Goal: Information Seeking & Learning: Learn about a topic

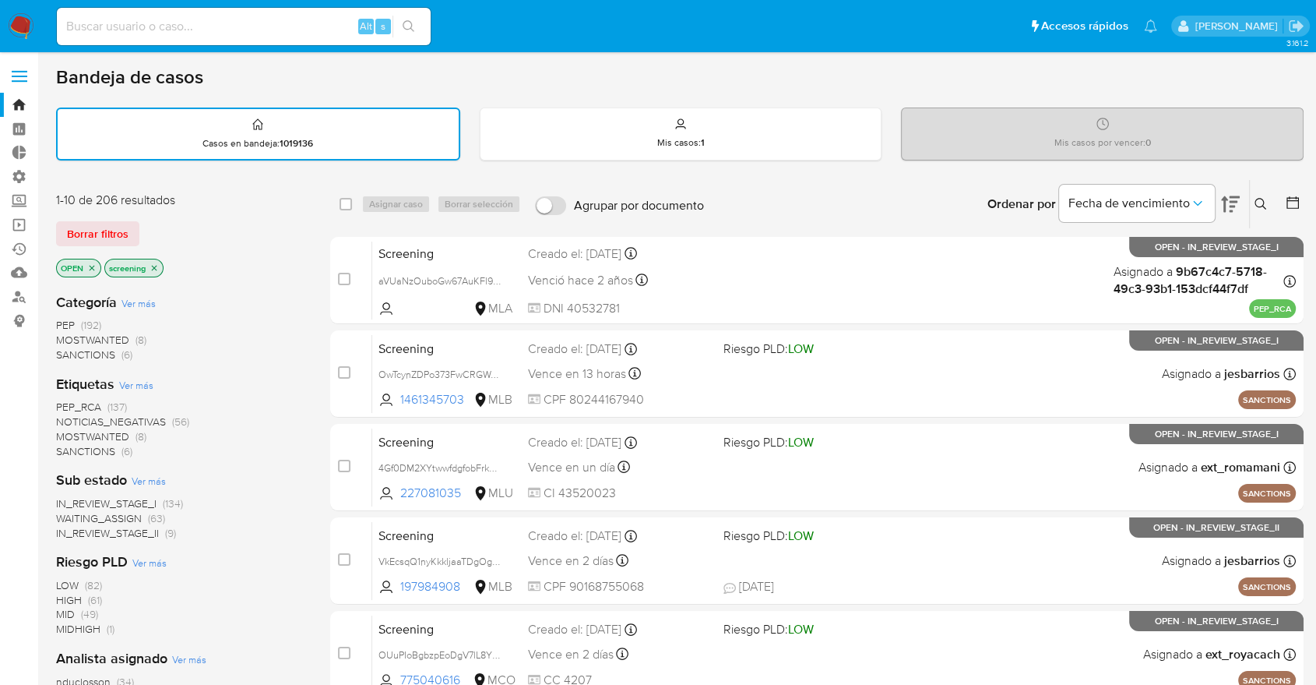
click at [145, 224] on div "Borrar filtros" at bounding box center [180, 233] width 249 height 25
click at [162, 225] on div "Borrar filtros" at bounding box center [180, 233] width 249 height 25
click at [0, 492] on aside "Bandeja Tablero Tablero Externo Administración Reglas Roles Usuarios Equipos Co…" at bounding box center [19, 643] width 38 height 1287
click at [181, 221] on div "Borrar filtros" at bounding box center [180, 233] width 249 height 25
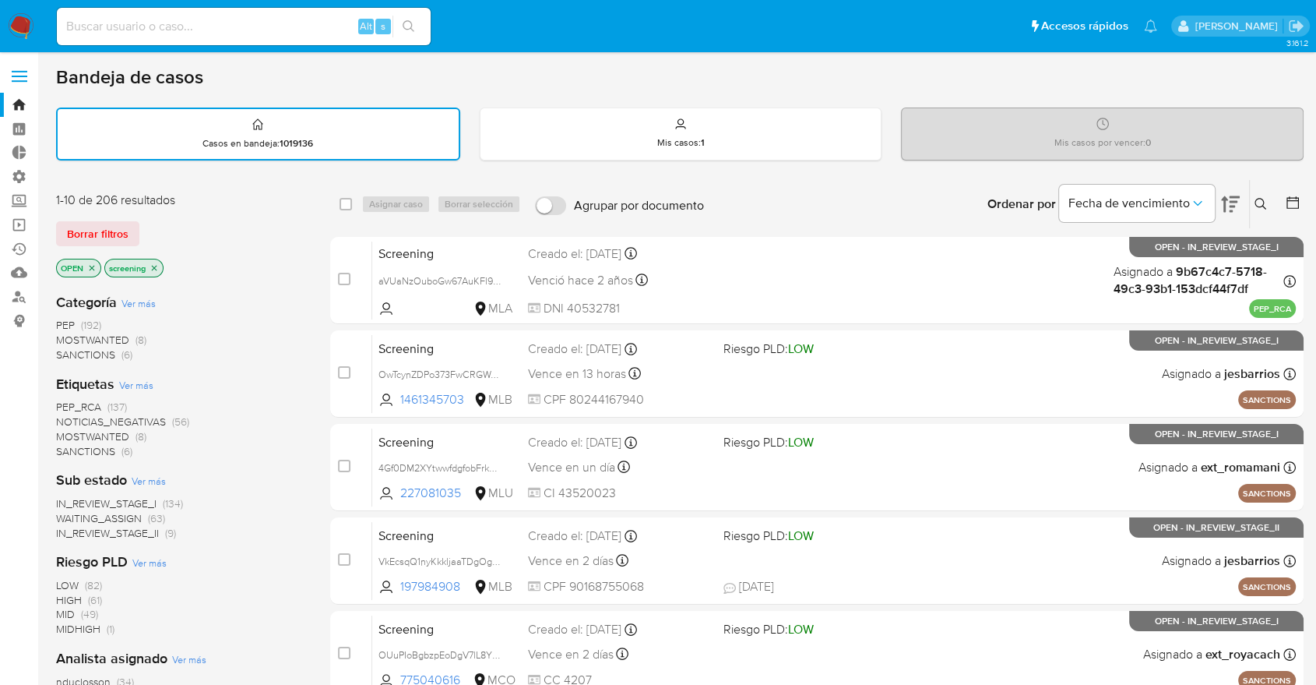
click at [151, 222] on div "Borrar filtros" at bounding box center [180, 233] width 249 height 25
drag, startPoint x: 151, startPoint y: 222, endPoint x: 69, endPoint y: -105, distance: 337.4
click at [69, 0] on html "Pausado Ver notificaciones Alt s Accesos rápidos Presiona las siguientes teclas…" at bounding box center [658, 643] width 1316 height 1287
click at [246, 221] on div "Borrar filtros" at bounding box center [180, 233] width 249 height 25
click at [31, 471] on aside "Bandeja Tablero Tablero Externo Administración Reglas Roles Usuarios Equipos Co…" at bounding box center [19, 643] width 38 height 1287
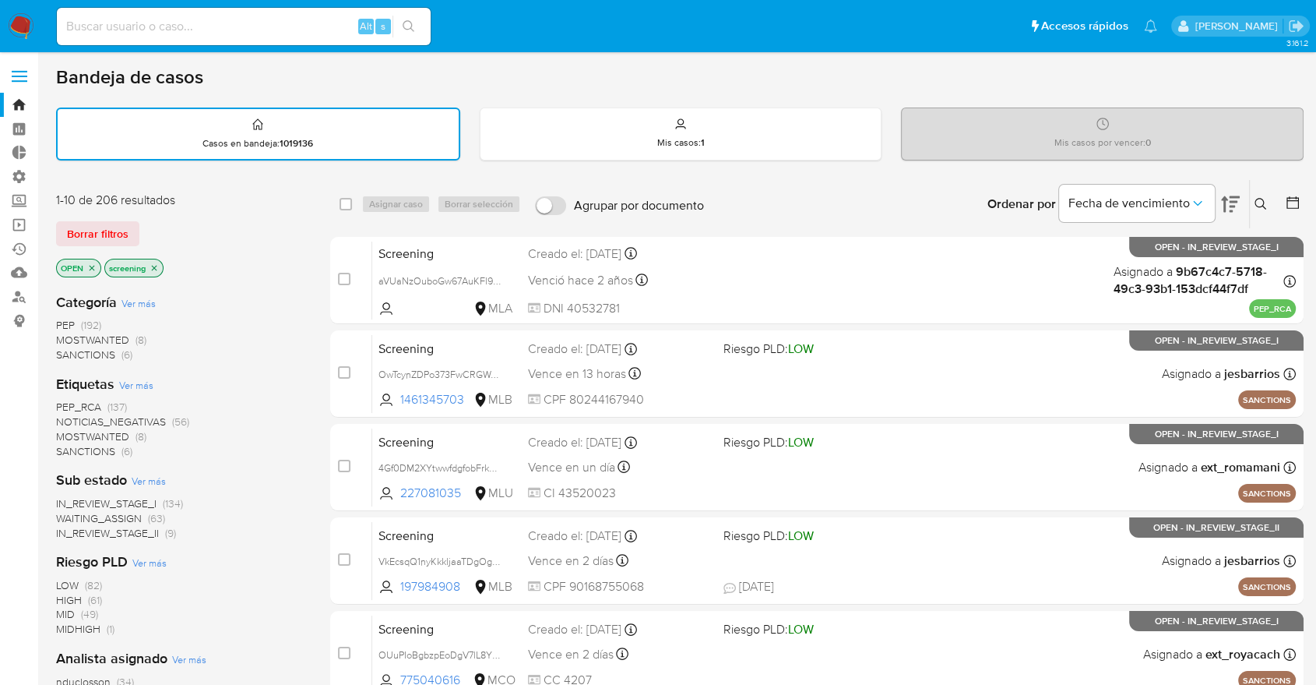
click at [174, 210] on div "1-10 de 206 resultados Borrar filtros OPEN screening" at bounding box center [180, 236] width 249 height 89
click at [26, 430] on aside "Bandeja Tablero Tablero Externo Administración Reglas Roles Usuarios Equipos Co…" at bounding box center [19, 643] width 38 height 1287
click at [910, 79] on div "Bandeja de casos" at bounding box center [680, 76] width 1248 height 23
click at [289, 204] on div "1-10 de 206 resultados" at bounding box center [180, 200] width 249 height 17
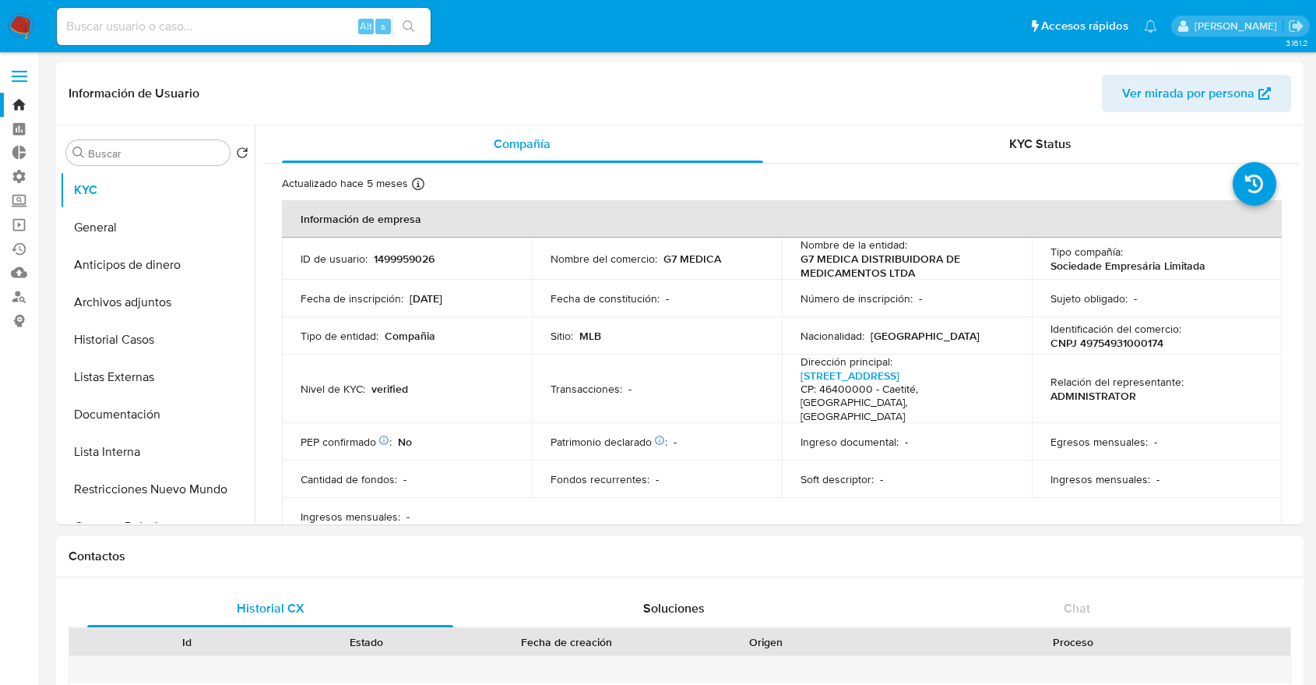
select select "10"
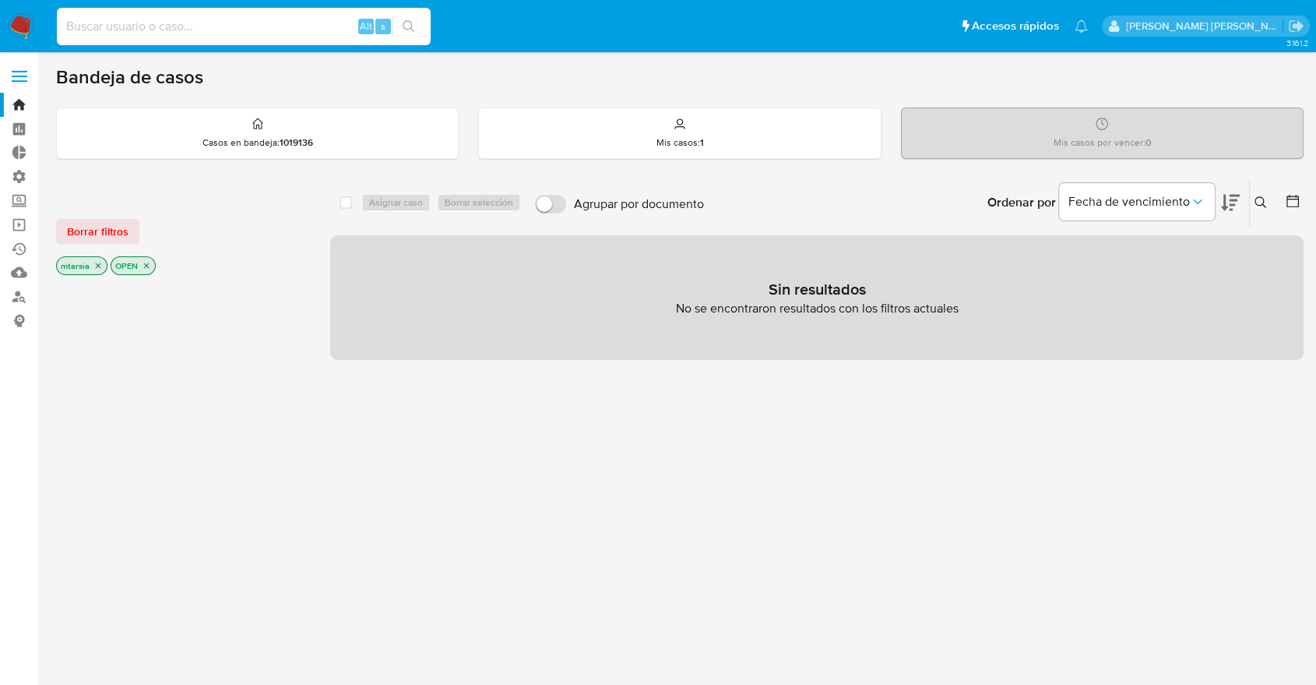
click at [332, 29] on input at bounding box center [244, 26] width 374 height 20
paste input "649996582"
type input "649996582"
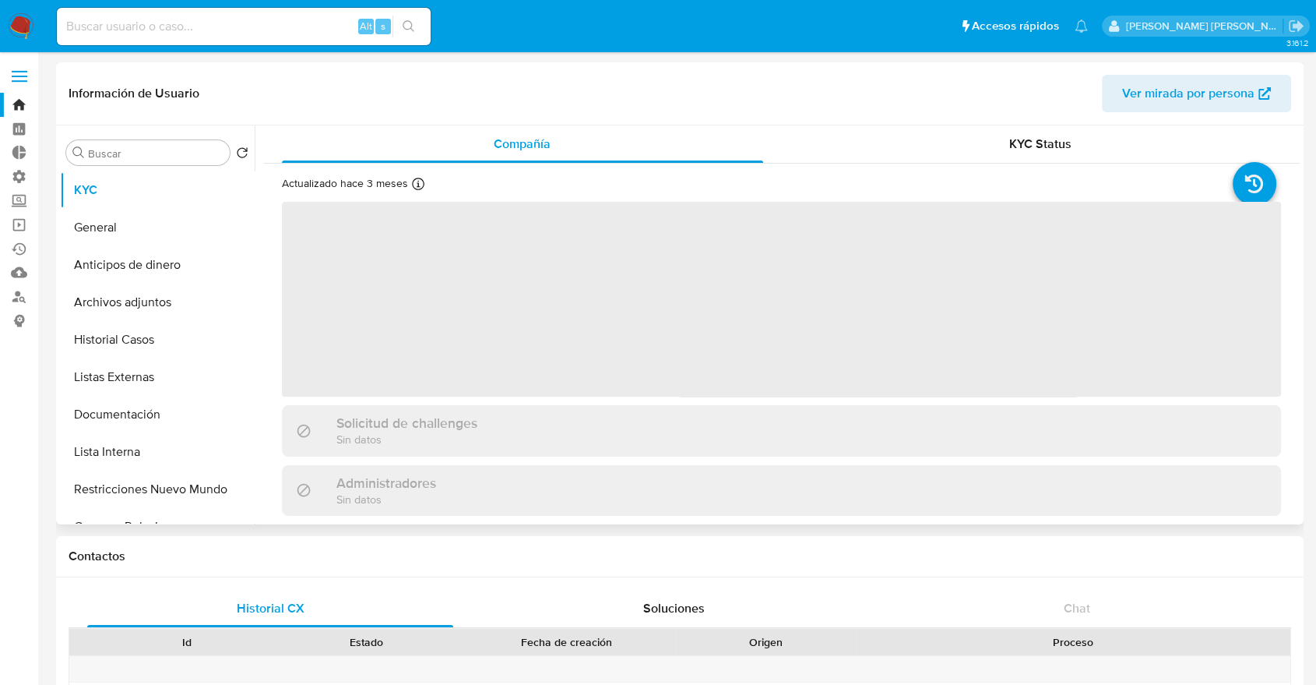
select select "10"
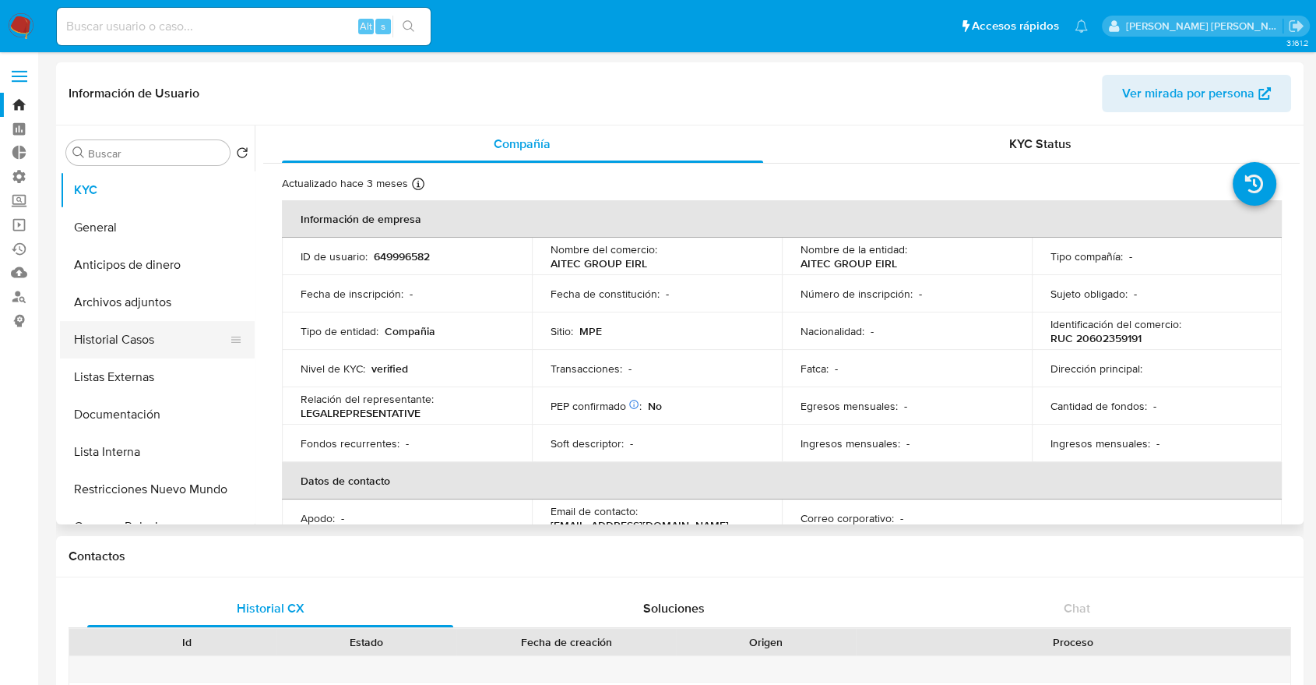
click at [176, 351] on button "Historial Casos" at bounding box center [151, 339] width 182 height 37
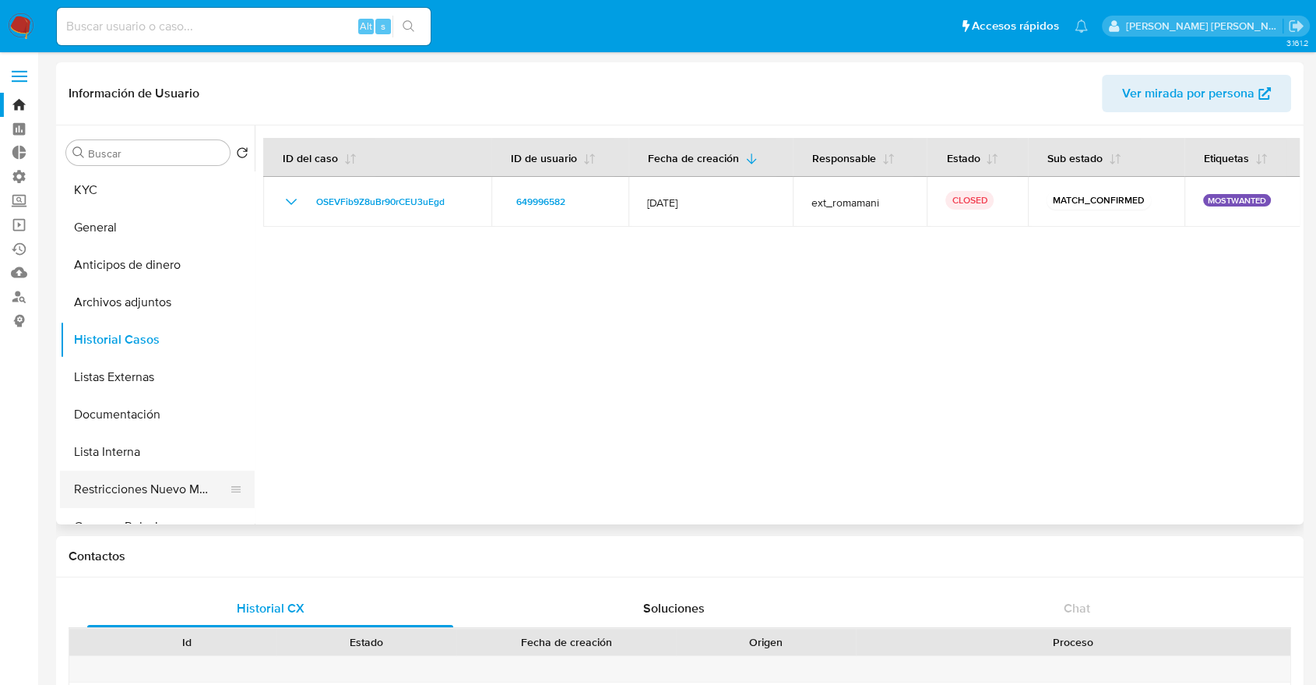
click at [80, 491] on button "Restricciones Nuevo Mundo" at bounding box center [151, 488] width 182 height 37
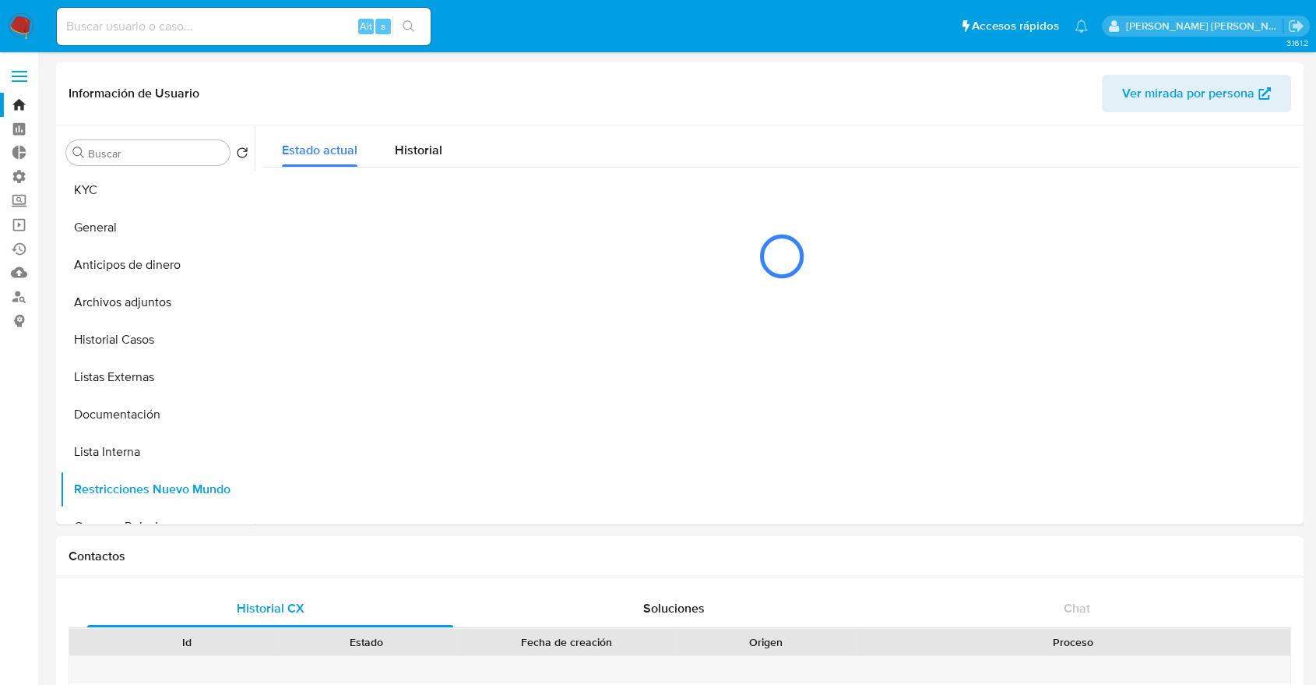
click at [901, 33] on ul "Pausado Ver notificaciones Alt s Accesos rápidos Presiona las siguientes teclas…" at bounding box center [572, 25] width 1047 height 39
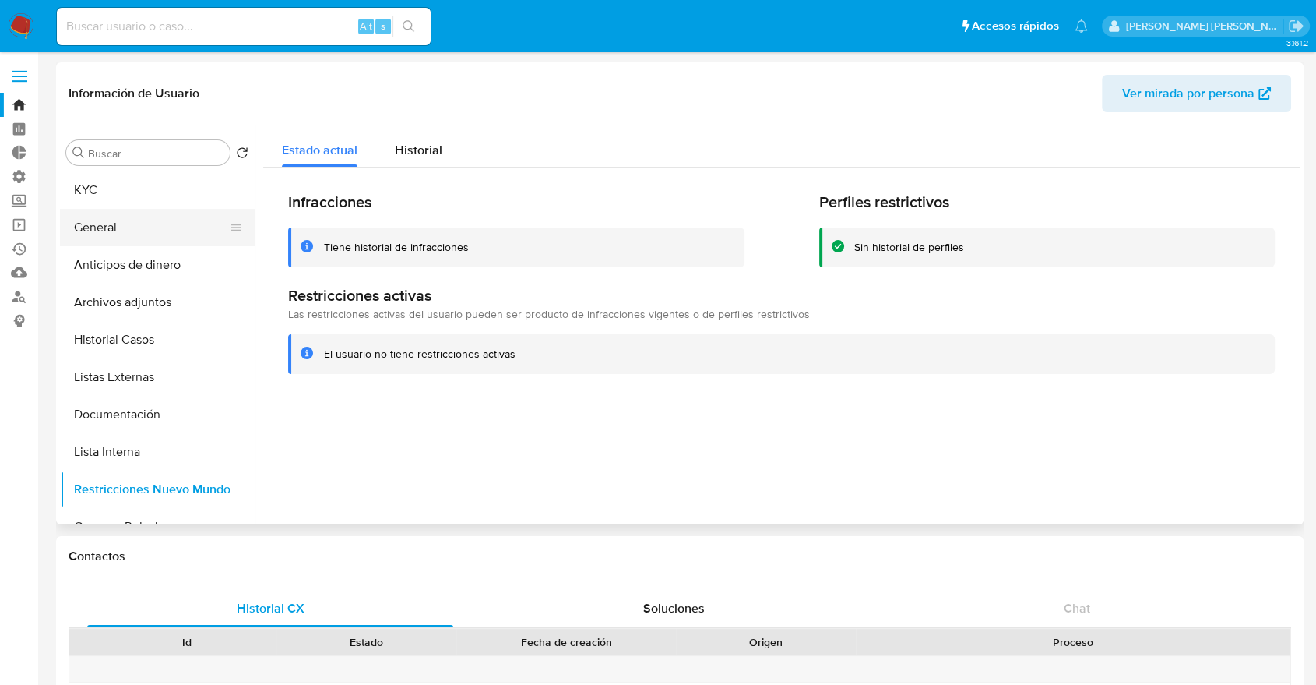
click at [127, 223] on button "General" at bounding box center [151, 227] width 182 height 37
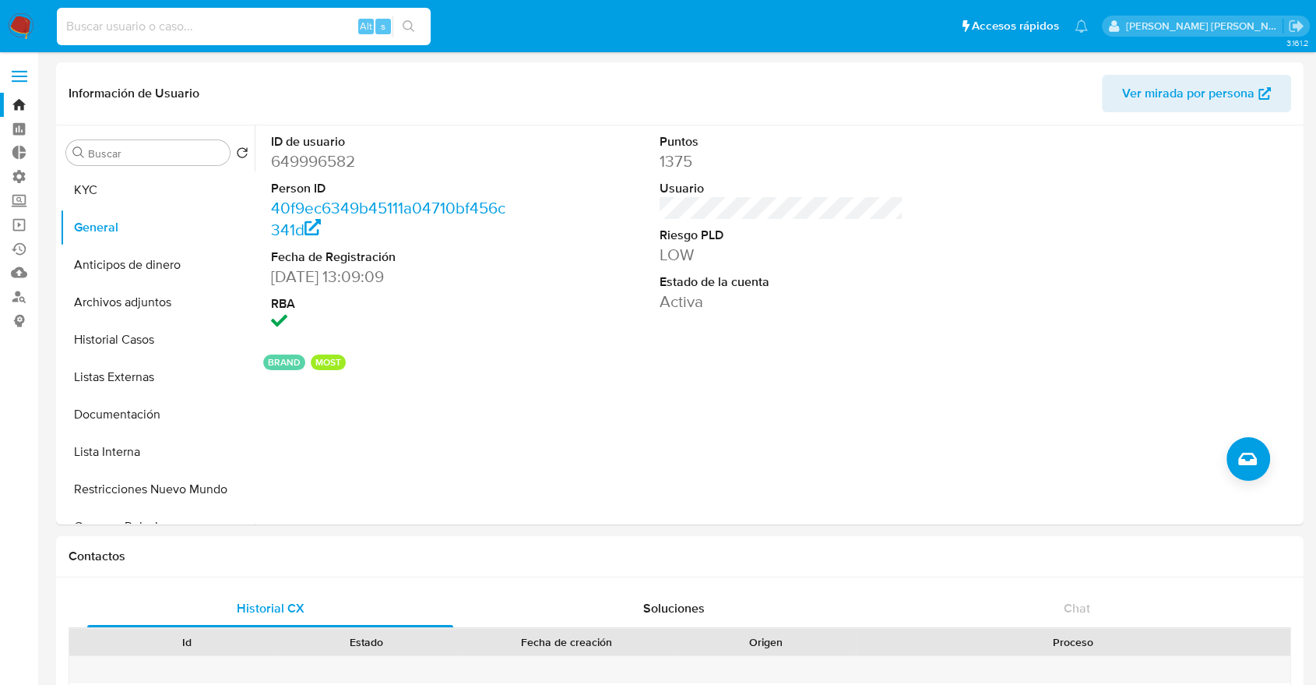
paste input "227678394"
click at [291, 20] on input "227678394" at bounding box center [244, 26] width 374 height 20
type input "227678394"
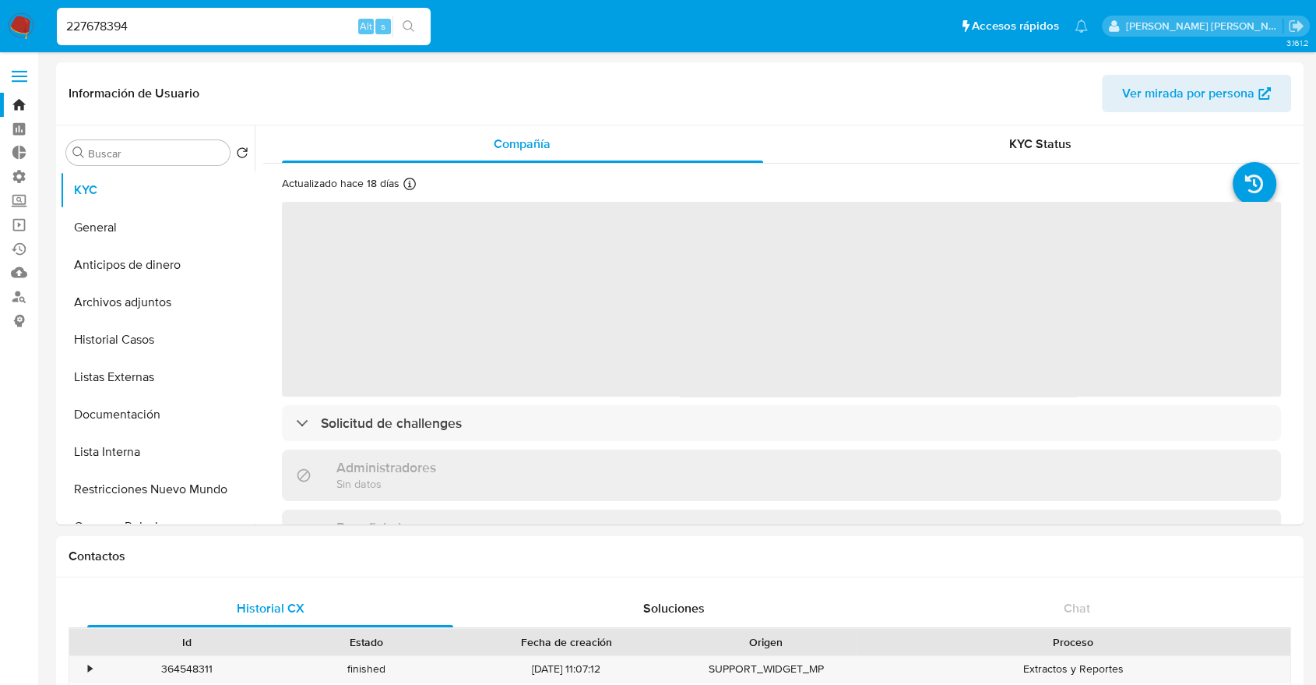
select select "10"
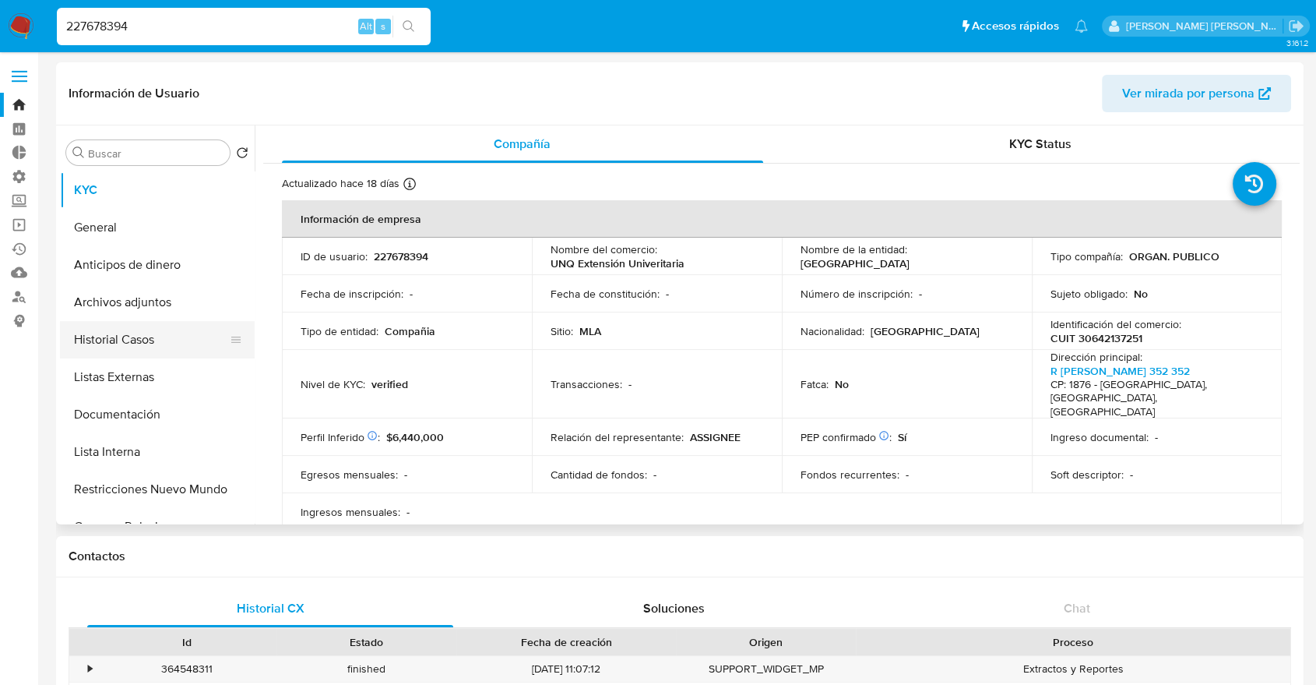
click at [167, 351] on button "Historial Casos" at bounding box center [151, 339] width 182 height 37
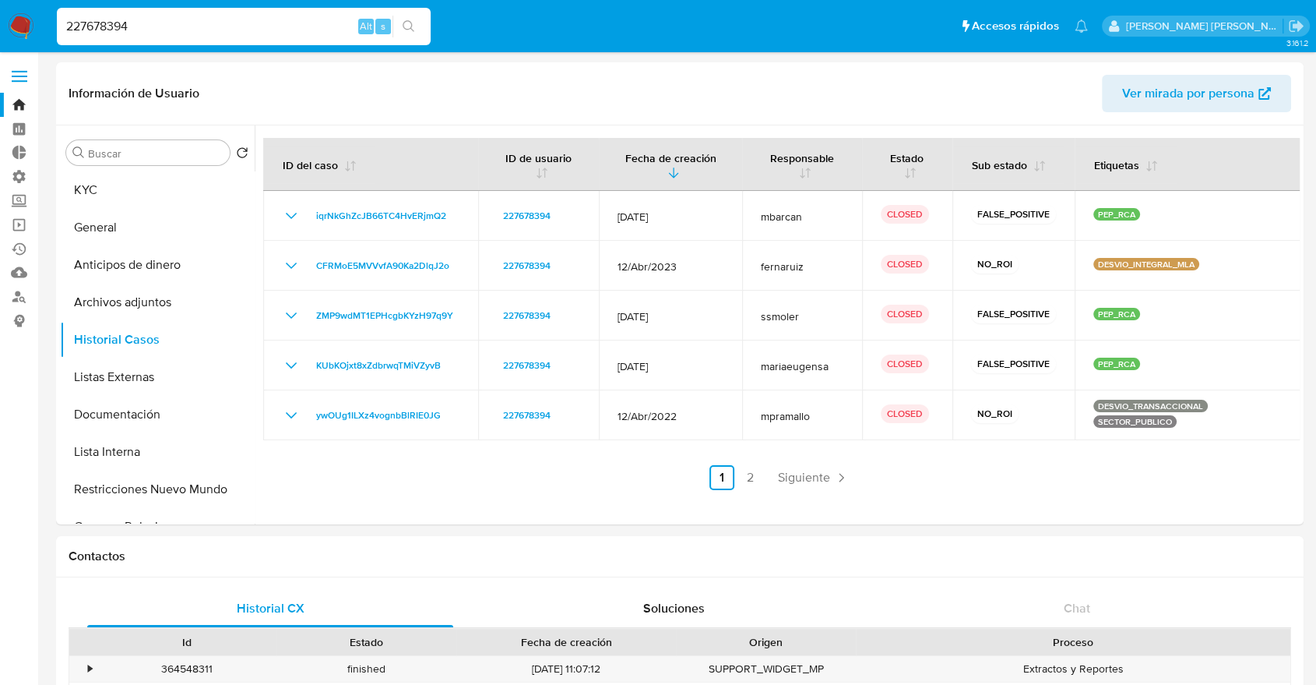
click at [303, 32] on input "227678394" at bounding box center [244, 26] width 374 height 20
paste input "44911716"
type input "244911716"
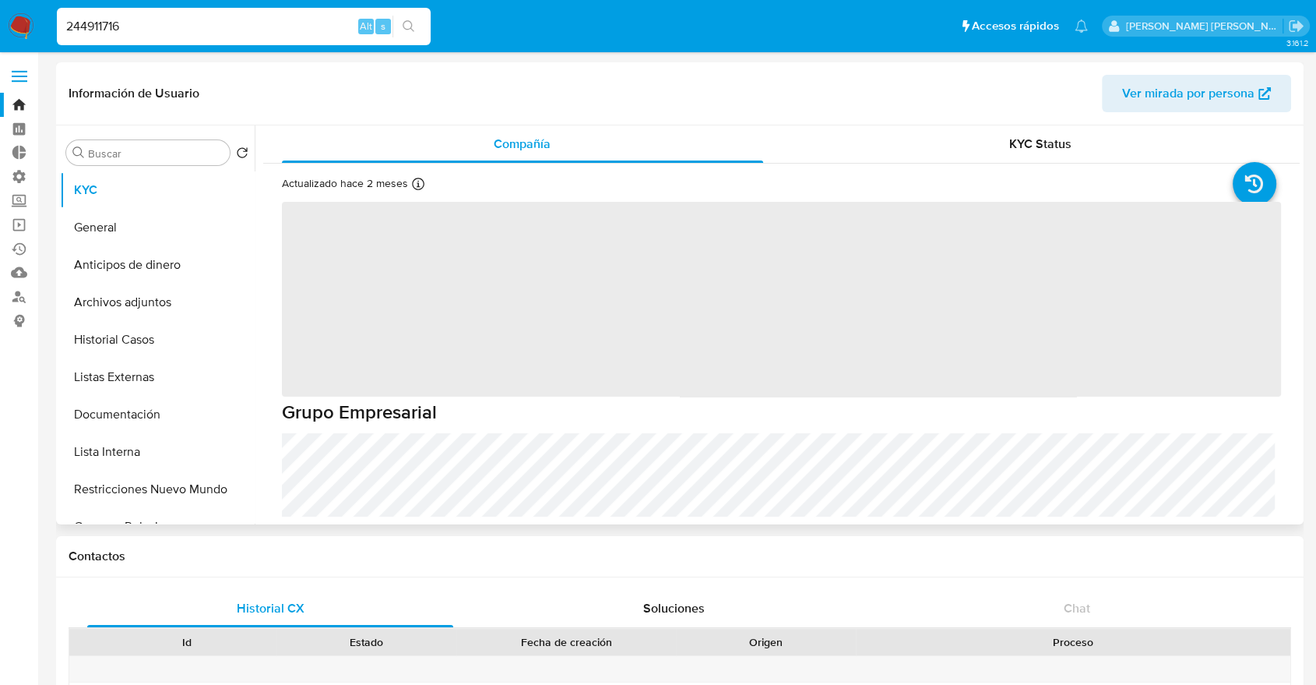
select select "10"
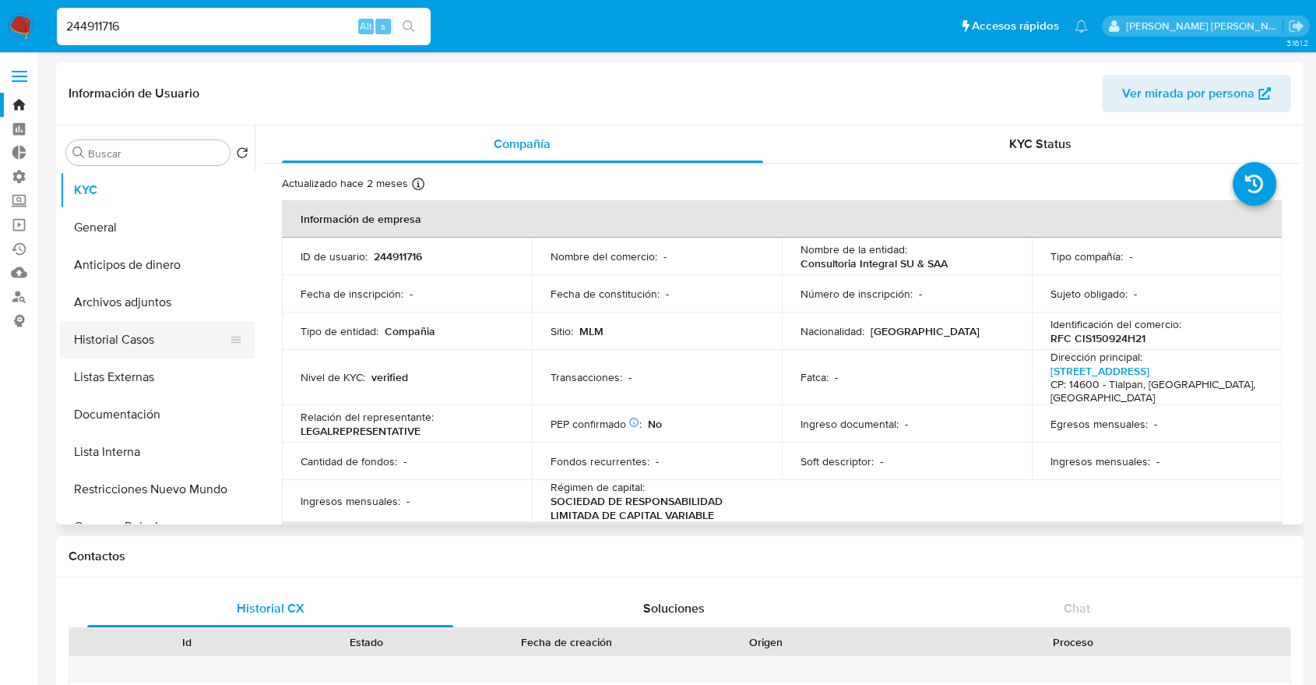
click at [172, 344] on button "Historial Casos" at bounding box center [151, 339] width 182 height 37
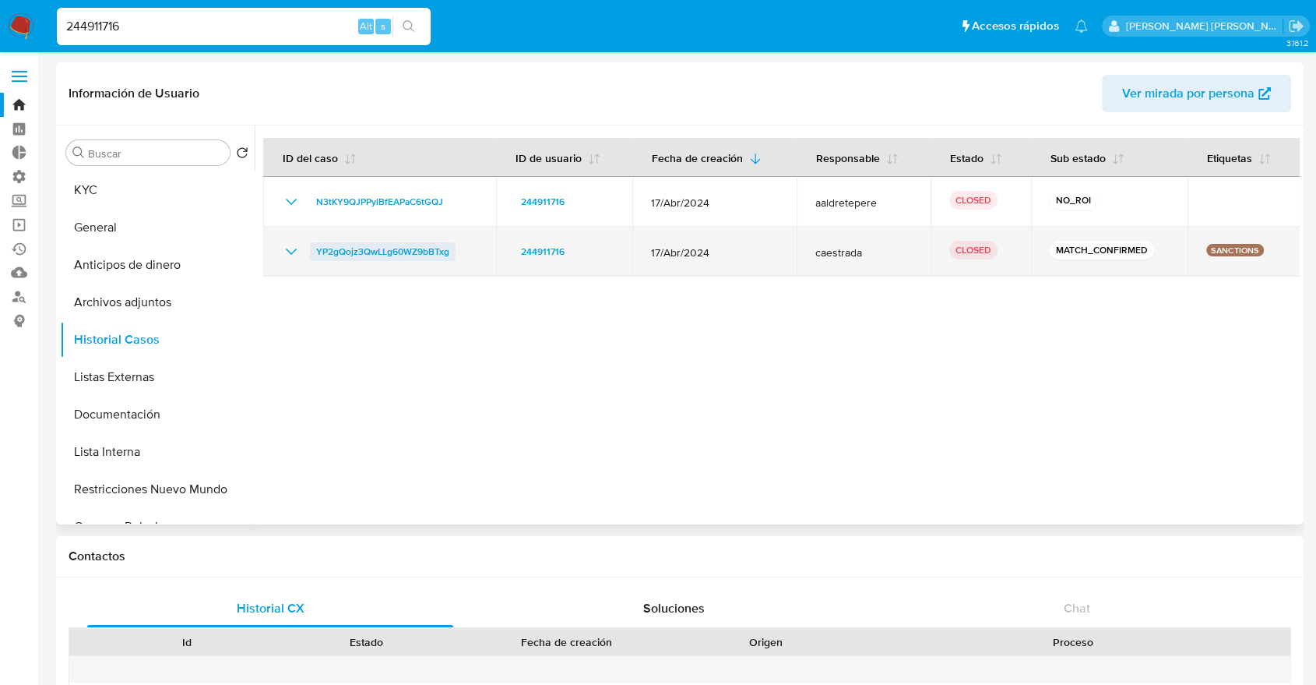
click at [324, 248] on span "YP2gQojz3QwLLg60WZ9bBTxg" at bounding box center [382, 251] width 133 height 19
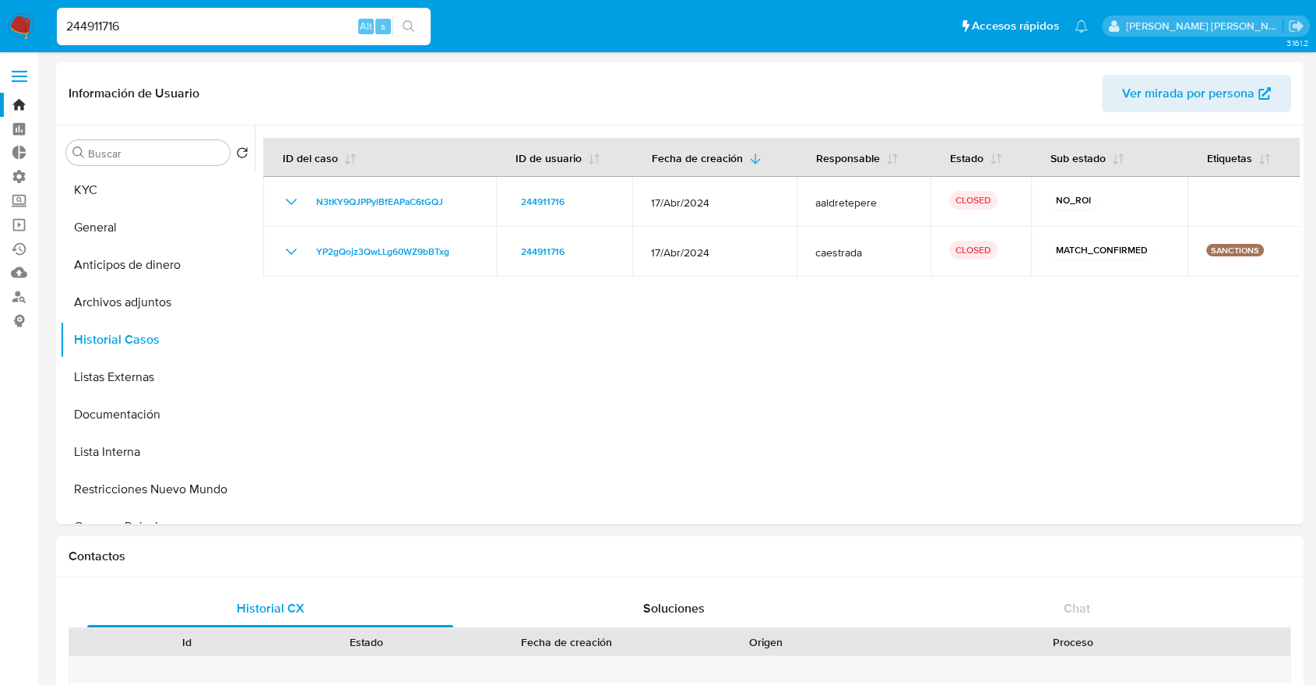
click at [325, 23] on input "244911716" at bounding box center [244, 26] width 374 height 20
paste input "1914005751"
type input "1914005751"
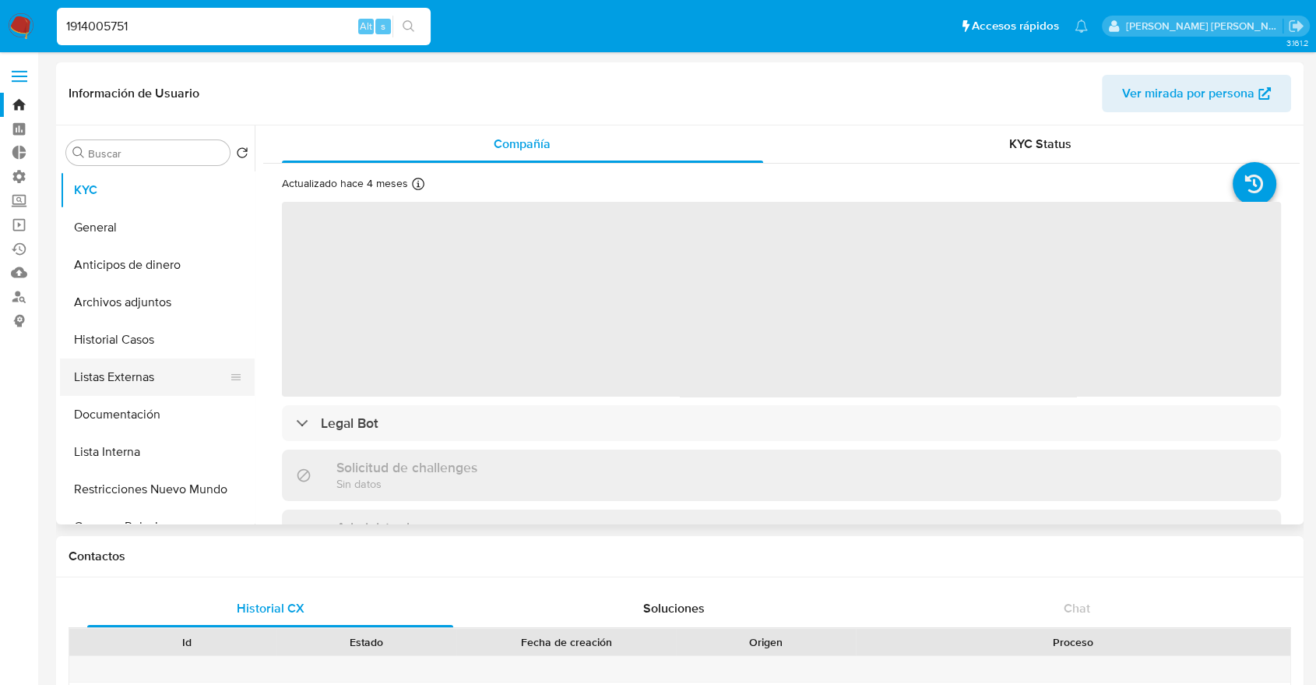
select select "10"
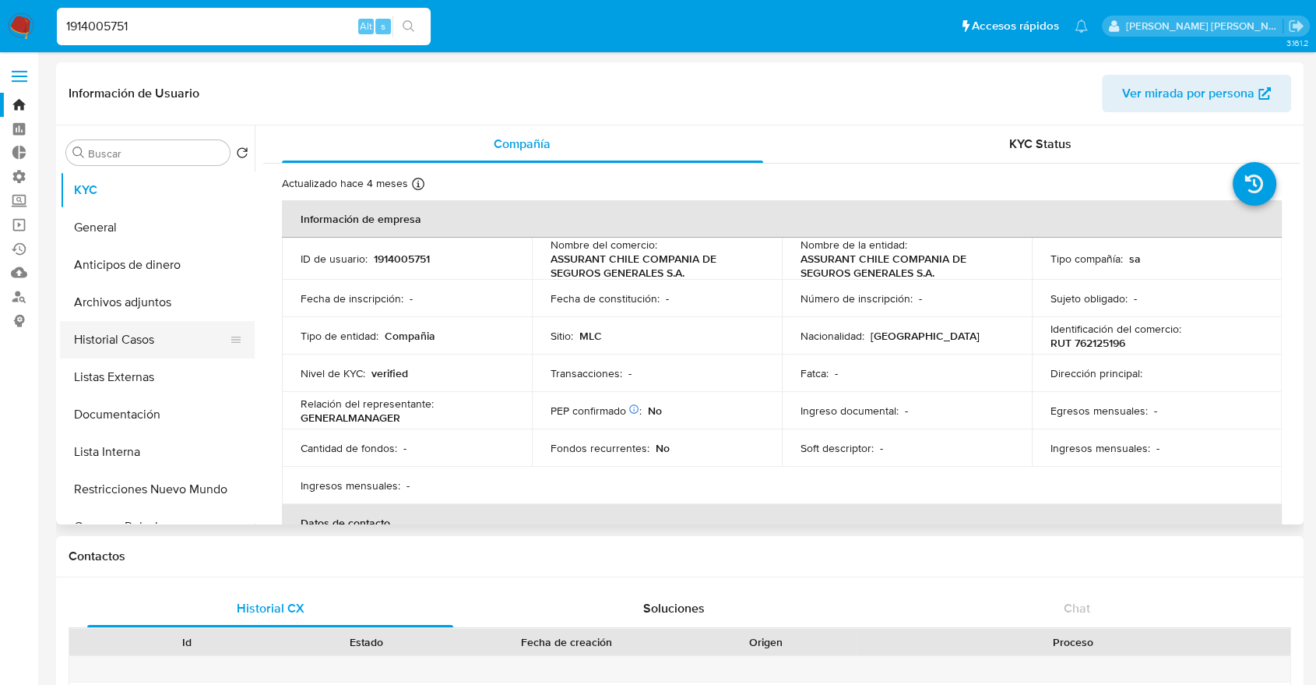
click at [180, 347] on button "Historial Casos" at bounding box center [151, 339] width 182 height 37
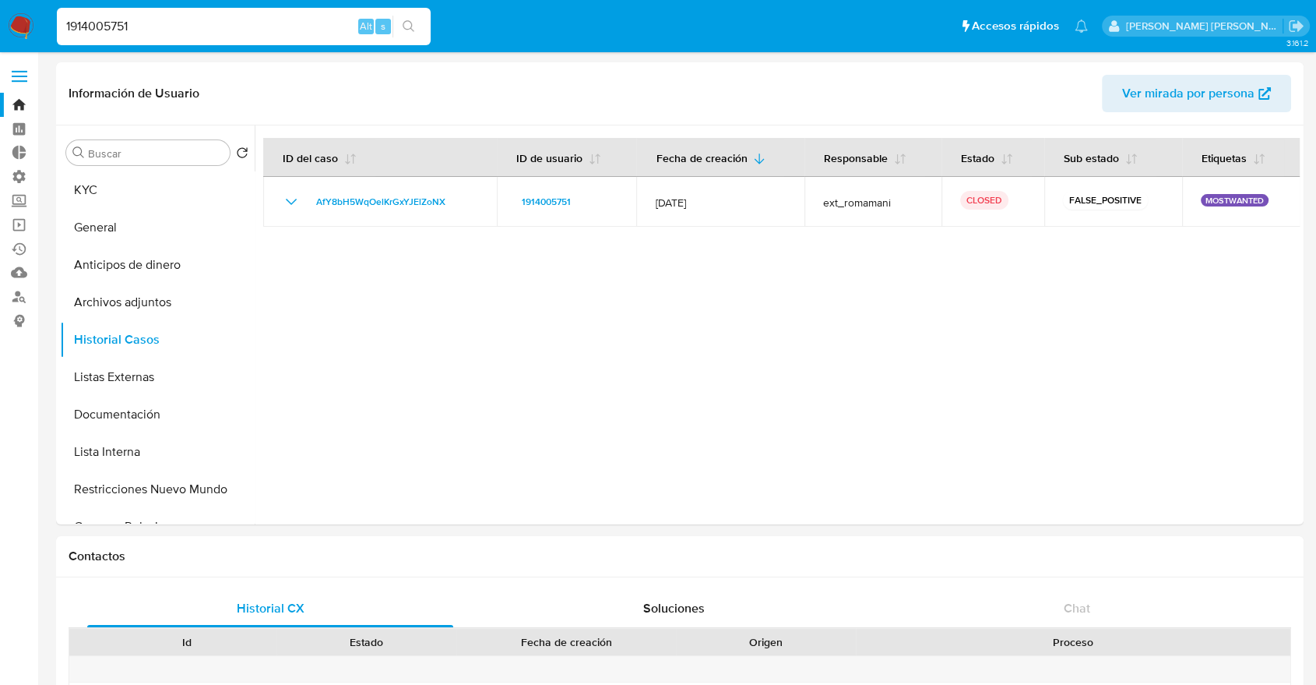
click at [255, 19] on input "1914005751" at bounding box center [244, 26] width 374 height 20
paste input "378064426"
type input "378064426"
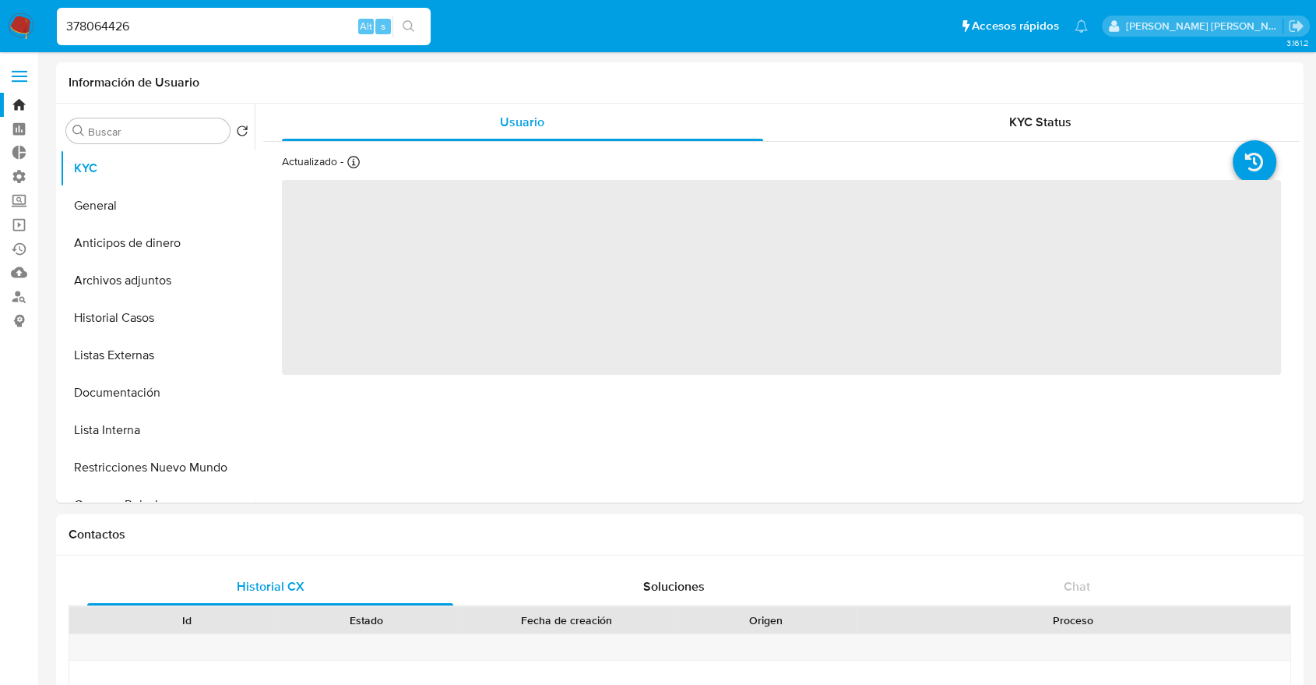
select select "10"
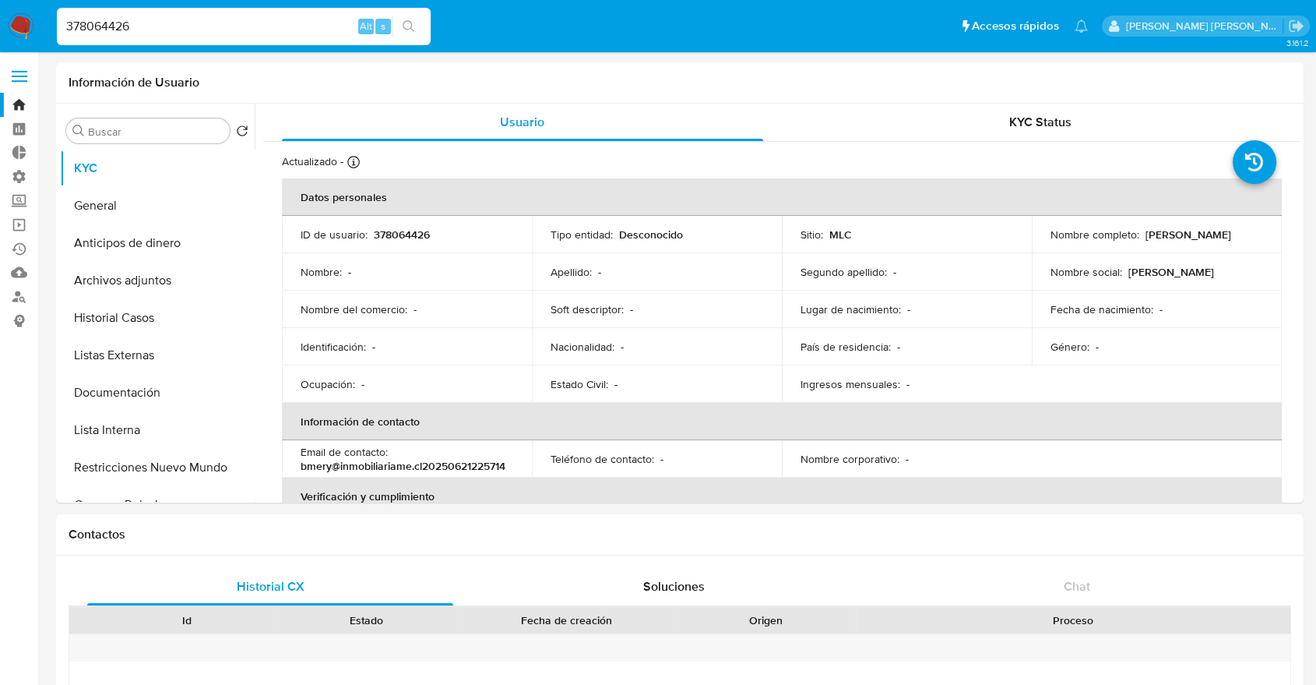
click at [322, 19] on input "378064426" at bounding box center [244, 26] width 374 height 20
paste input "782361817"
type input "782361817"
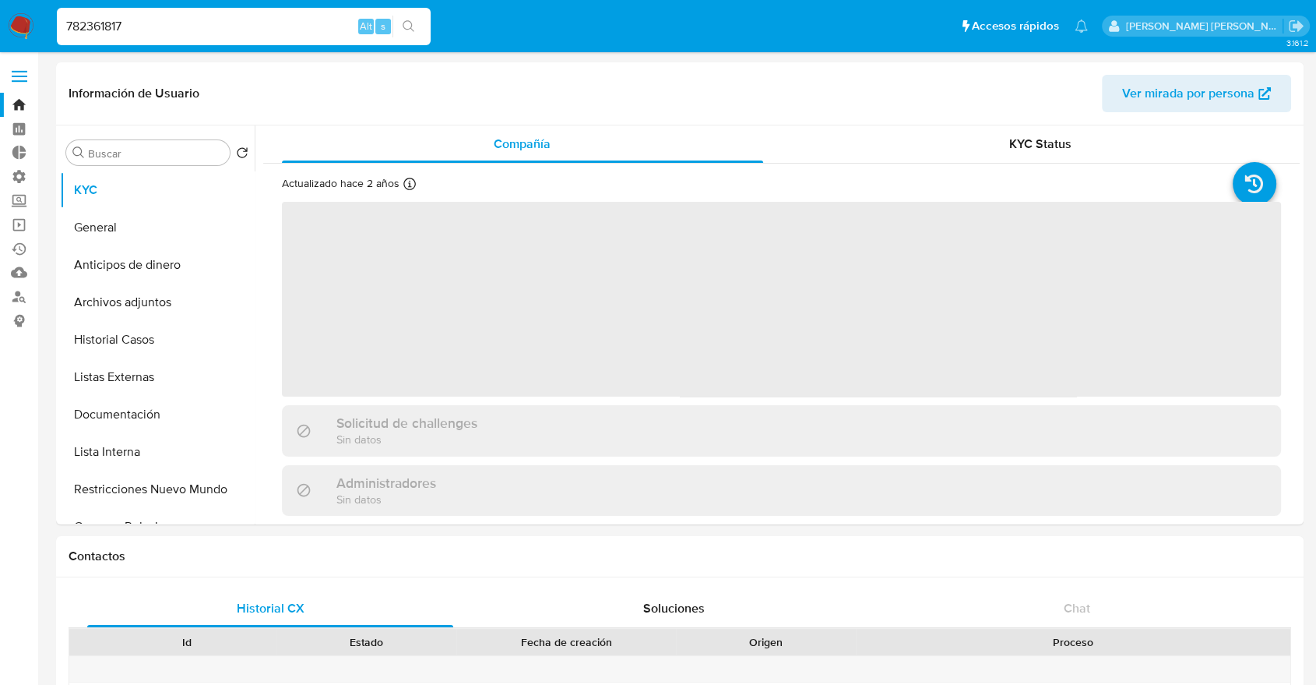
select select "10"
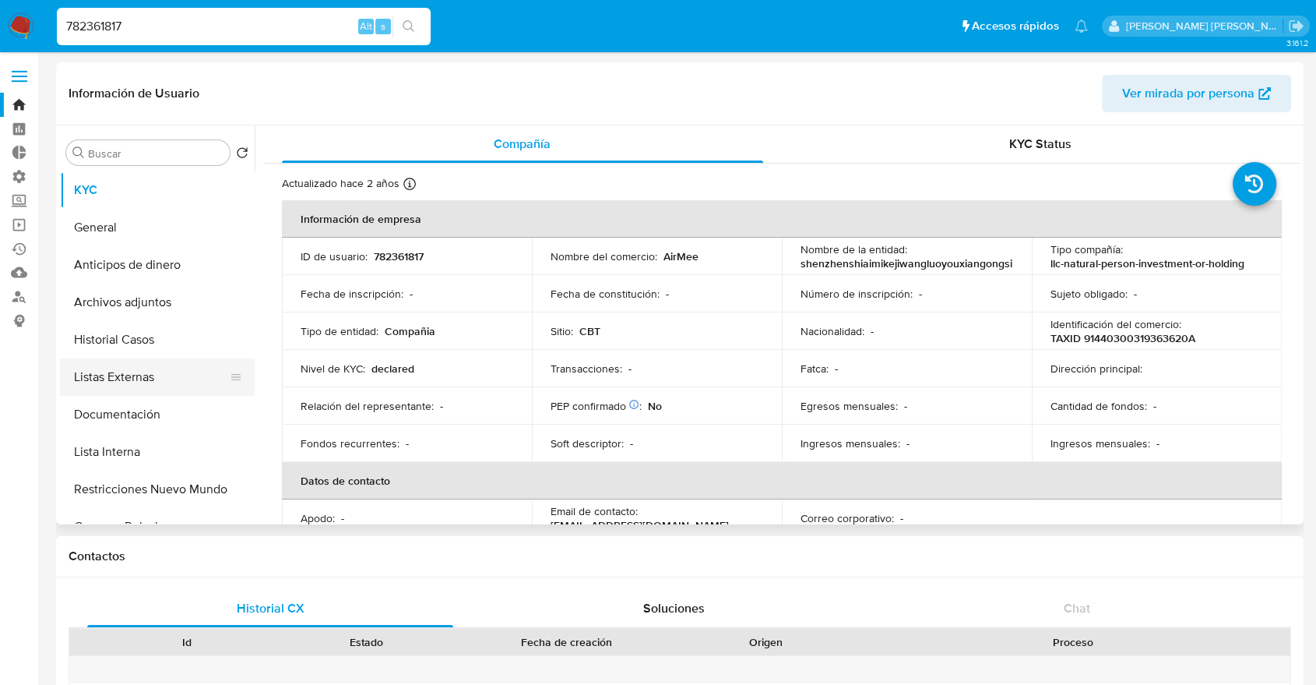
click at [169, 394] on button "Listas Externas" at bounding box center [151, 376] width 182 height 37
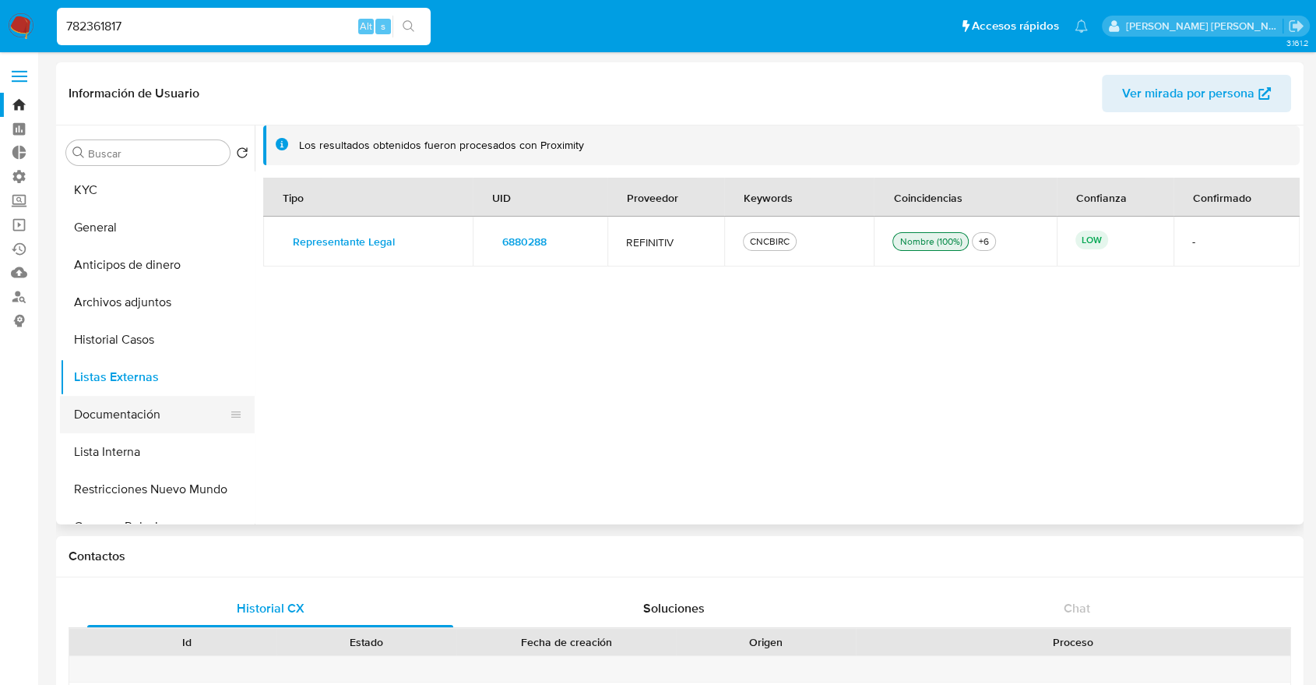
click at [168, 410] on button "Documentación" at bounding box center [151, 414] width 182 height 37
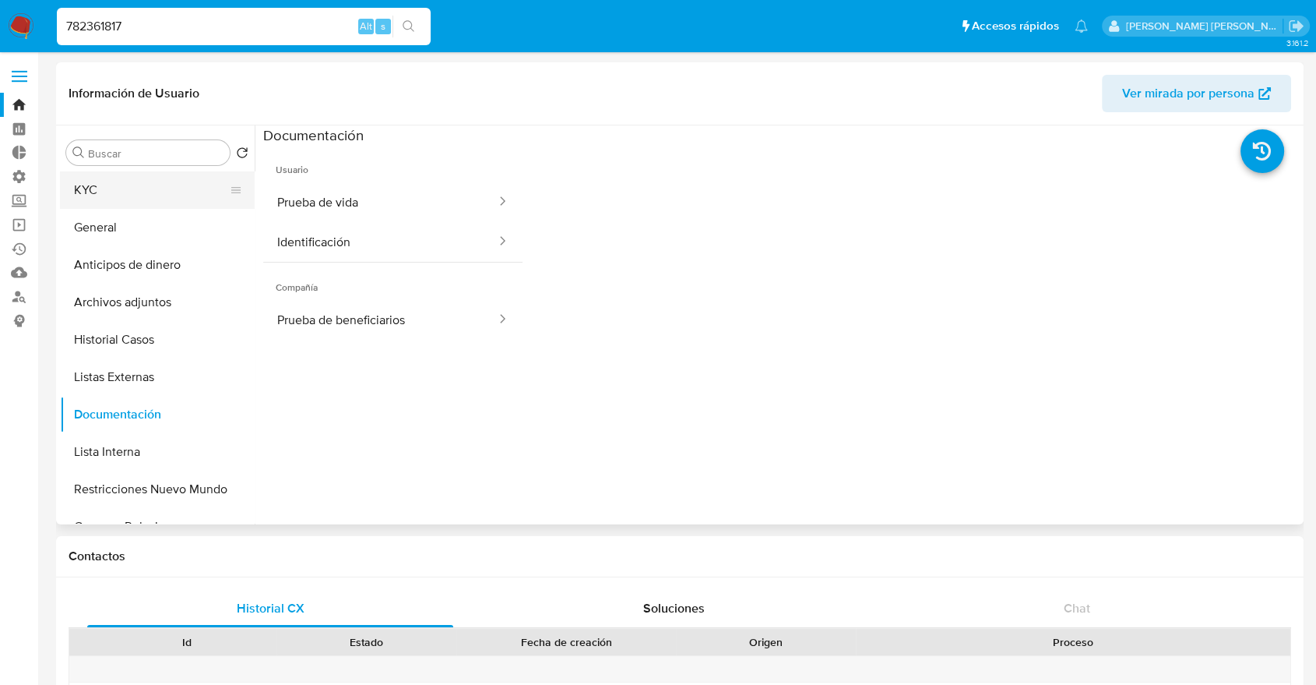
click at [156, 195] on button "KYC" at bounding box center [151, 189] width 182 height 37
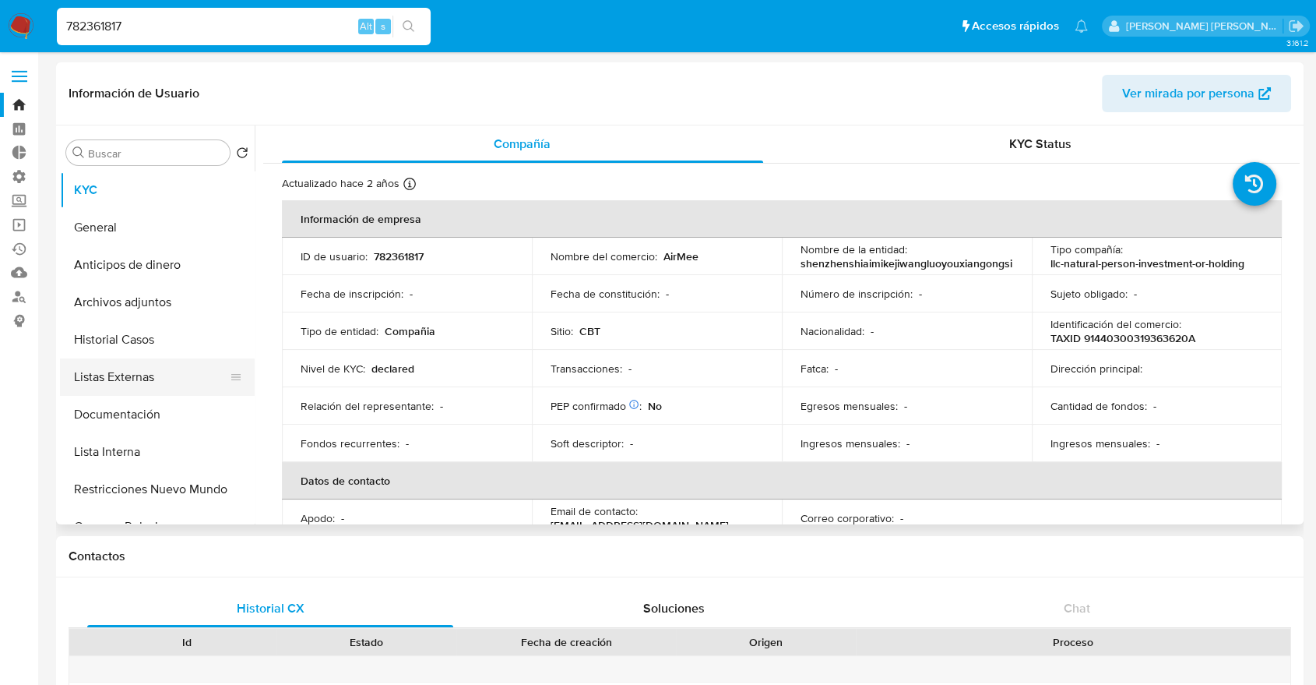
click at [190, 375] on button "Listas Externas" at bounding box center [151, 376] width 182 height 37
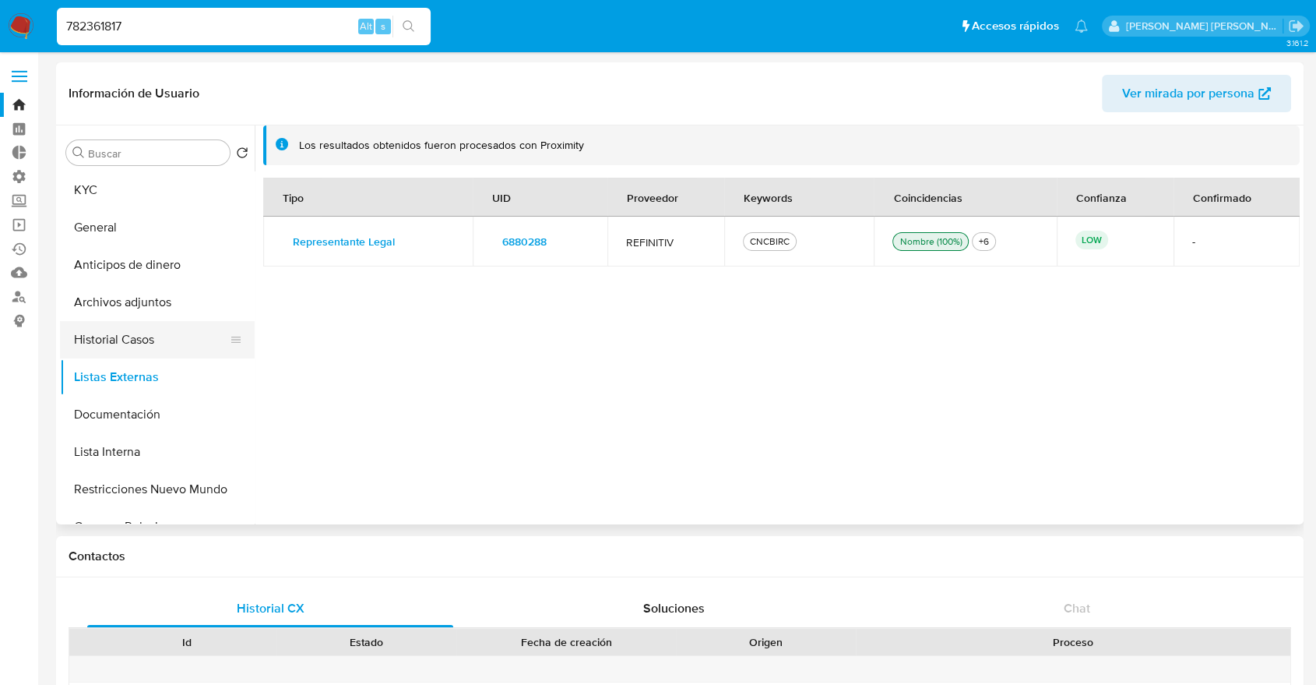
click at [188, 337] on button "Historial Casos" at bounding box center [151, 339] width 182 height 37
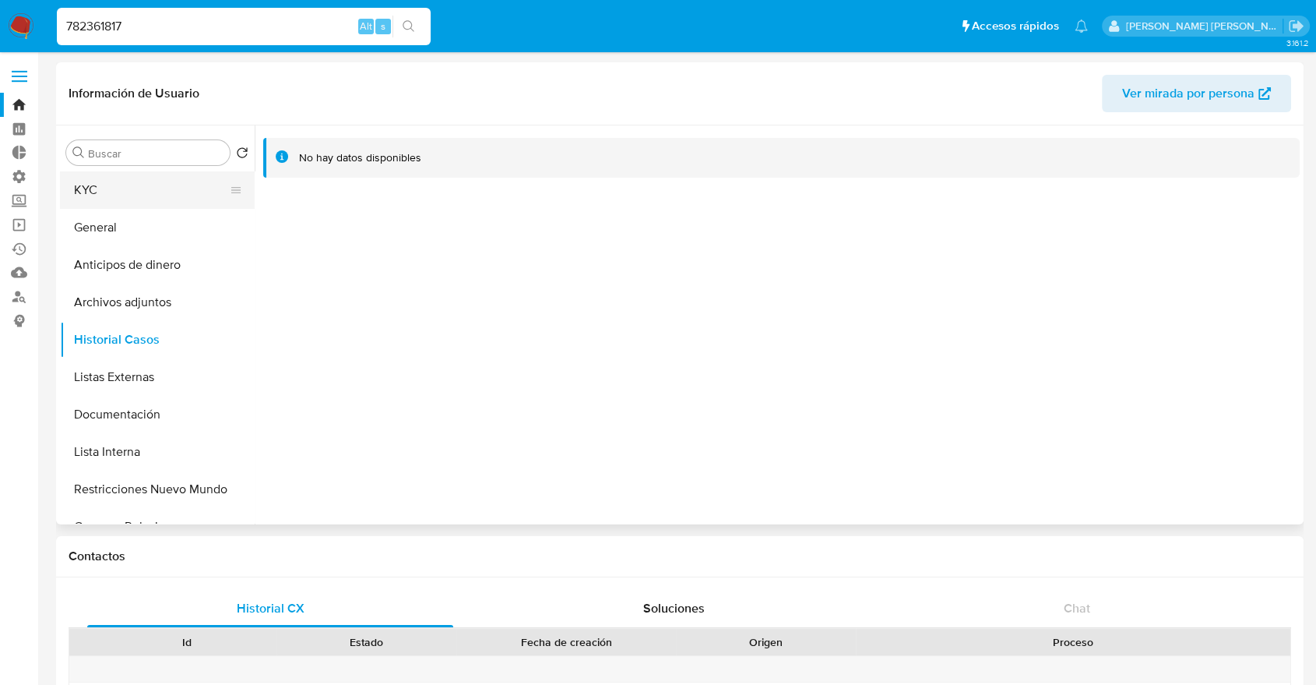
click at [171, 192] on button "KYC" at bounding box center [151, 189] width 182 height 37
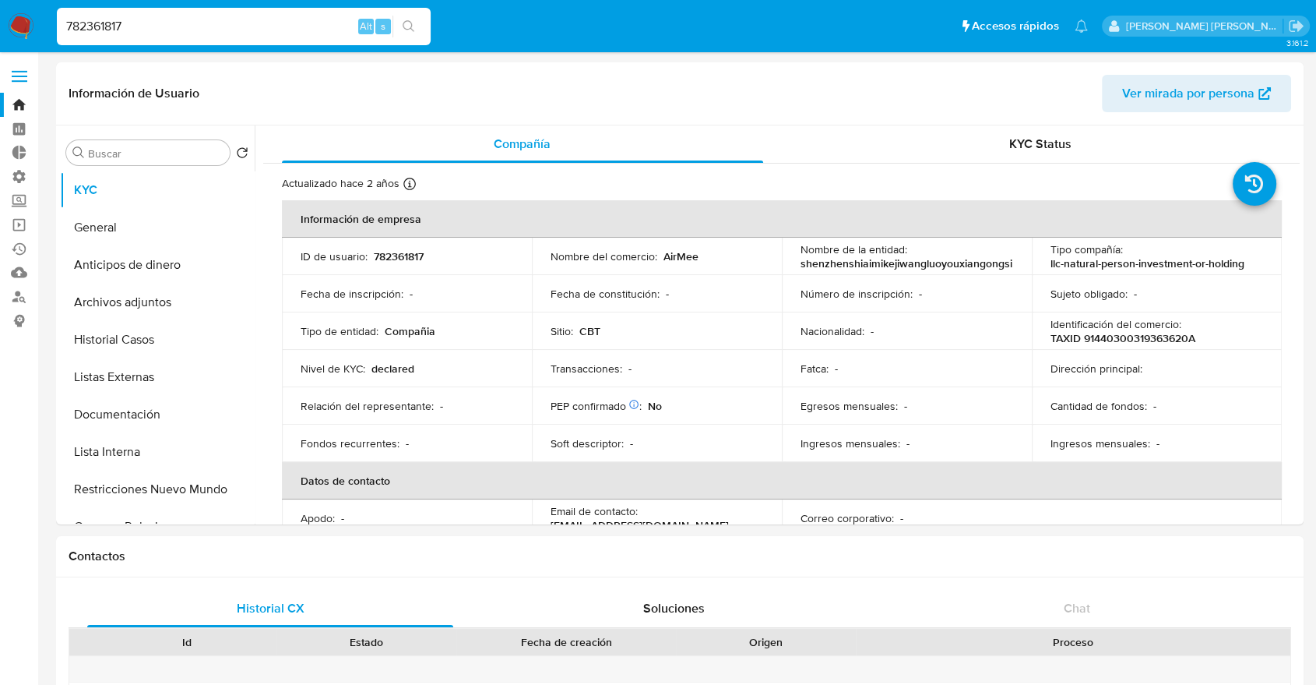
click at [971, 23] on ul "Pausado Ver notificaciones 782361817 Alt s Accesos rápidos Presiona las siguien…" at bounding box center [572, 25] width 1047 height 39
click at [945, 24] on ul "Pausado Ver notificaciones 782361817 Alt s Accesos rápidos Presiona las siguien…" at bounding box center [572, 25] width 1047 height 39
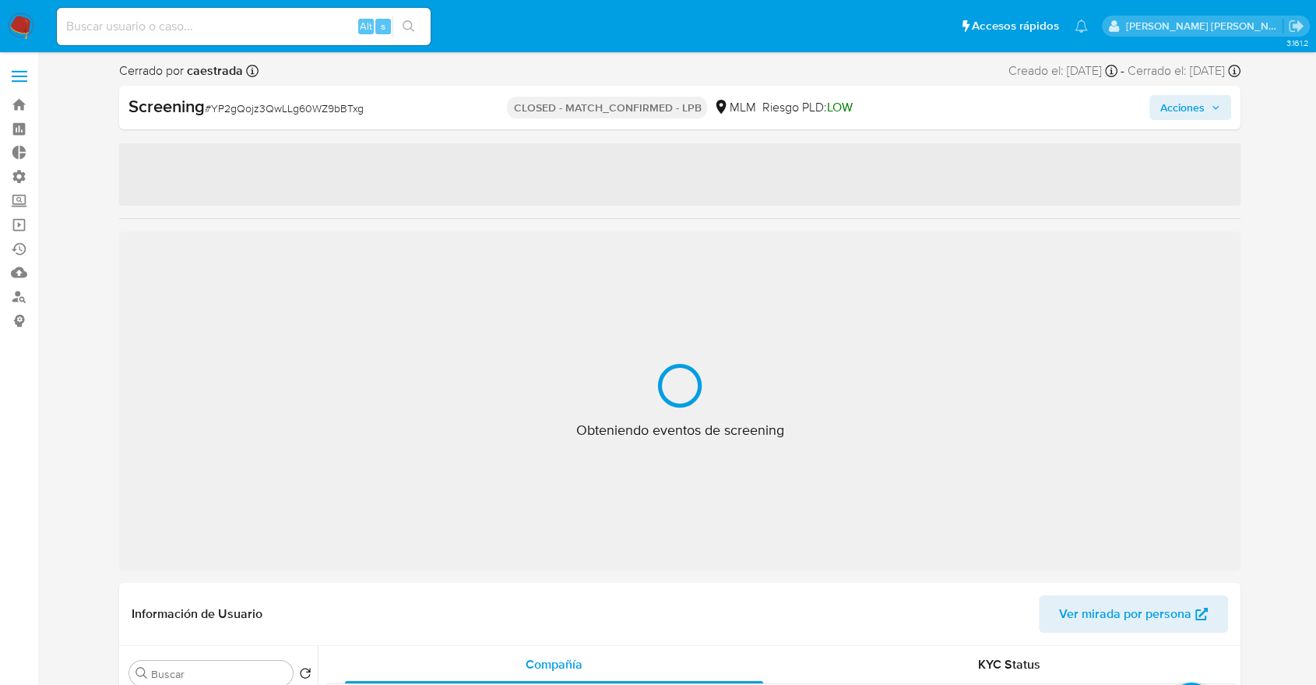
select select "10"
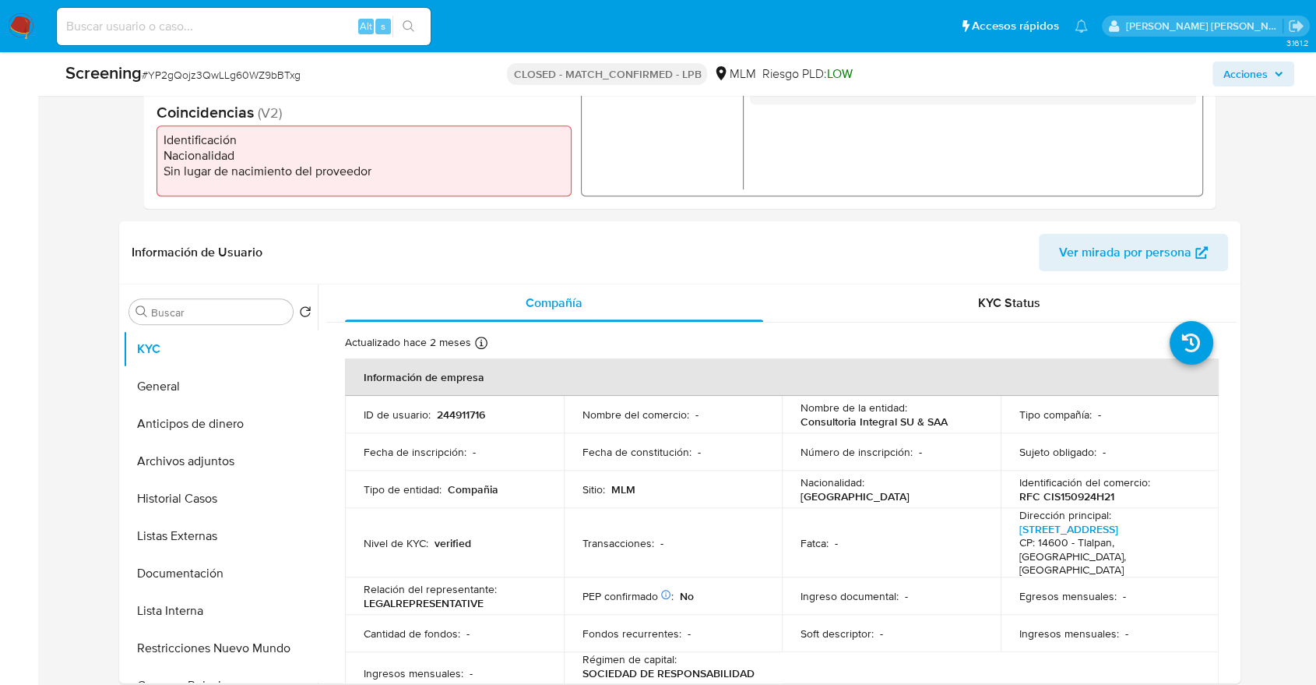
scroll to position [507, 0]
click at [143, 636] on button "Restricciones Nuevo Mundo" at bounding box center [214, 645] width 182 height 37
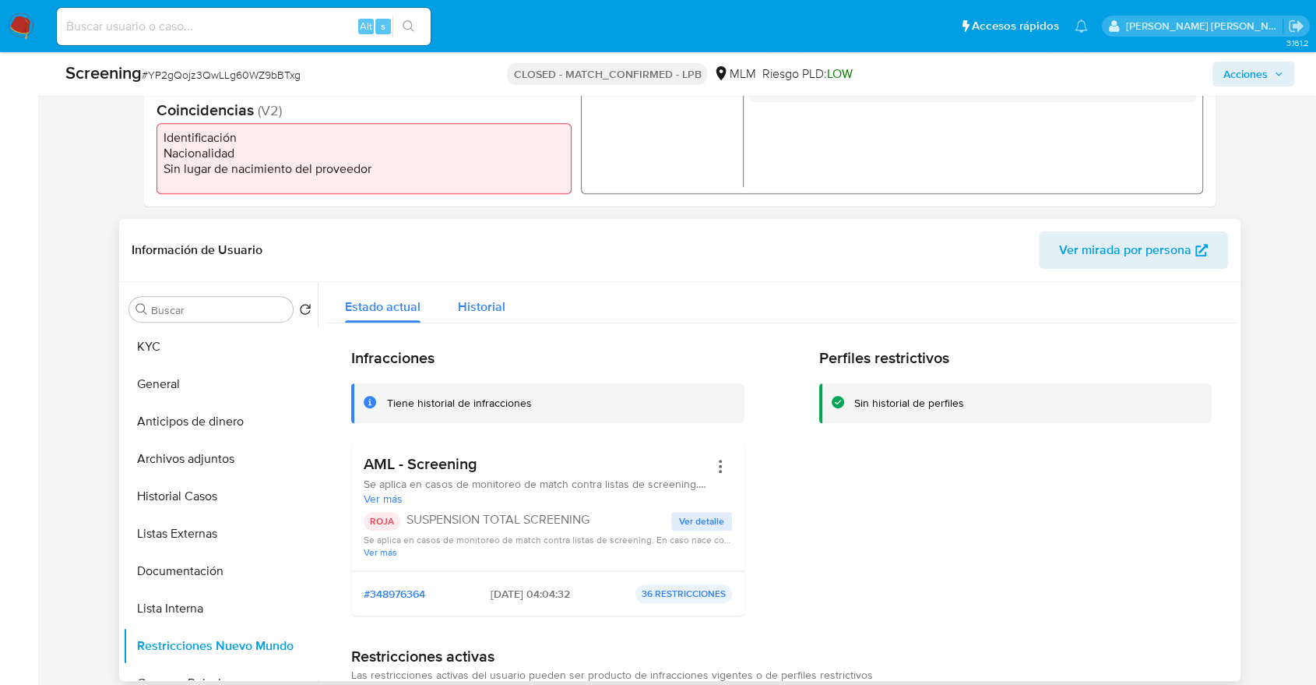
click at [455, 301] on button "Historial" at bounding box center [481, 302] width 85 height 41
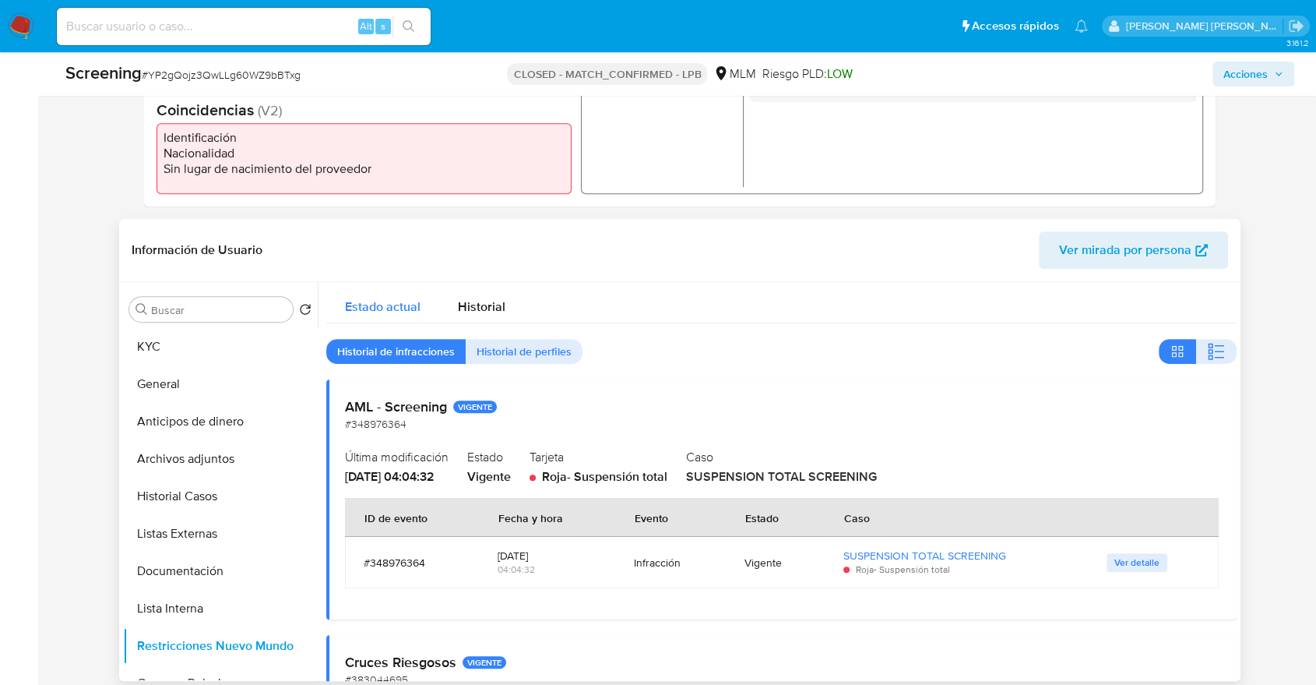
click at [341, 298] on button "Estado actual" at bounding box center [382, 302] width 113 height 41
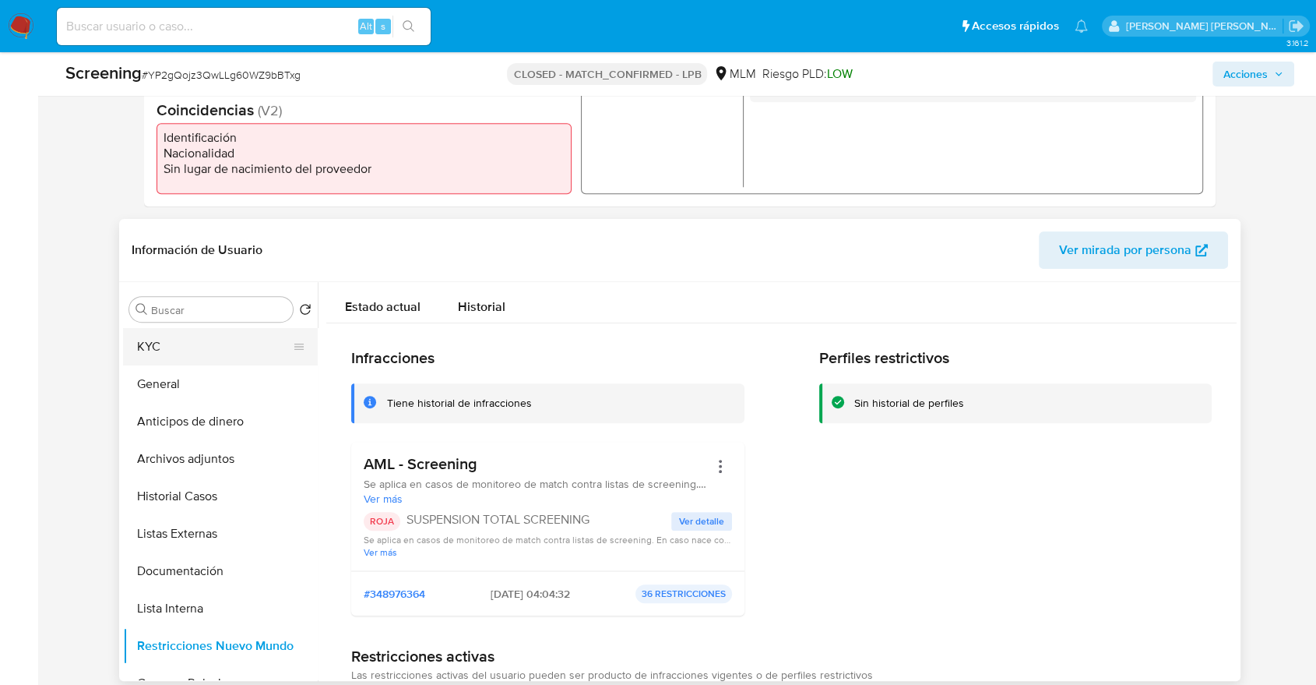
click at [235, 347] on button "KYC" at bounding box center [214, 346] width 182 height 37
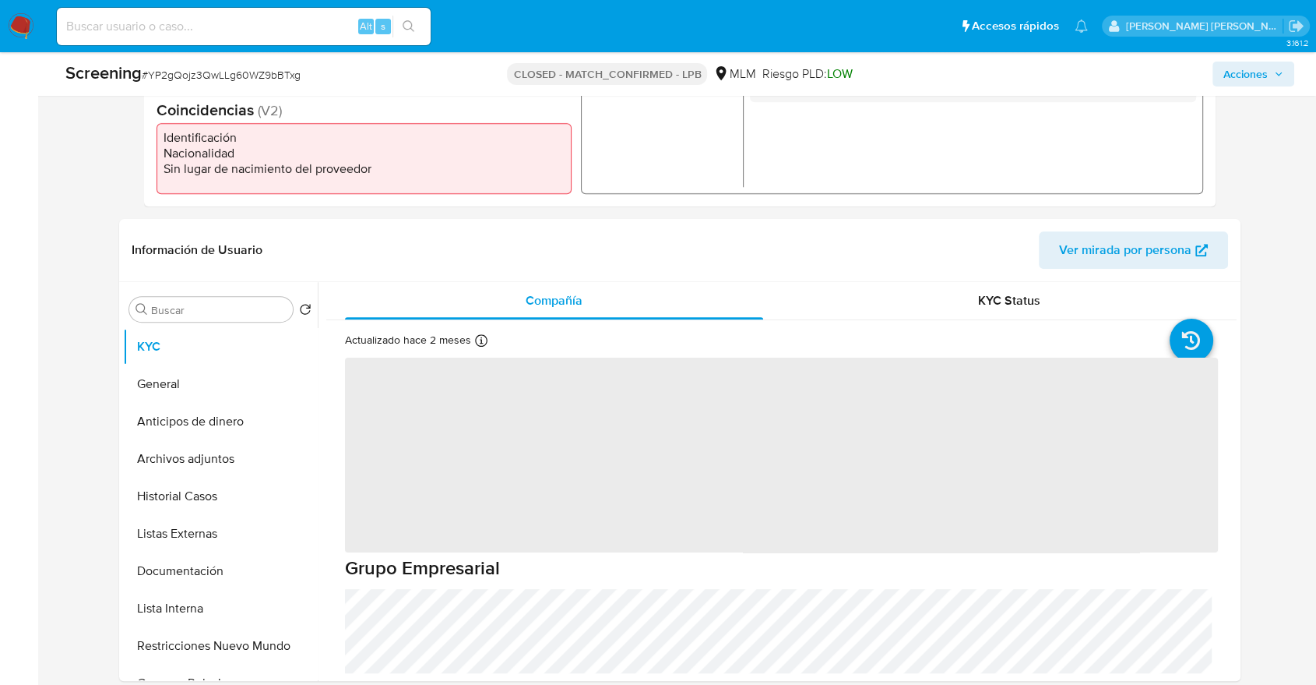
scroll to position [502, 0]
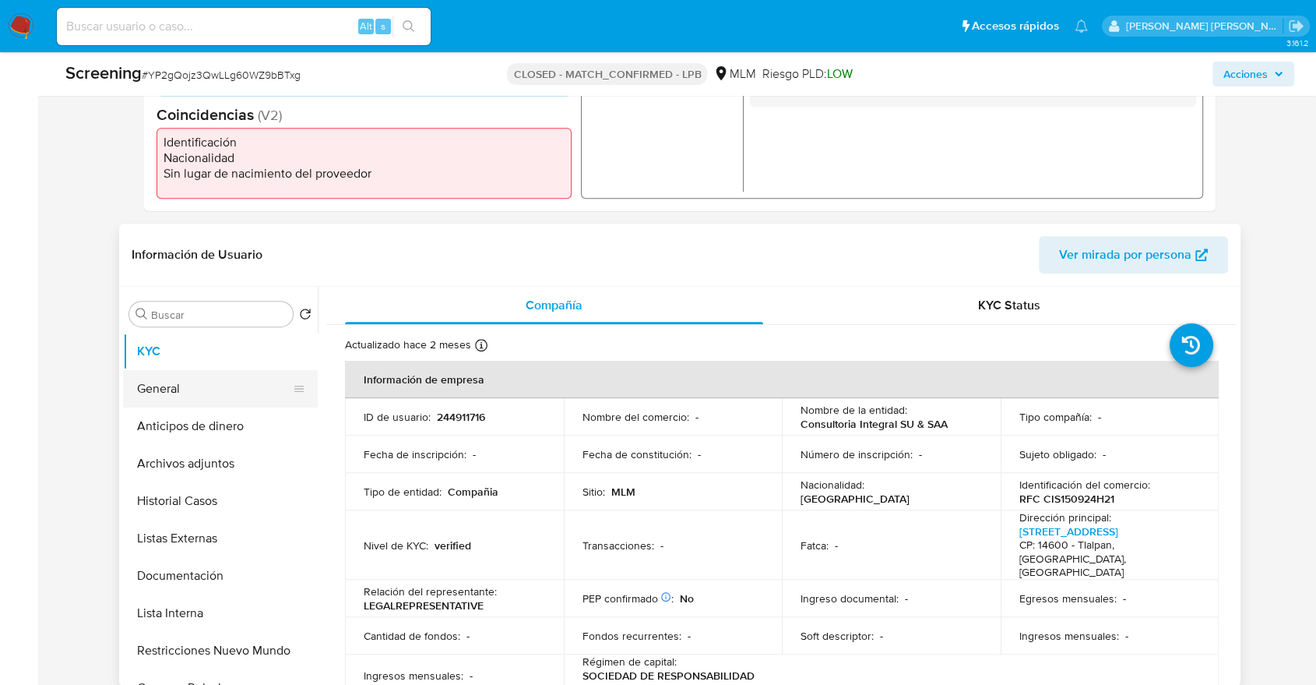
click at [218, 383] on button "General" at bounding box center [214, 388] width 182 height 37
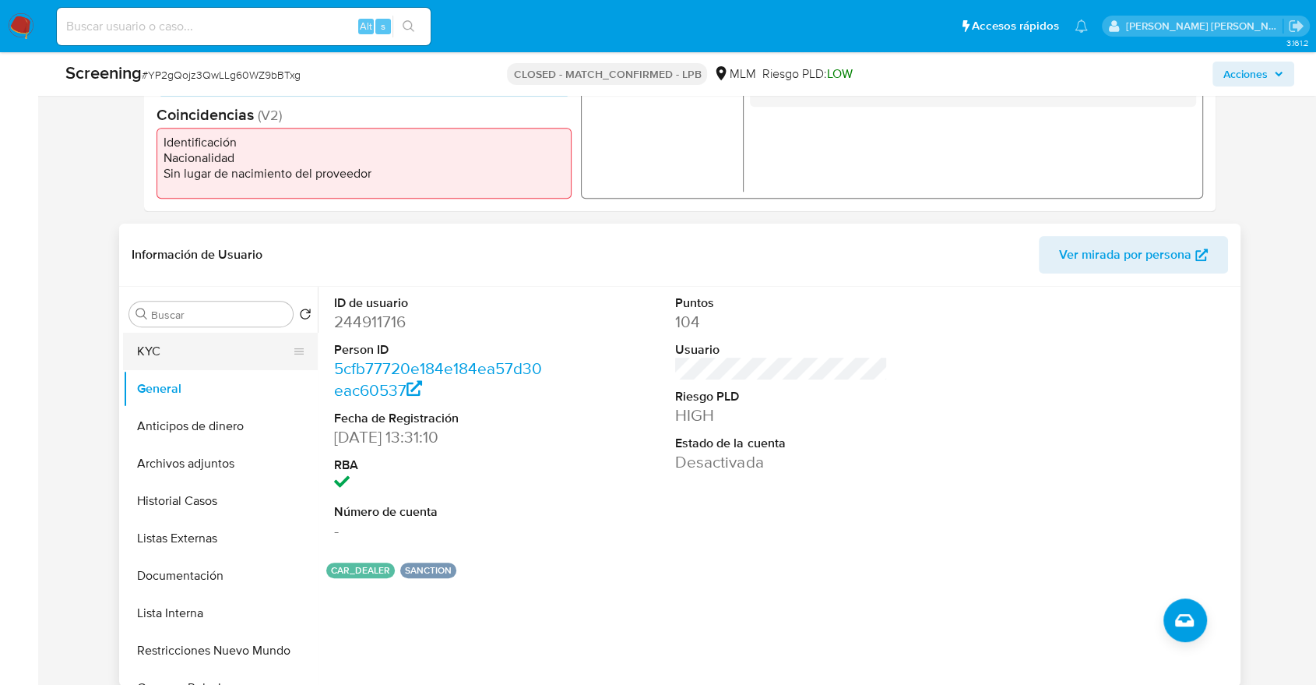
click at [211, 347] on button "KYC" at bounding box center [214, 351] width 182 height 37
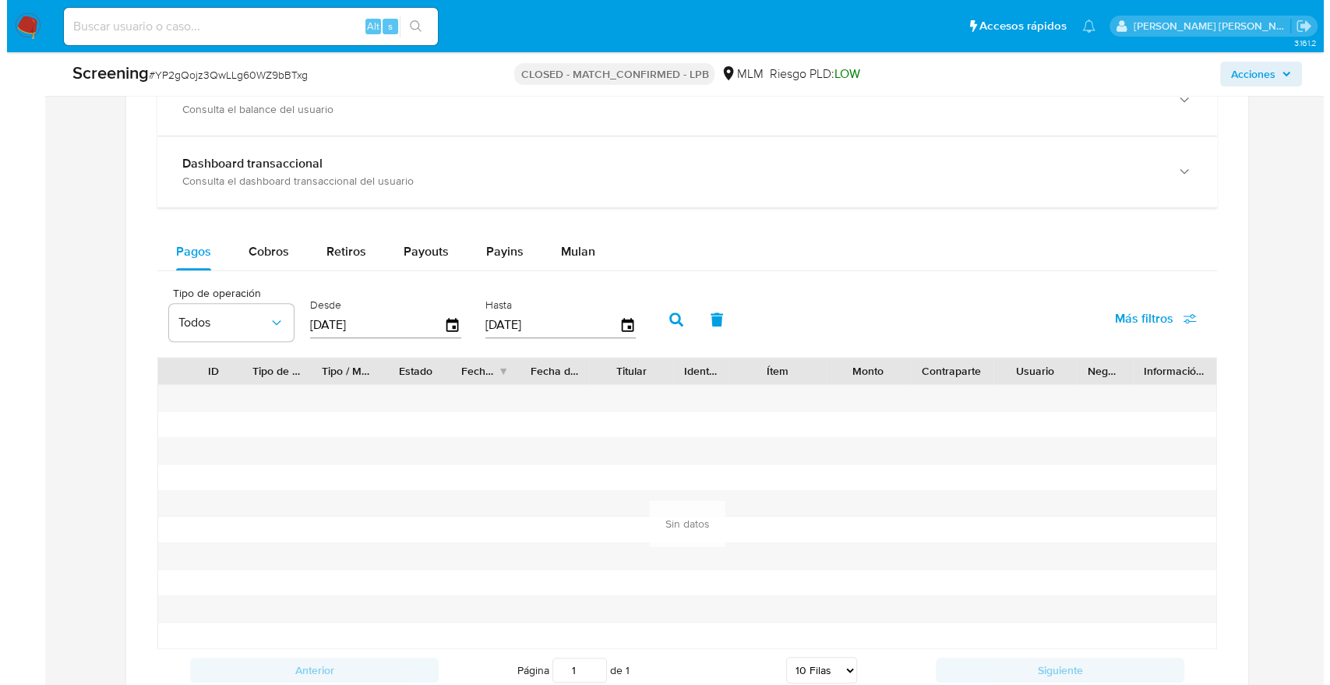
scroll to position [1546, 0]
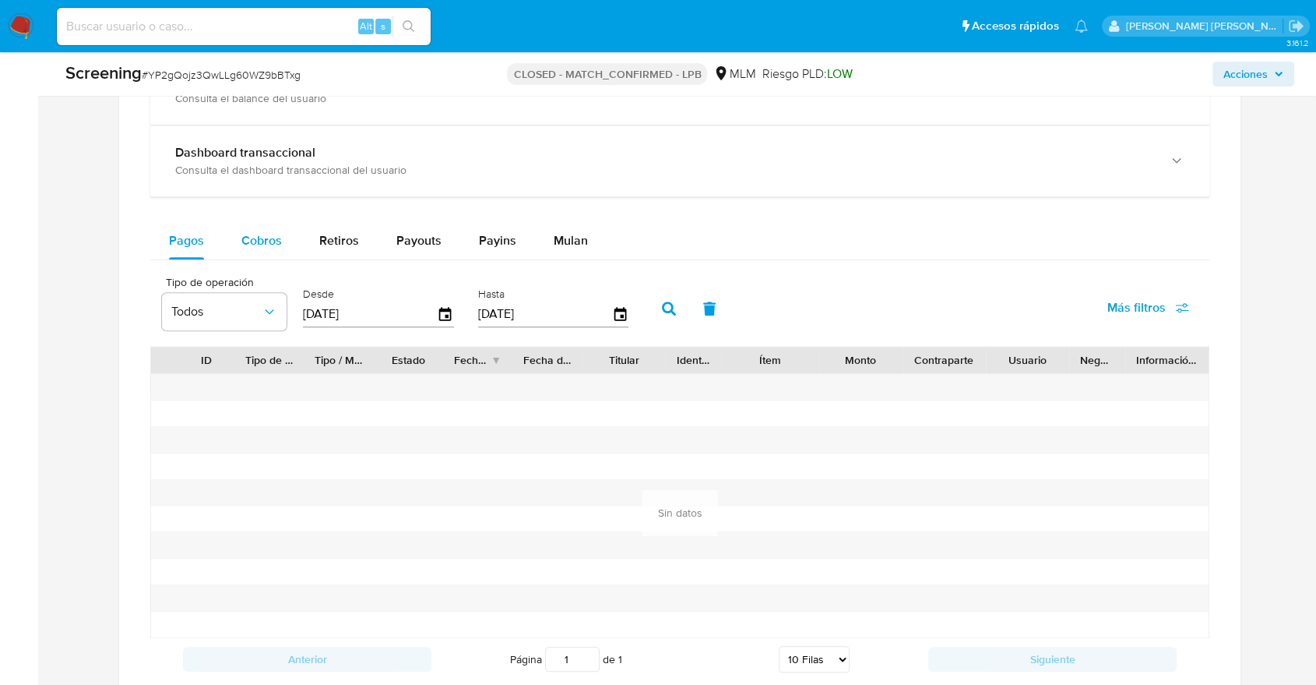
click at [272, 236] on span "Cobros" at bounding box center [261, 240] width 41 height 18
select select "10"
click at [312, 243] on button "Retiros" at bounding box center [339, 240] width 77 height 37
select select "10"
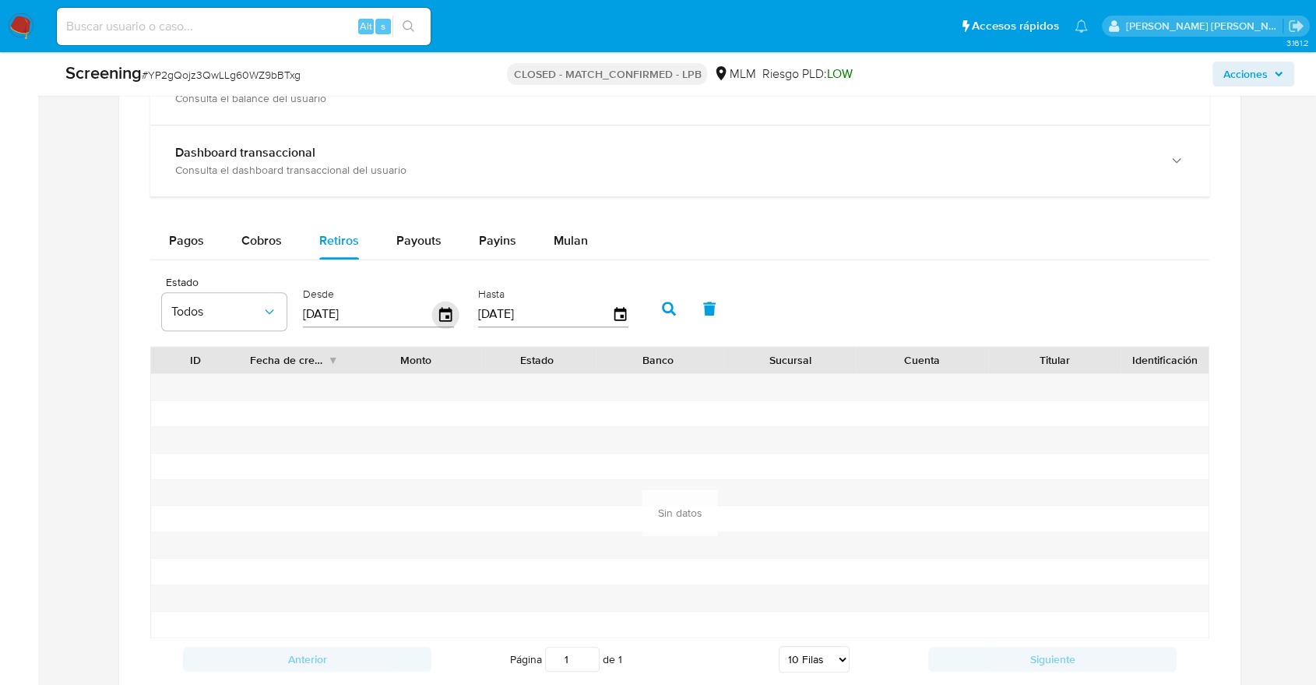
click at [447, 315] on icon "button" at bounding box center [445, 314] width 12 height 14
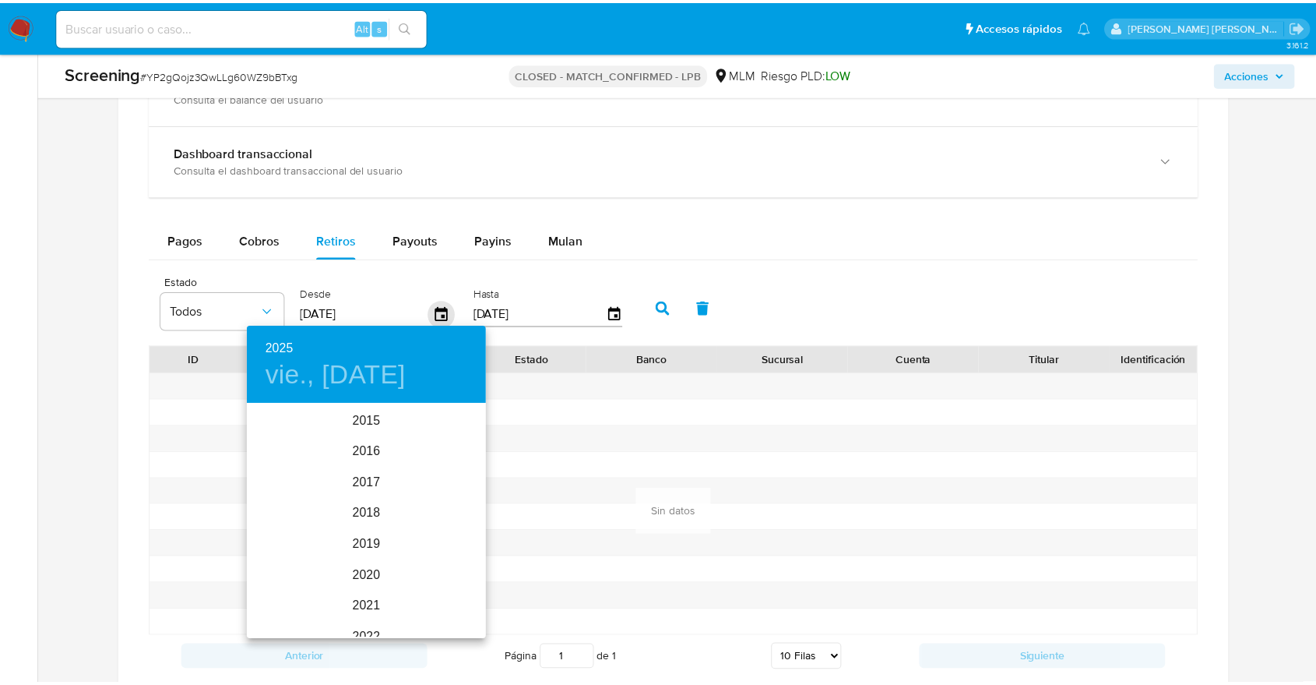
scroll to position [218, 0]
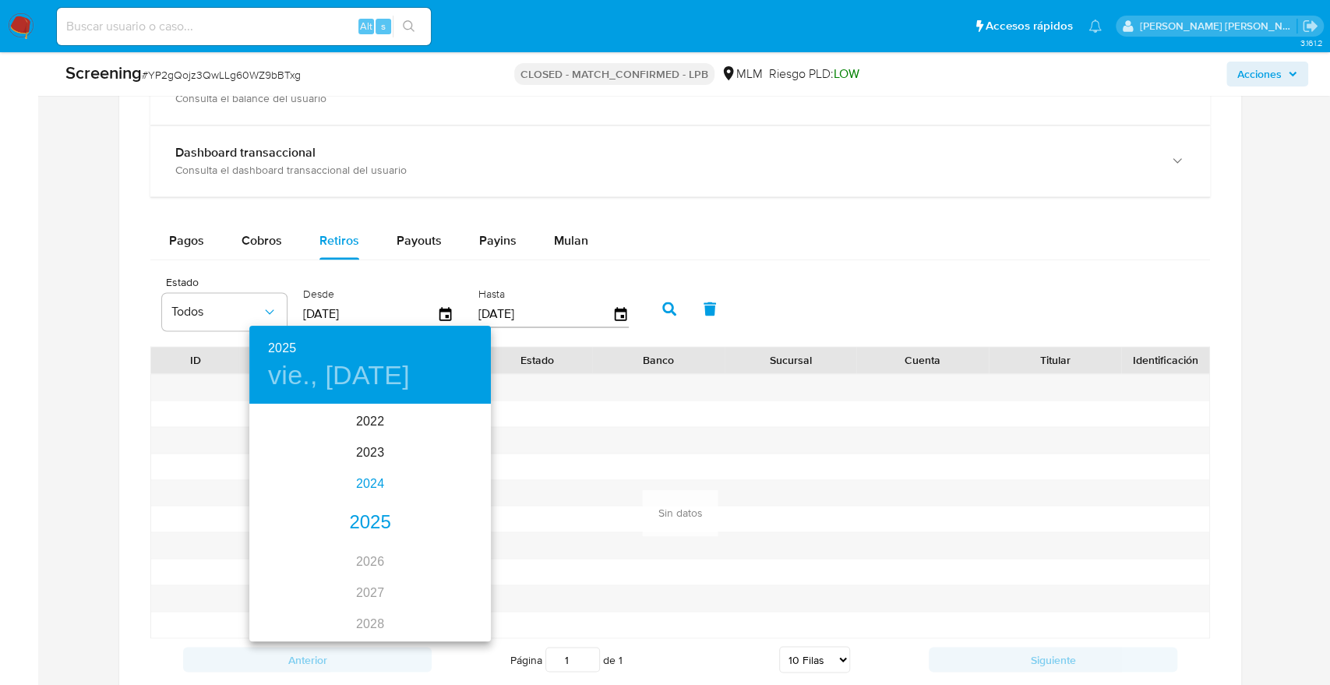
click at [379, 490] on div "2024" at bounding box center [369, 483] width 241 height 31
click at [291, 426] on div "ene." at bounding box center [289, 435] width 80 height 58
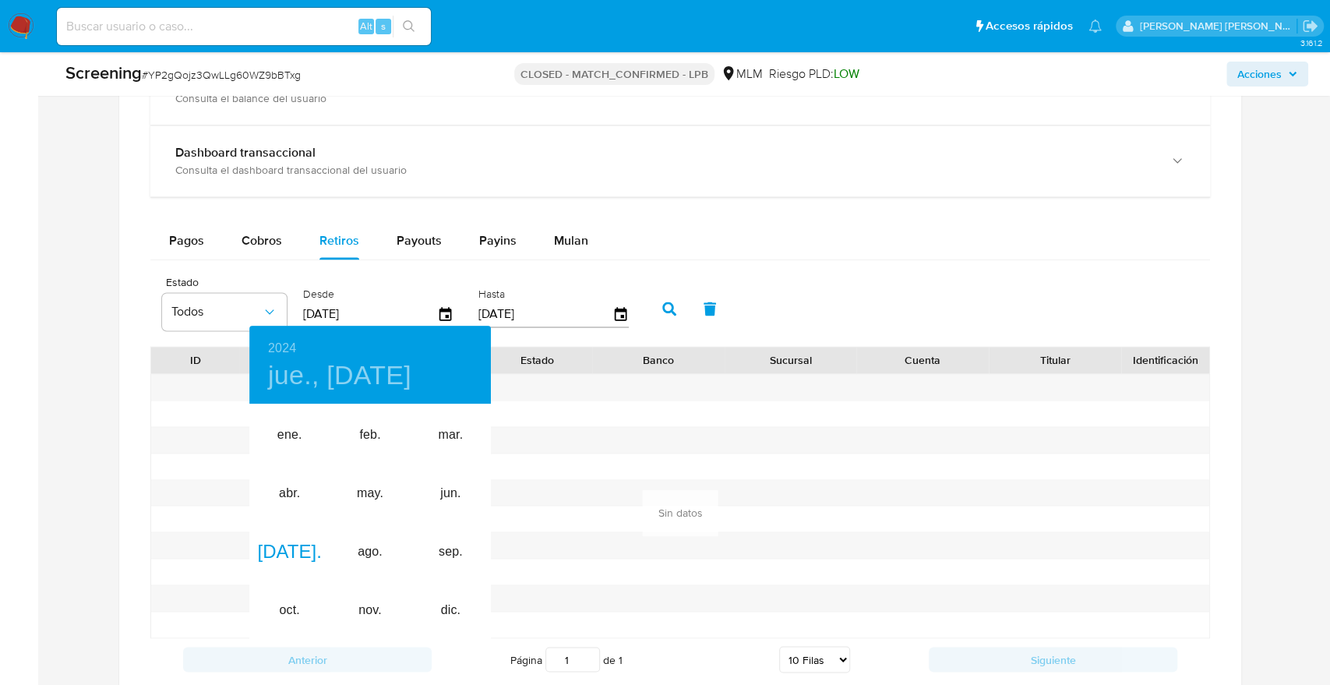
type input "04/01/2024"
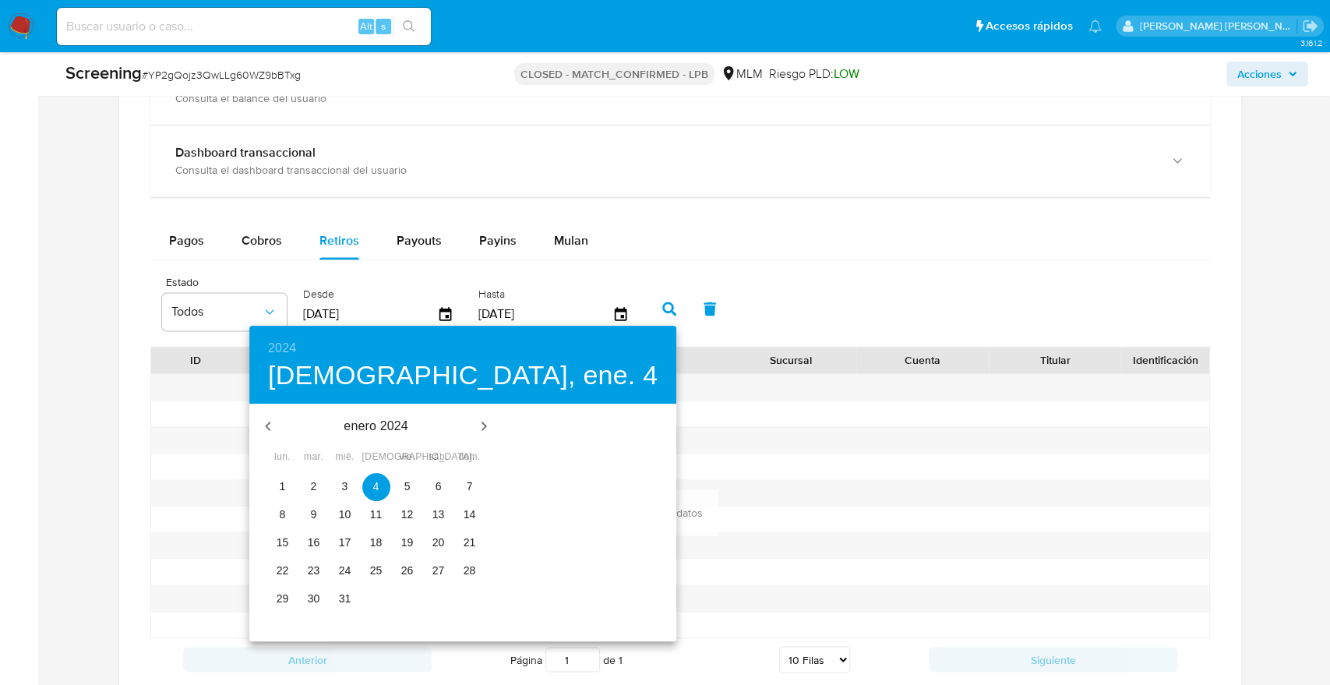
click at [373, 484] on p "4" at bounding box center [376, 486] width 6 height 16
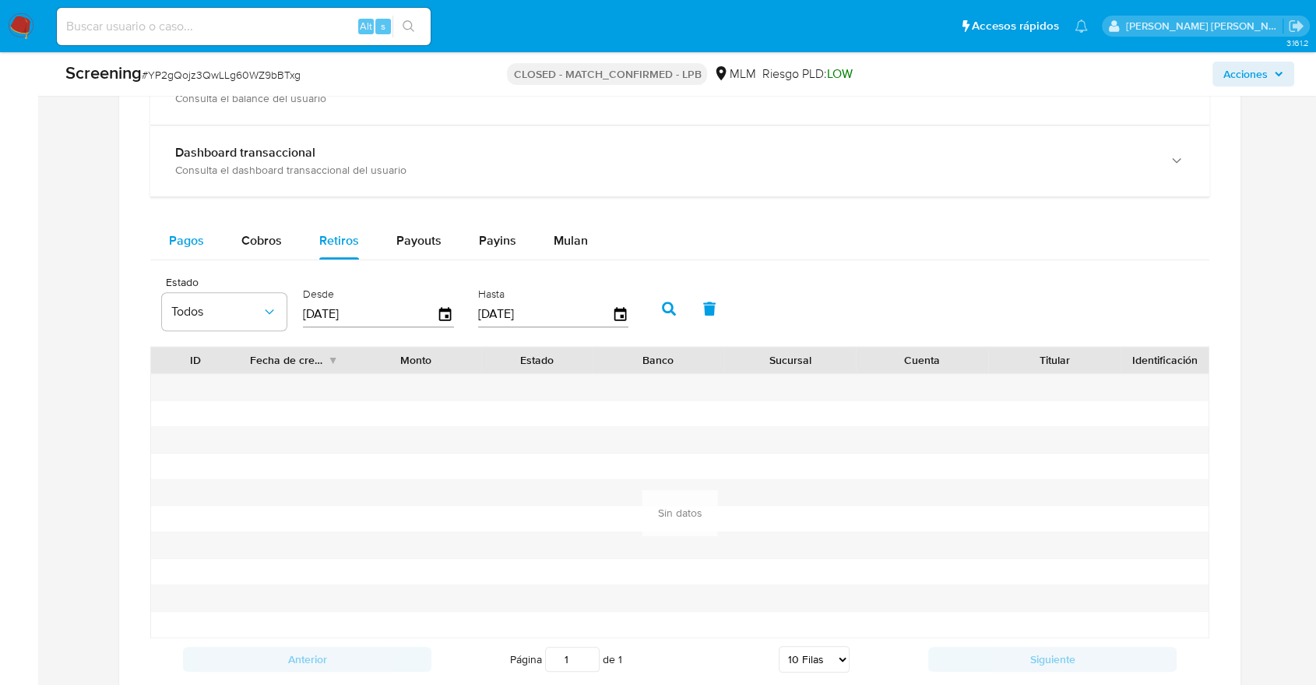
click at [199, 245] on span "Pagos" at bounding box center [186, 240] width 35 height 18
click at [440, 310] on icon "button" at bounding box center [445, 314] width 12 height 14
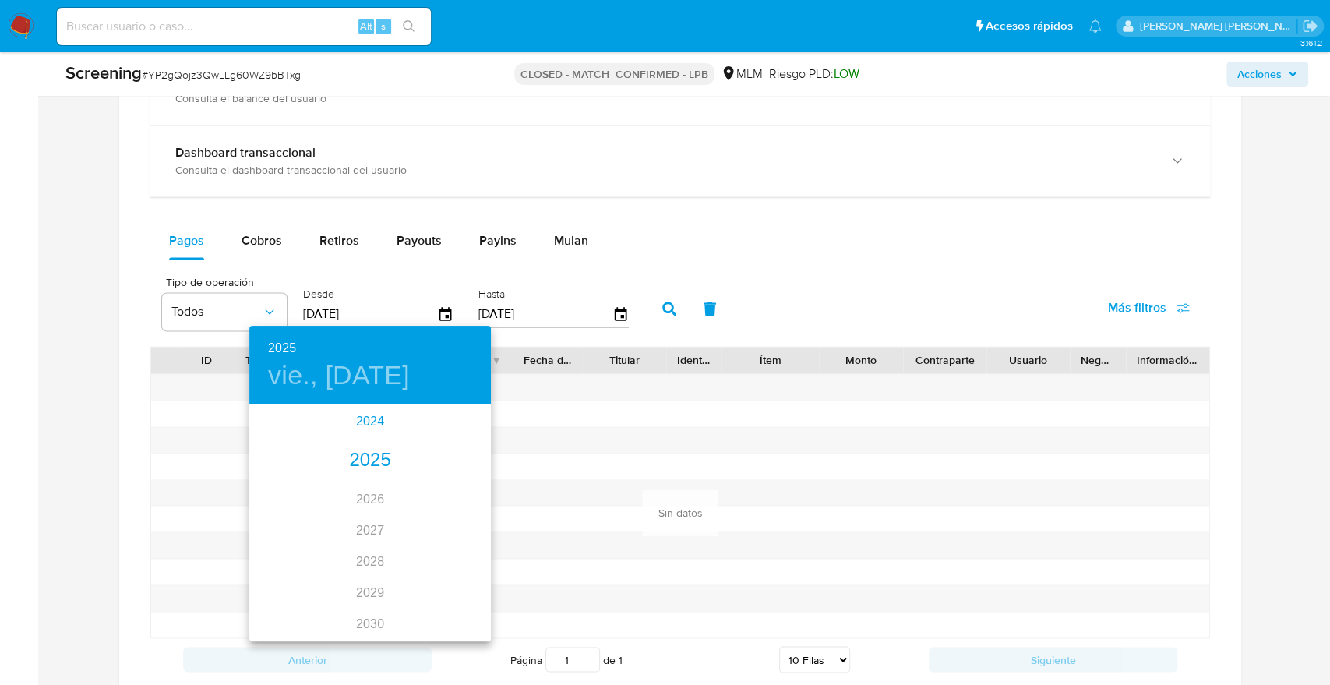
click at [358, 428] on div "2024" at bounding box center [369, 421] width 241 height 31
type input "04/07/2024"
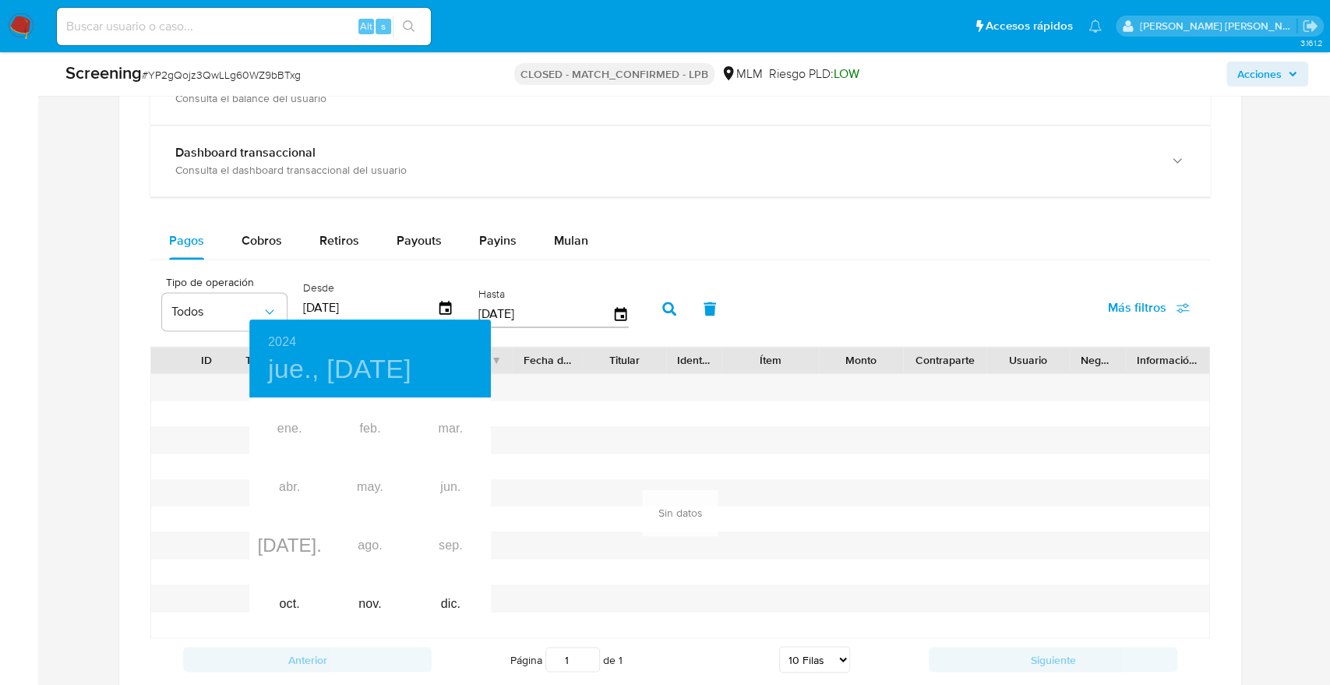
click at [289, 441] on div "ene. feb. mar. abr. may. jun. jul. ago. sep. oct. nov. dic." at bounding box center [369, 517] width 241 height 234
click at [288, 435] on div "ene. feb. mar. abr. may. jun. jul. ago. sep. oct. nov. dic." at bounding box center [369, 517] width 241 height 234
click at [298, 430] on div "ene. feb. mar. abr. may. jun. jul. ago. sep. oct. nov. dic." at bounding box center [369, 517] width 241 height 234
click at [299, 548] on div "ene. feb. mar. abr. may. jun. jul. ago. sep. oct. nov. dic." at bounding box center [369, 517] width 241 height 234
click at [664, 300] on div at bounding box center [665, 342] width 1330 height 685
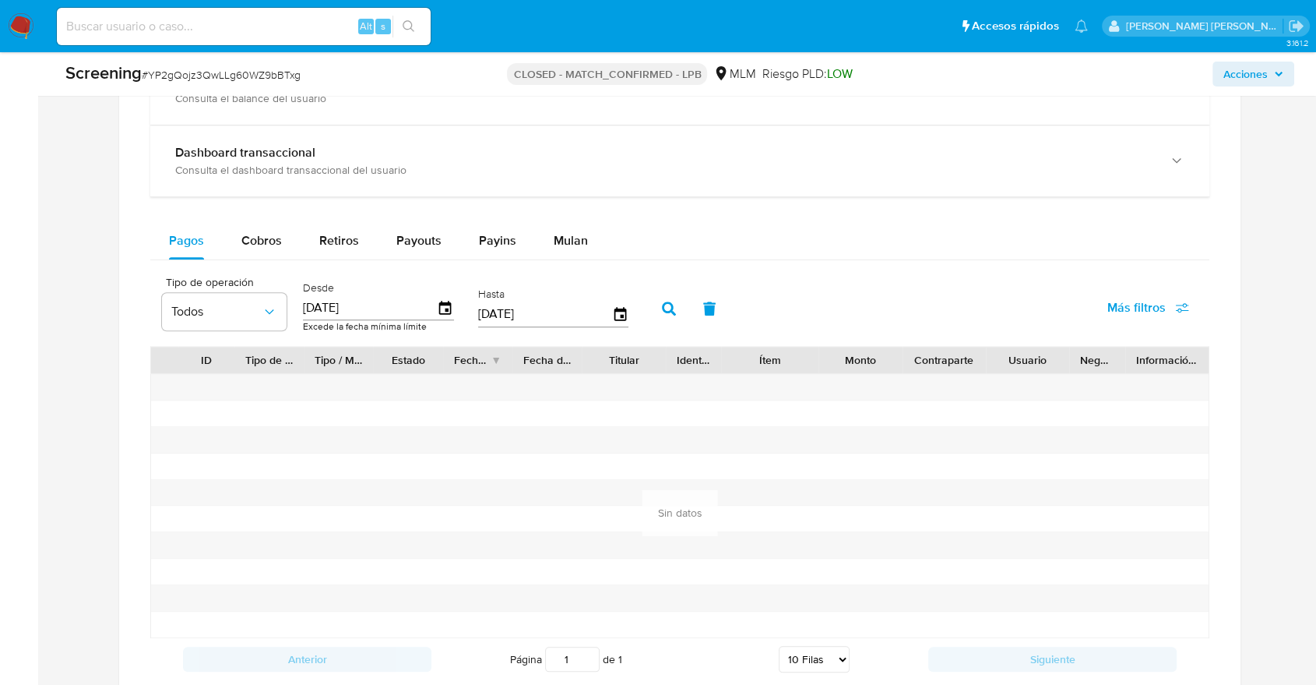
click at [664, 304] on icon "button" at bounding box center [669, 308] width 14 height 14
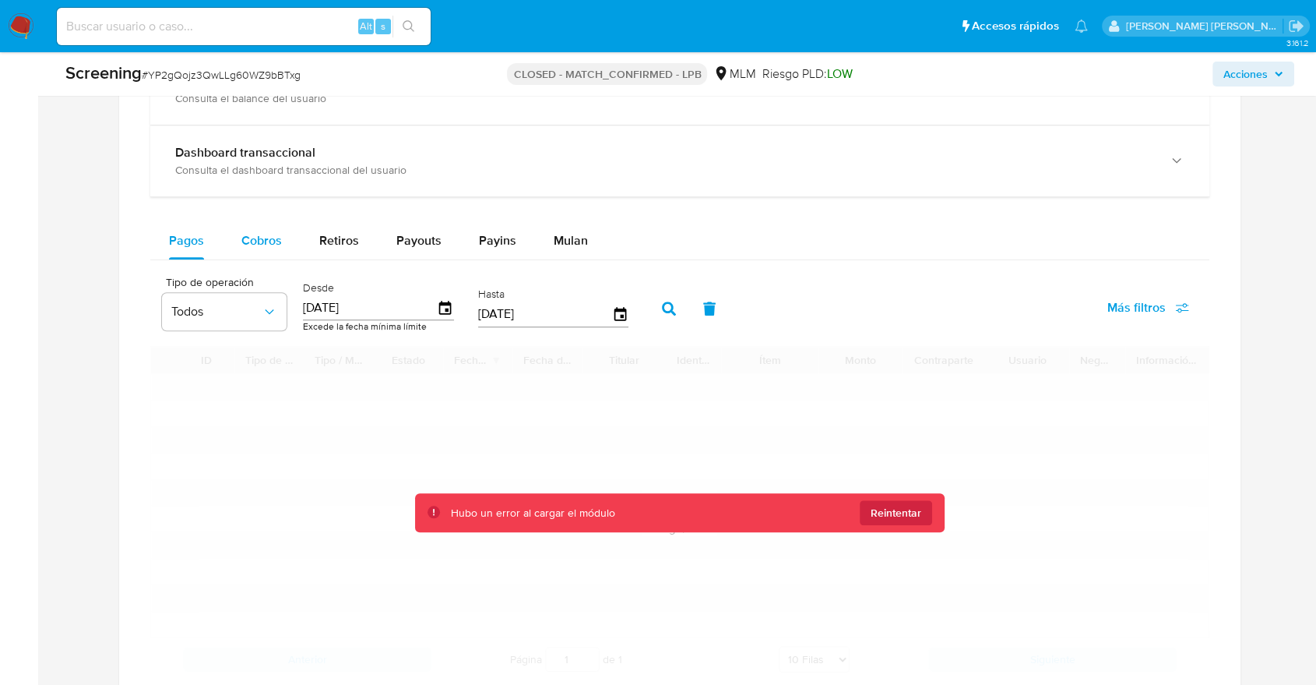
click at [269, 233] on span "Cobros" at bounding box center [261, 240] width 41 height 18
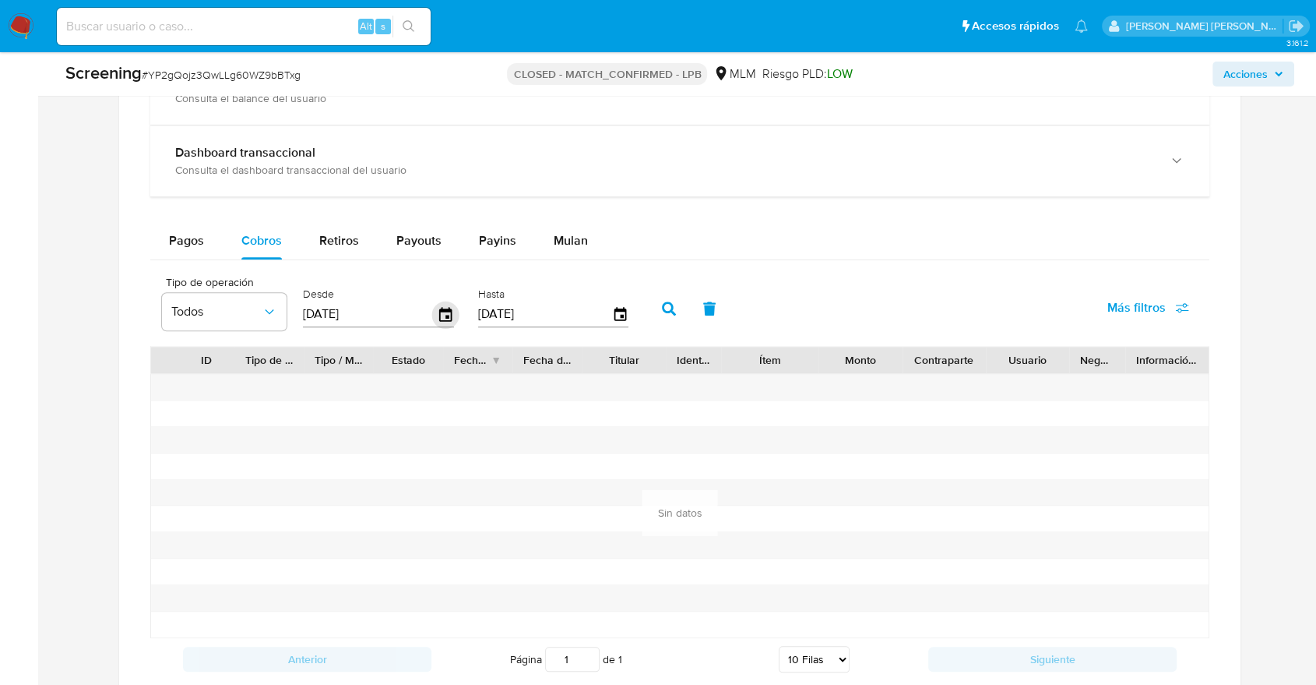
click at [435, 309] on icon "button" at bounding box center [445, 314] width 27 height 27
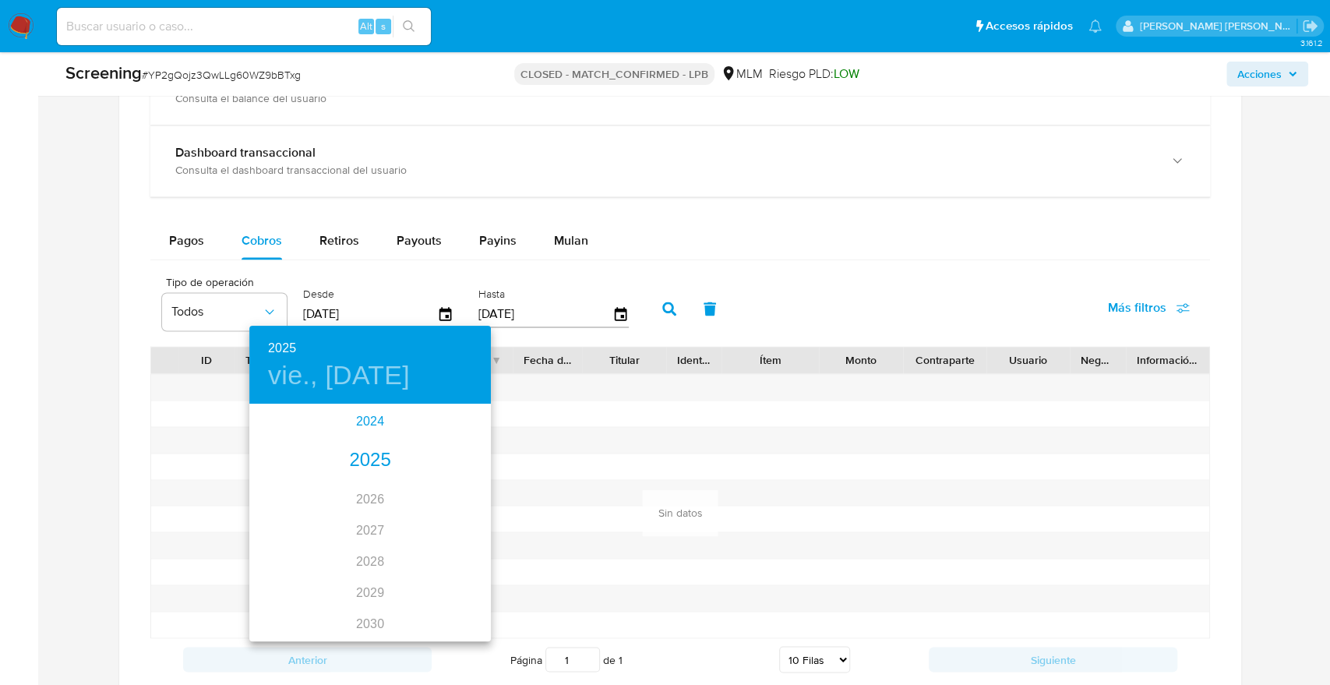
click at [375, 421] on div "2024" at bounding box center [369, 421] width 241 height 31
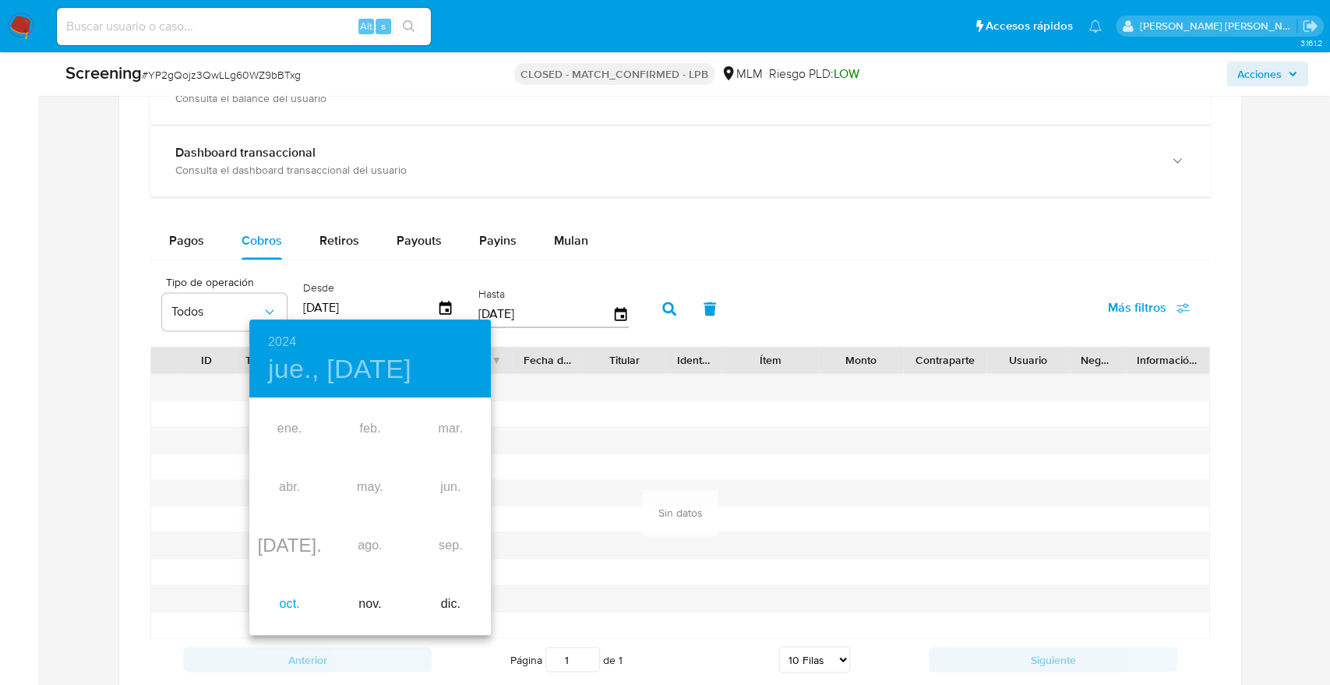
click at [287, 608] on div "oct." at bounding box center [289, 604] width 80 height 58
type input "04/10/2024"
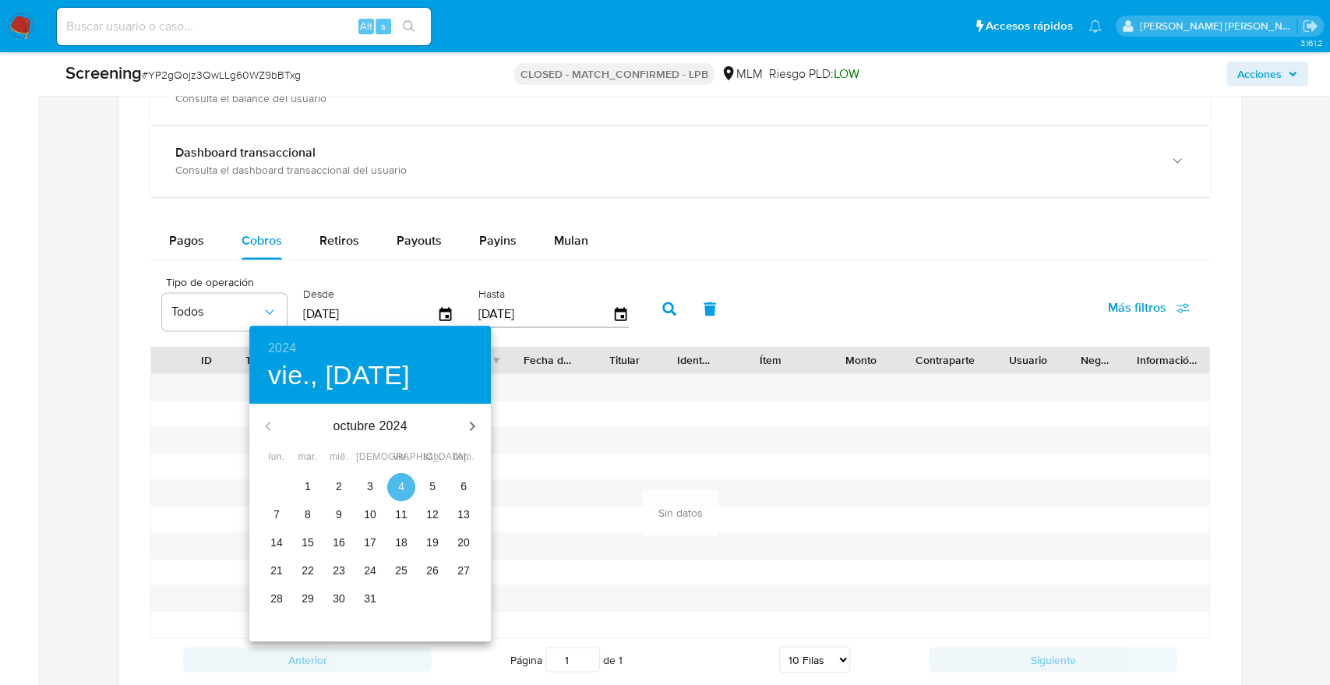
click at [398, 486] on p "4" at bounding box center [401, 486] width 6 height 16
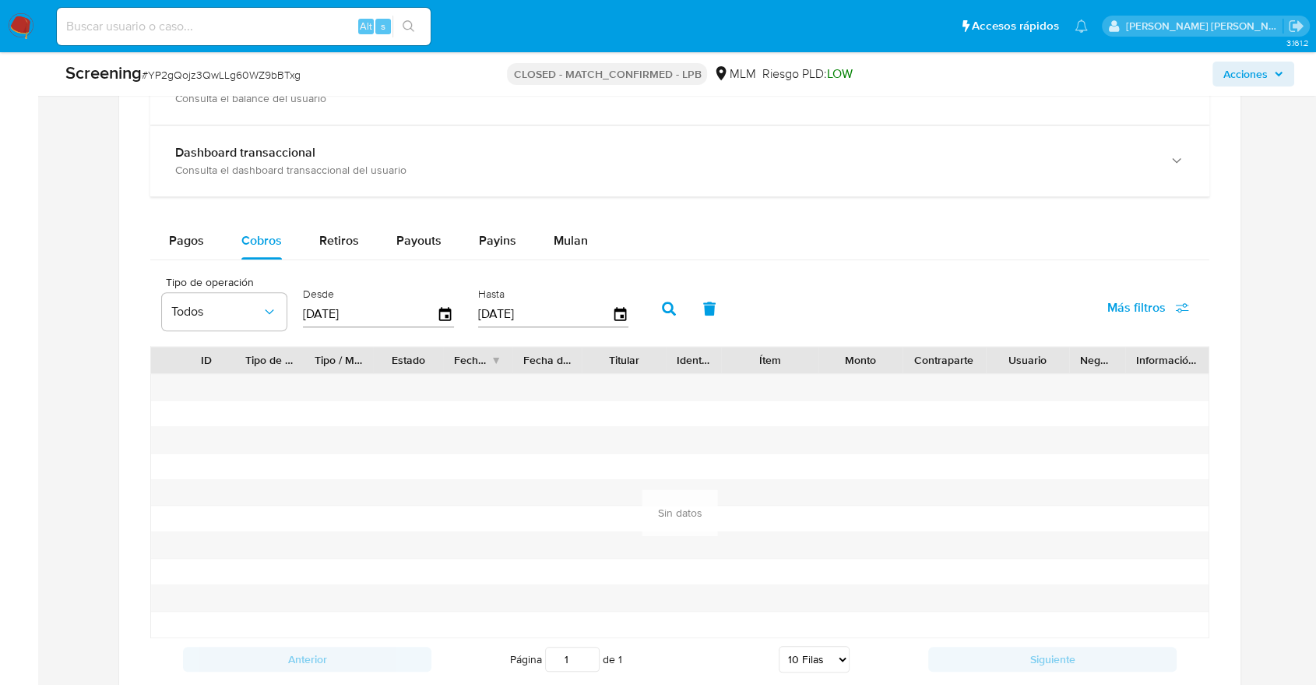
click at [667, 302] on icon "button" at bounding box center [669, 308] width 14 height 14
click at [351, 237] on span "Retiros" at bounding box center [339, 240] width 40 height 18
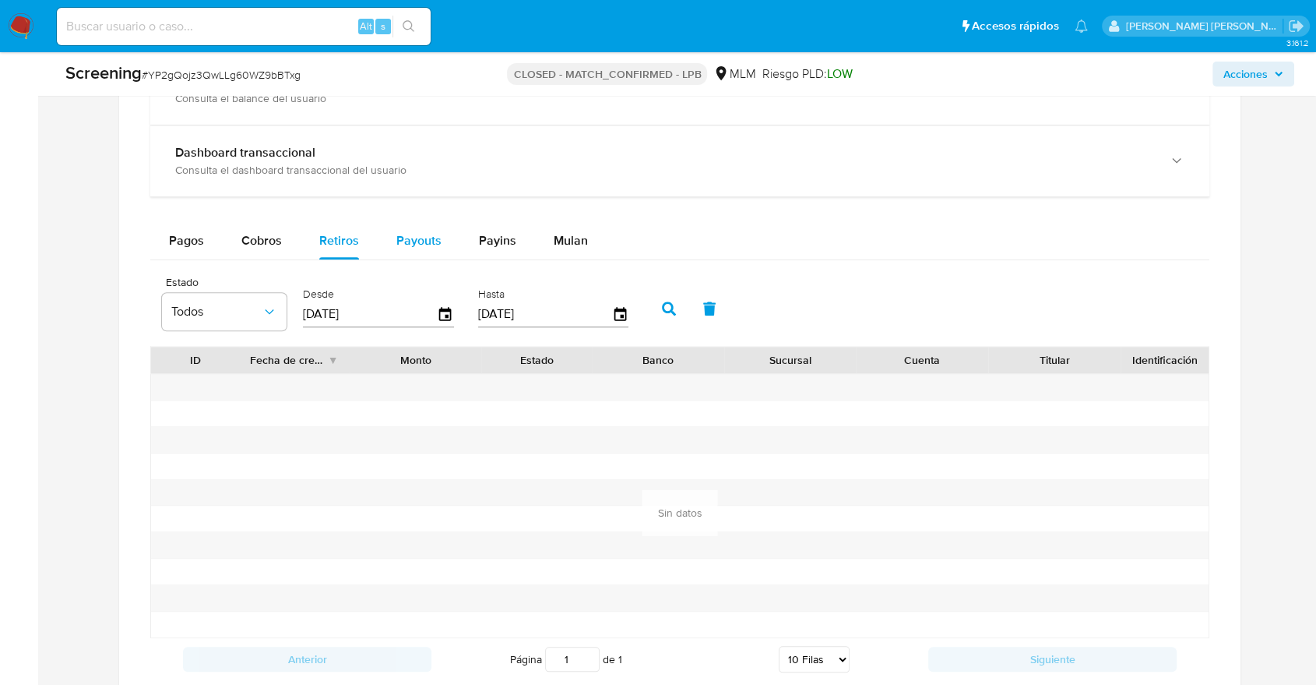
click at [424, 245] on span "Payouts" at bounding box center [418, 240] width 45 height 18
select select "10"
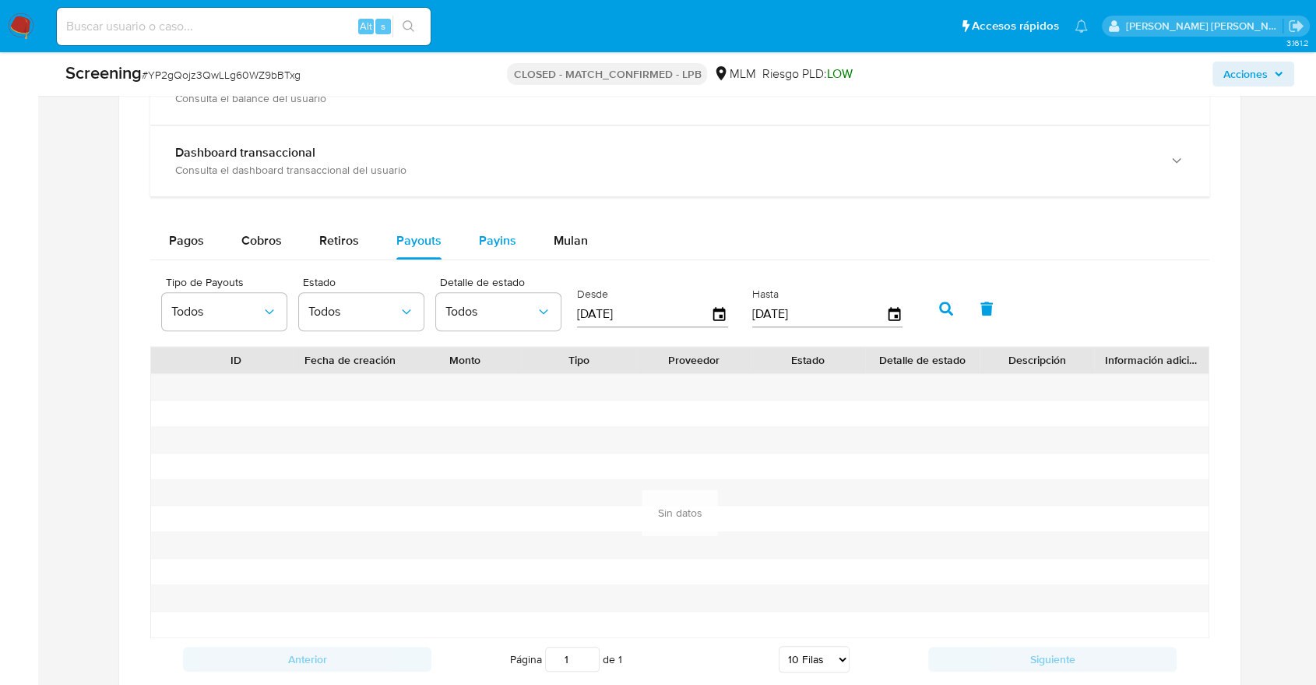
click at [484, 252] on div "Payins" at bounding box center [497, 240] width 37 height 37
select select "10"
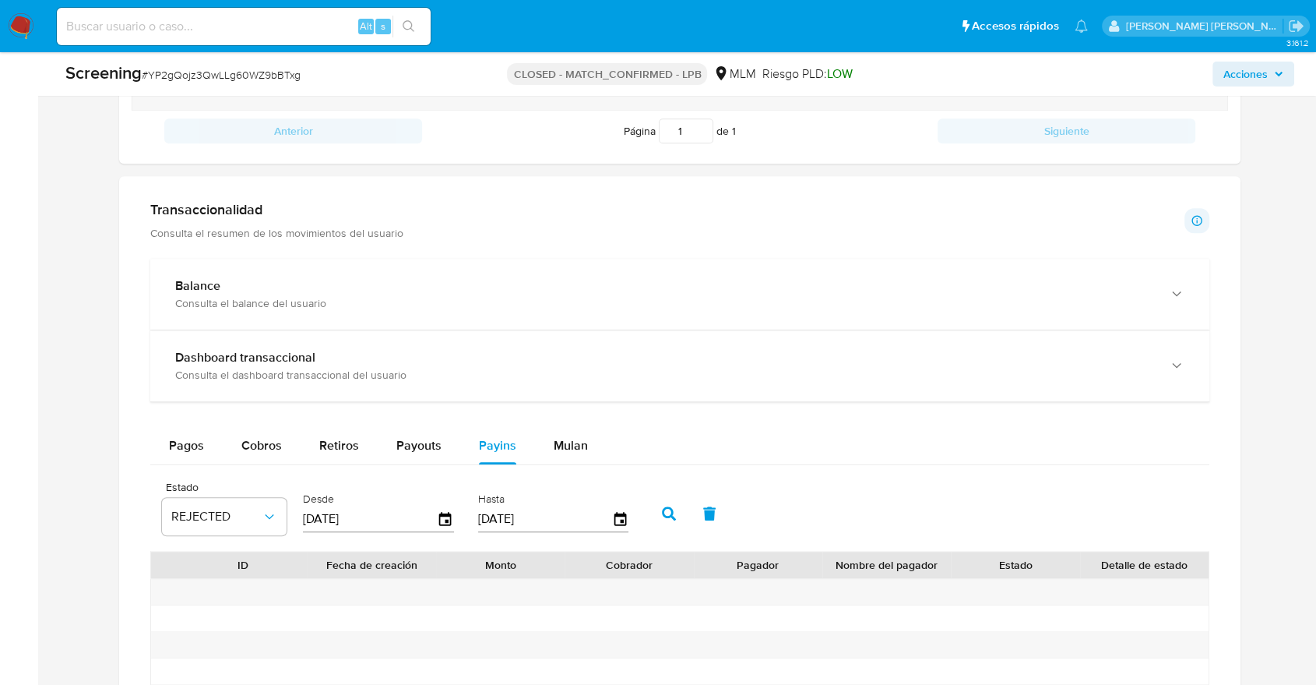
scroll to position [1359, 0]
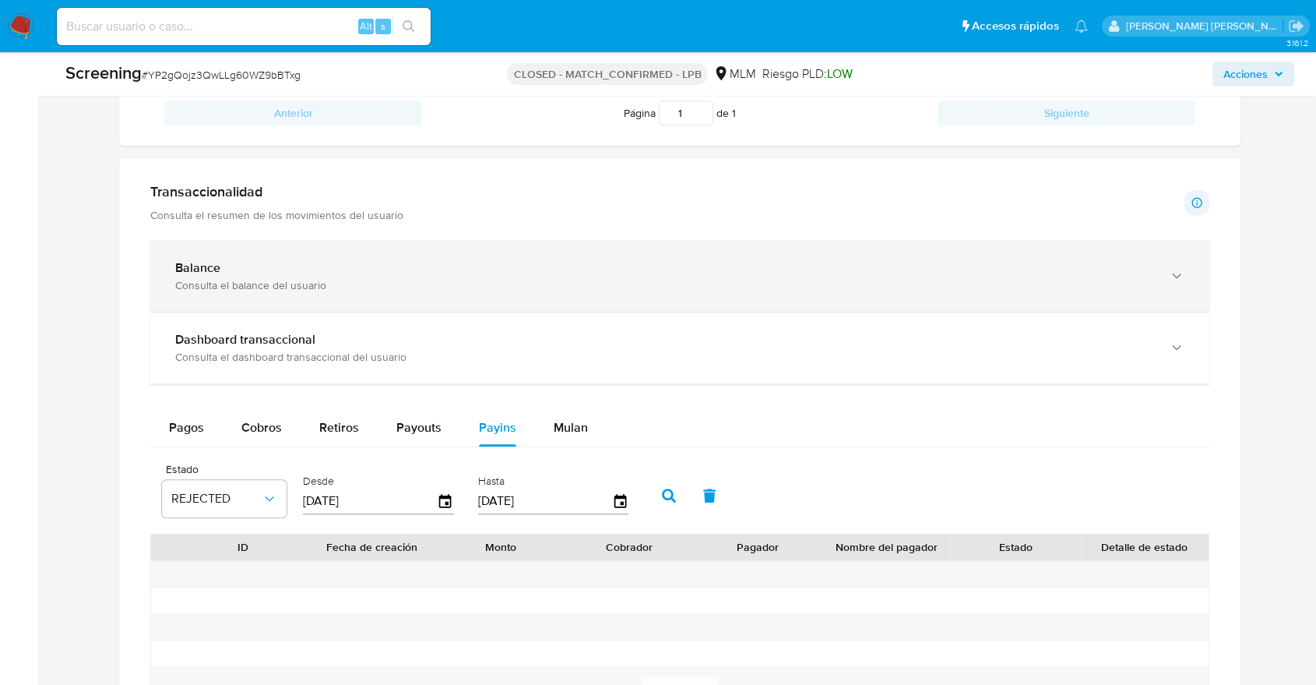
click at [1182, 266] on div "button" at bounding box center [1175, 276] width 19 height 32
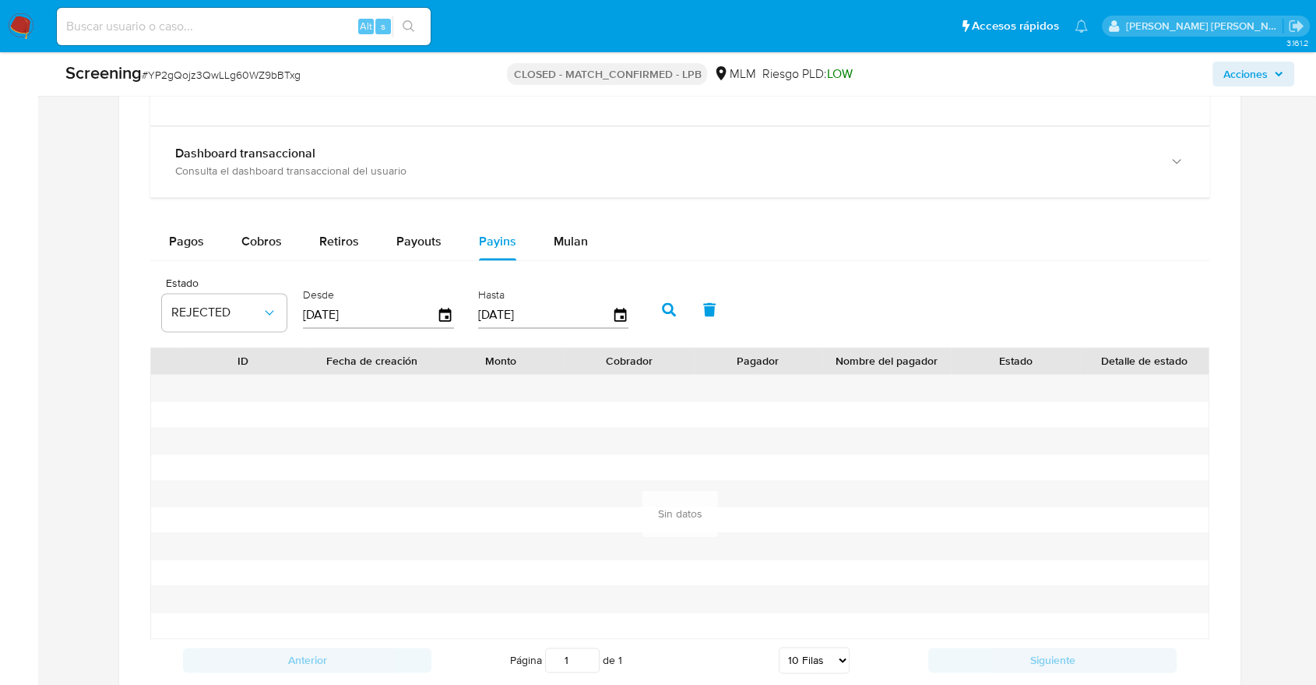
scroll to position [2079, 0]
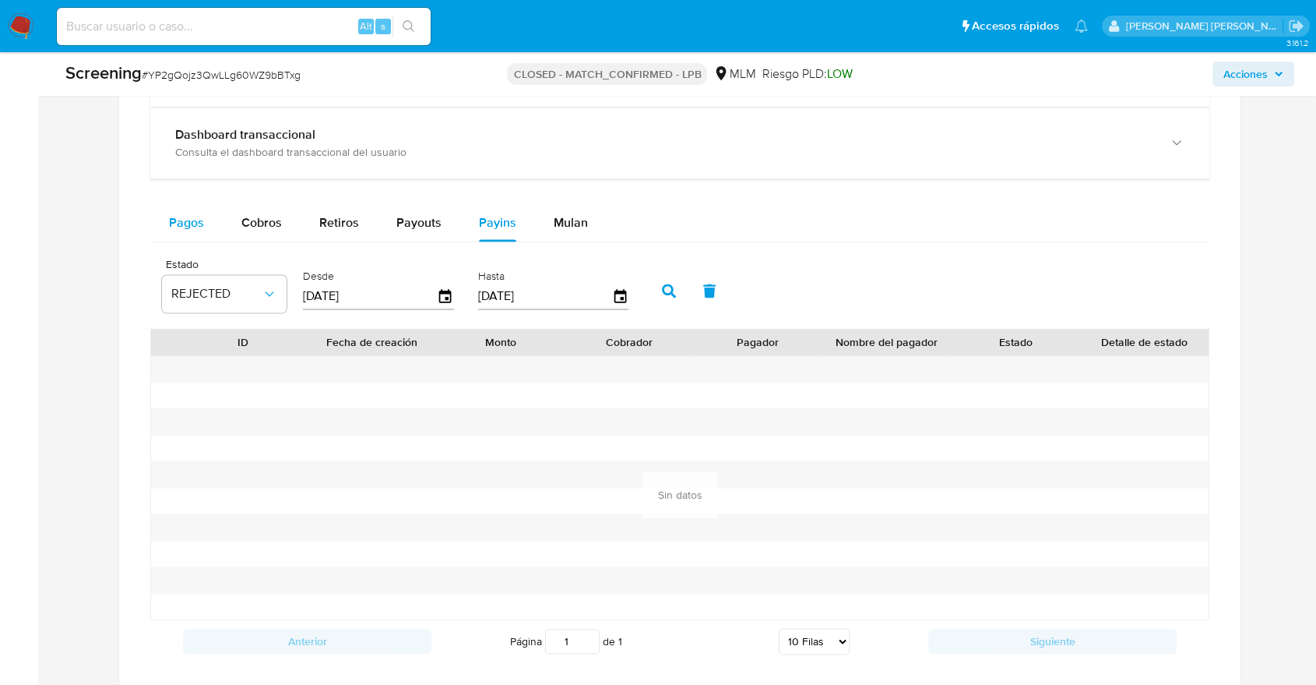
click at [169, 227] on span "Pagos" at bounding box center [186, 222] width 35 height 18
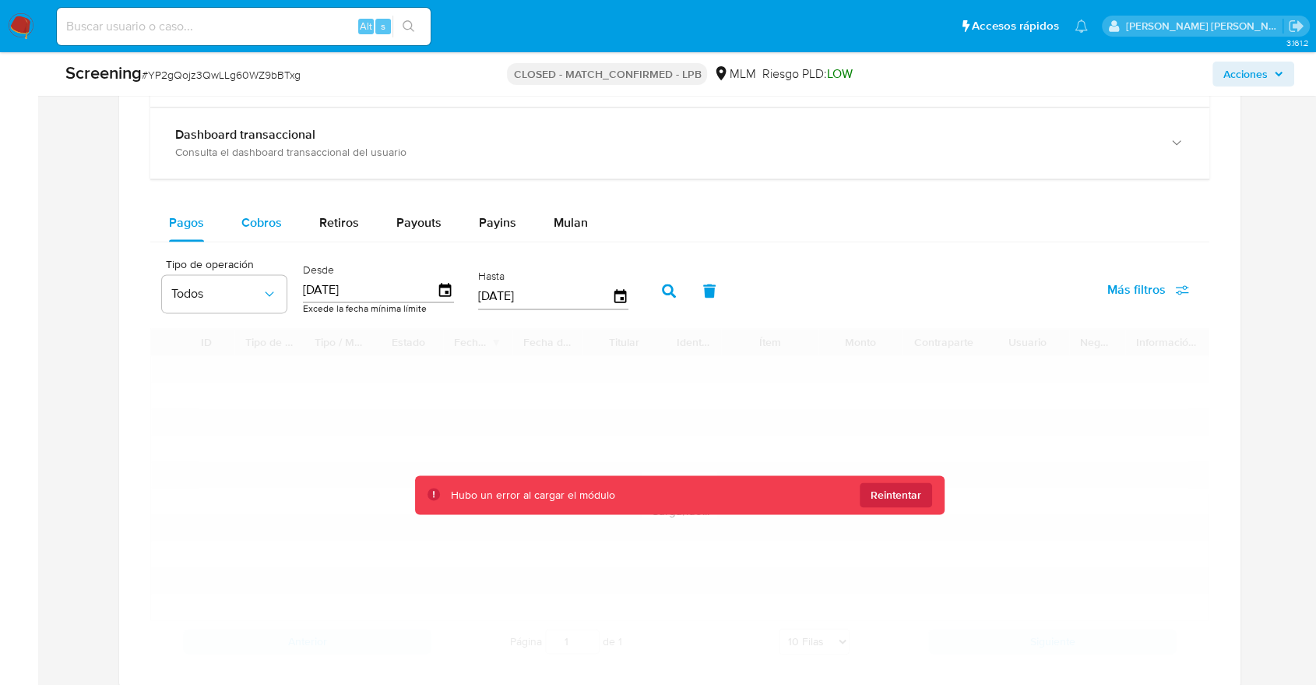
click at [263, 217] on span "Cobros" at bounding box center [261, 222] width 41 height 18
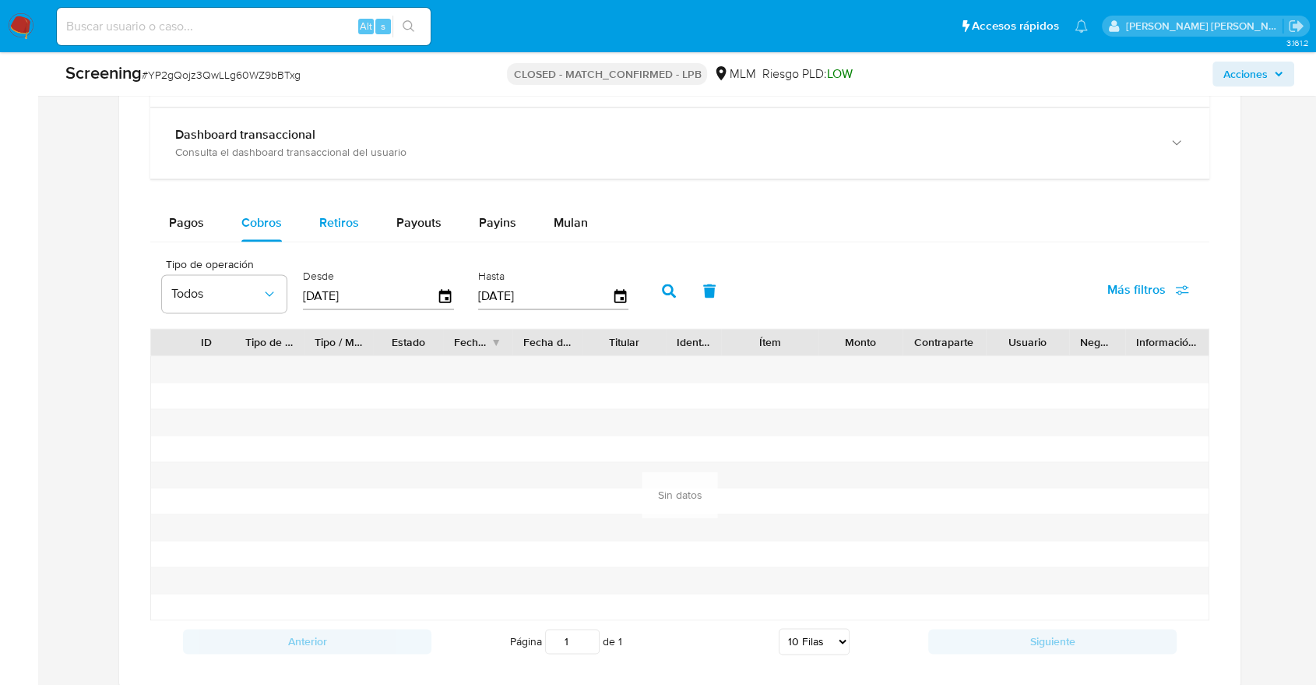
click at [338, 218] on span "Retiros" at bounding box center [339, 222] width 40 height 18
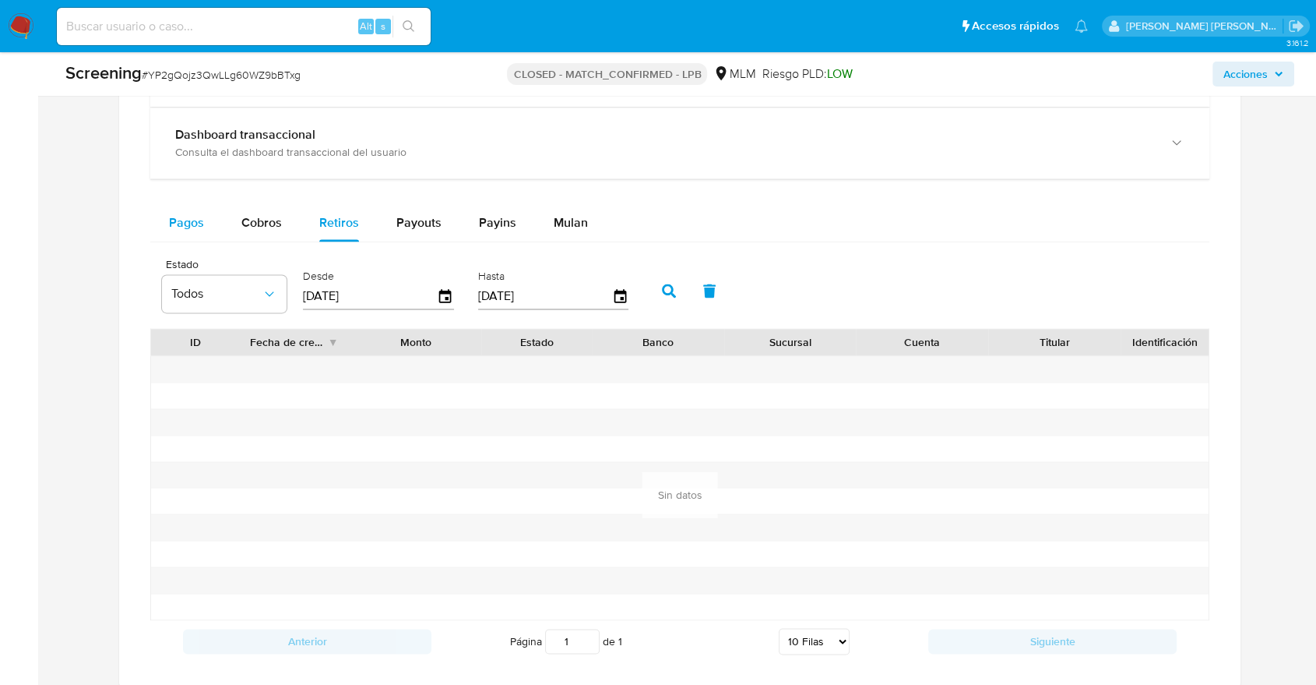
click at [192, 215] on span "Pagos" at bounding box center [186, 222] width 35 height 18
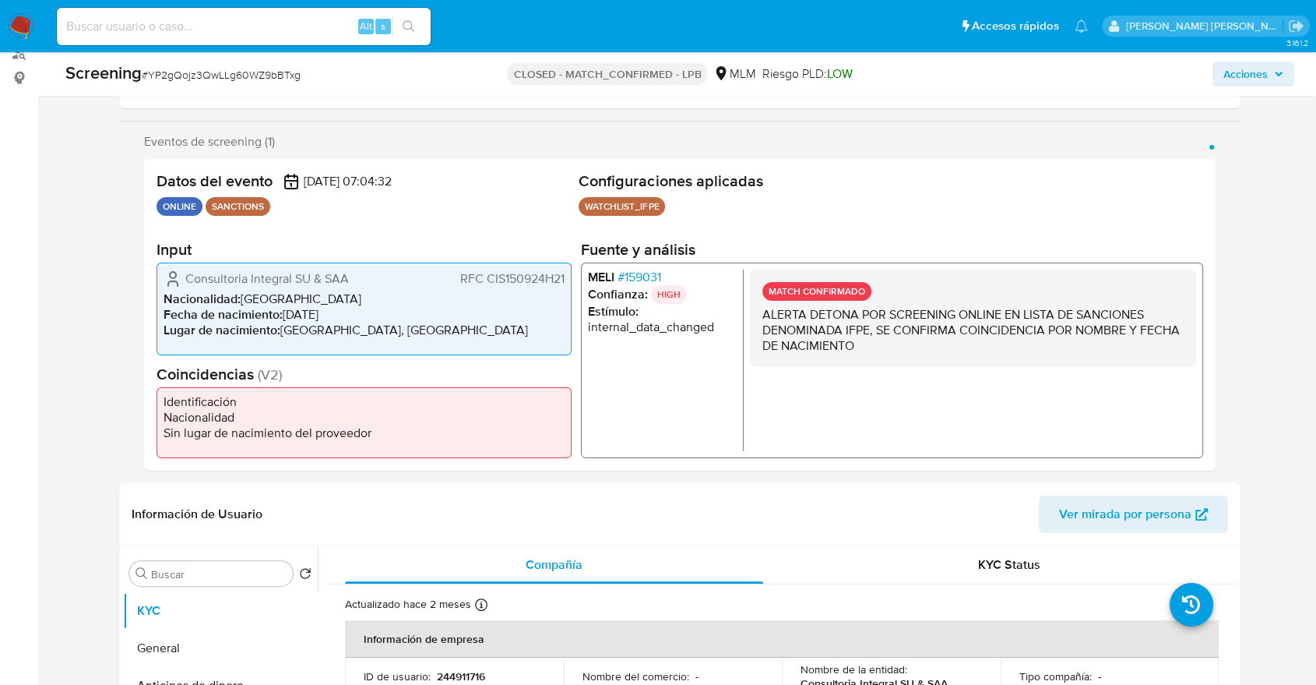
scroll to position [0, 0]
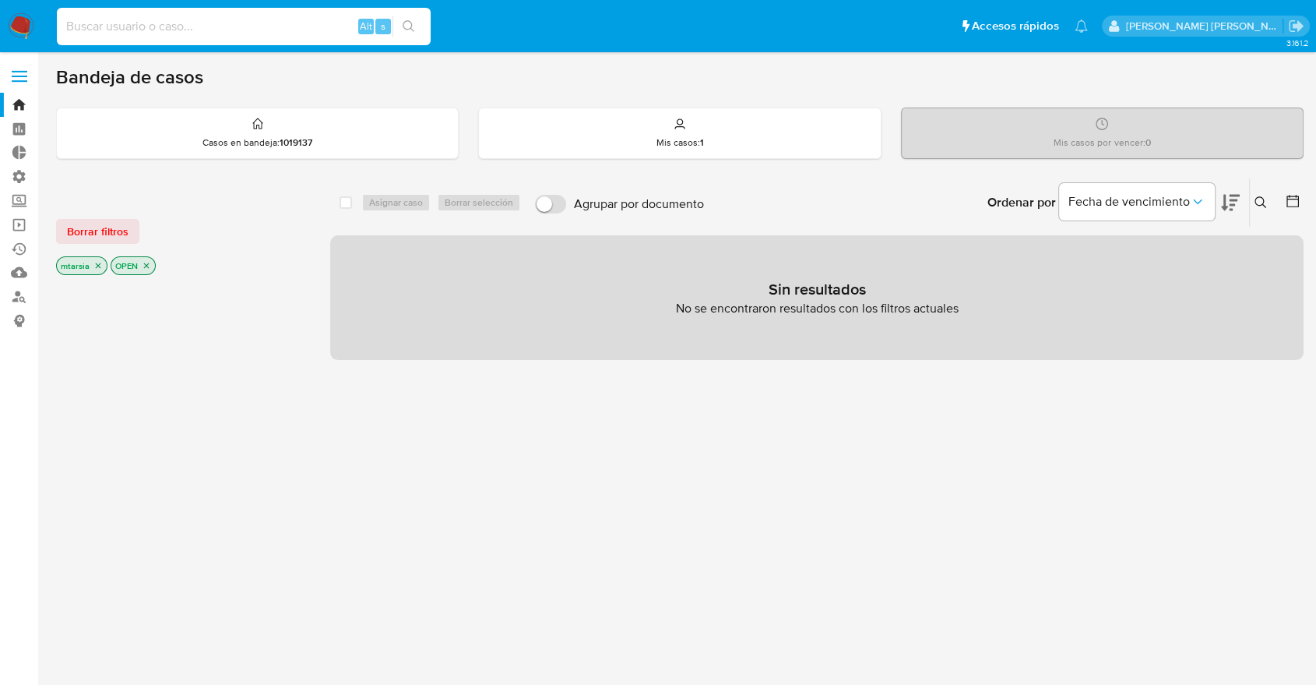
click at [330, 23] on input at bounding box center [244, 26] width 374 height 20
paste input "733898980"
type input "733898980"
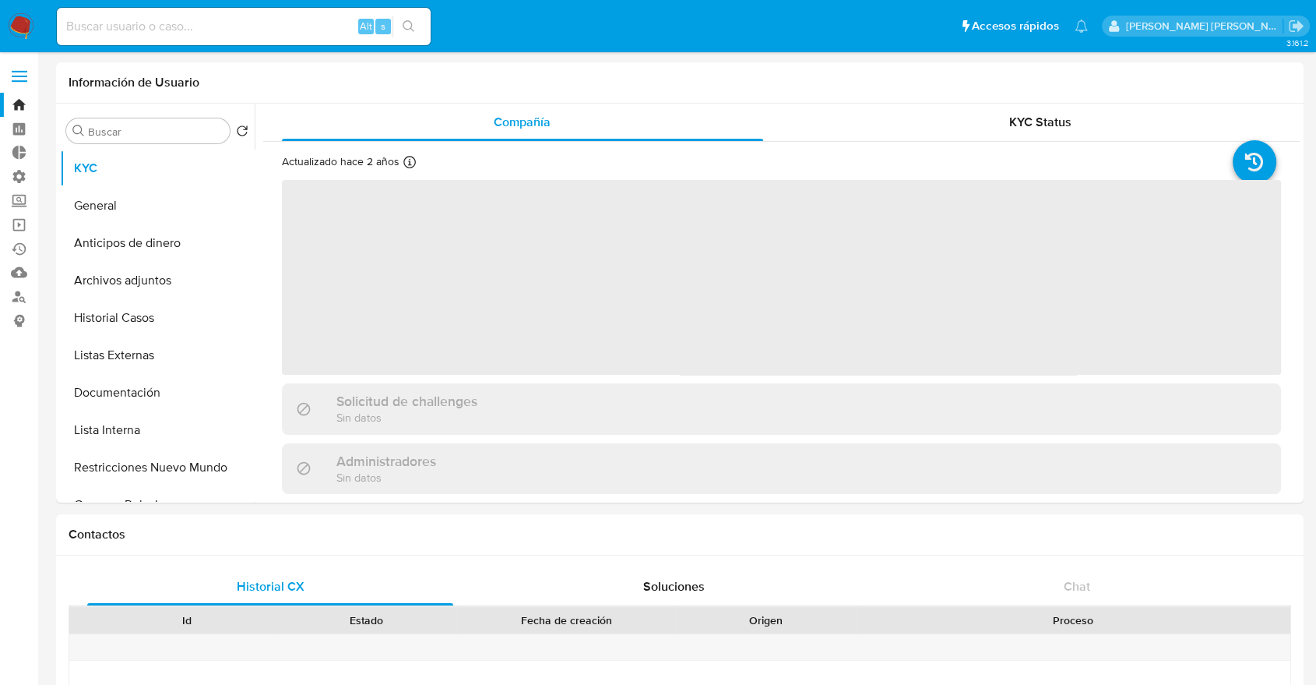
select select "10"
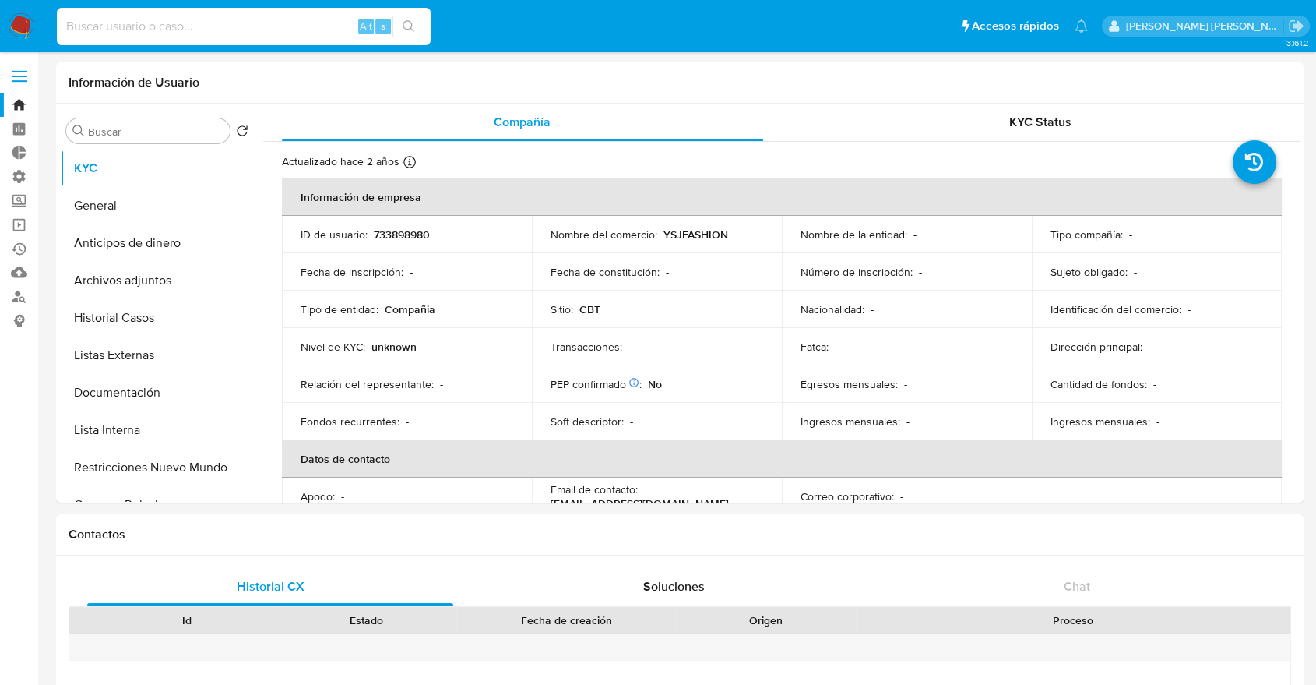
click at [314, 29] on input at bounding box center [244, 26] width 374 height 20
paste input "759292864"
type input "759292864"
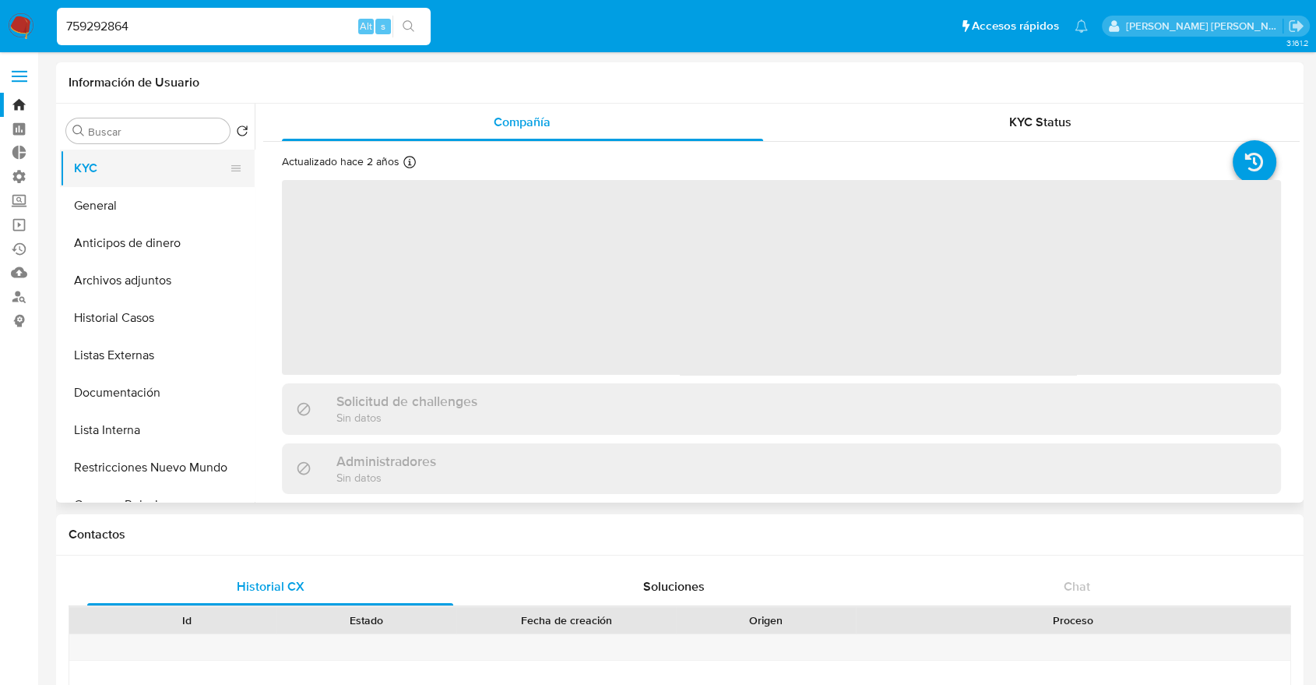
select select "10"
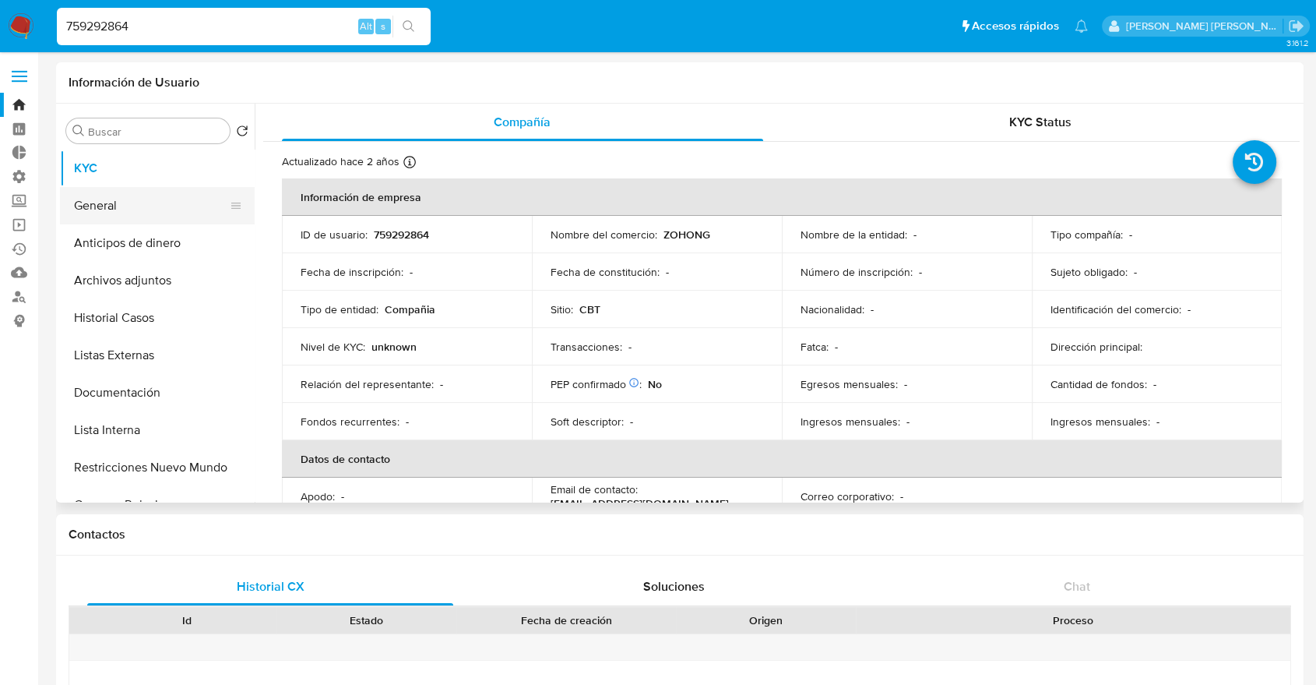
click at [142, 202] on button "General" at bounding box center [151, 205] width 182 height 37
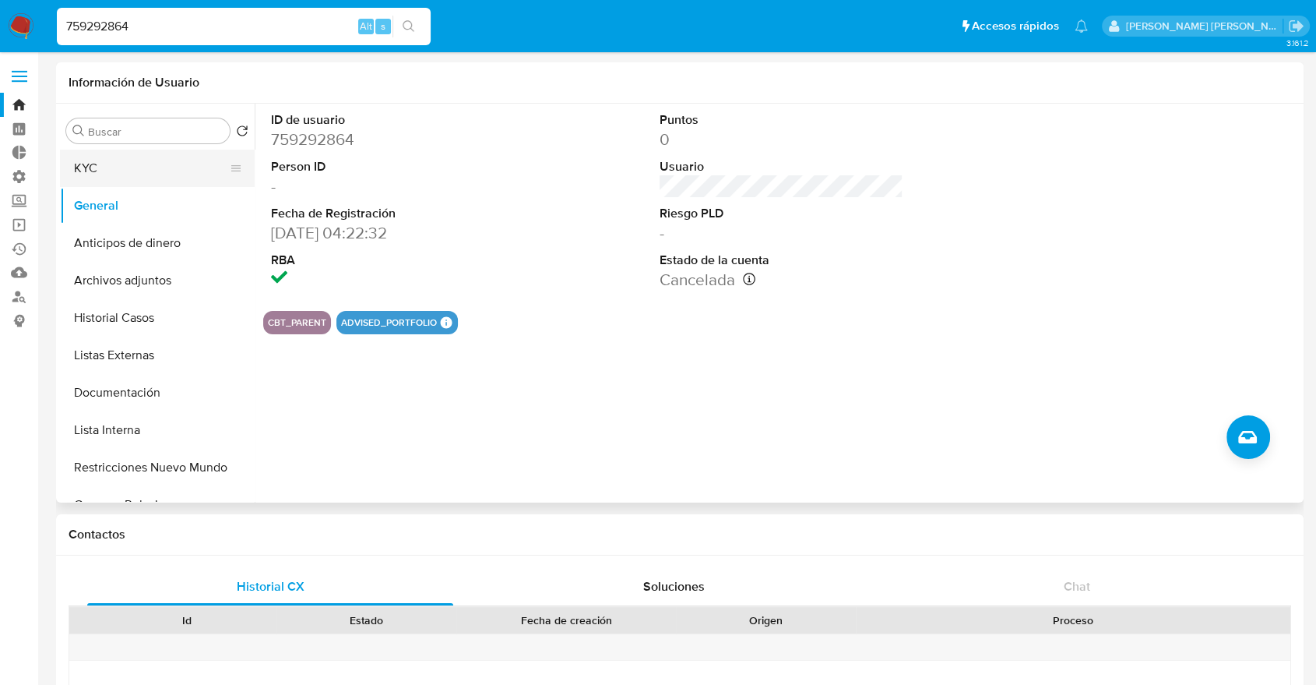
click at [151, 176] on button "KYC" at bounding box center [151, 168] width 182 height 37
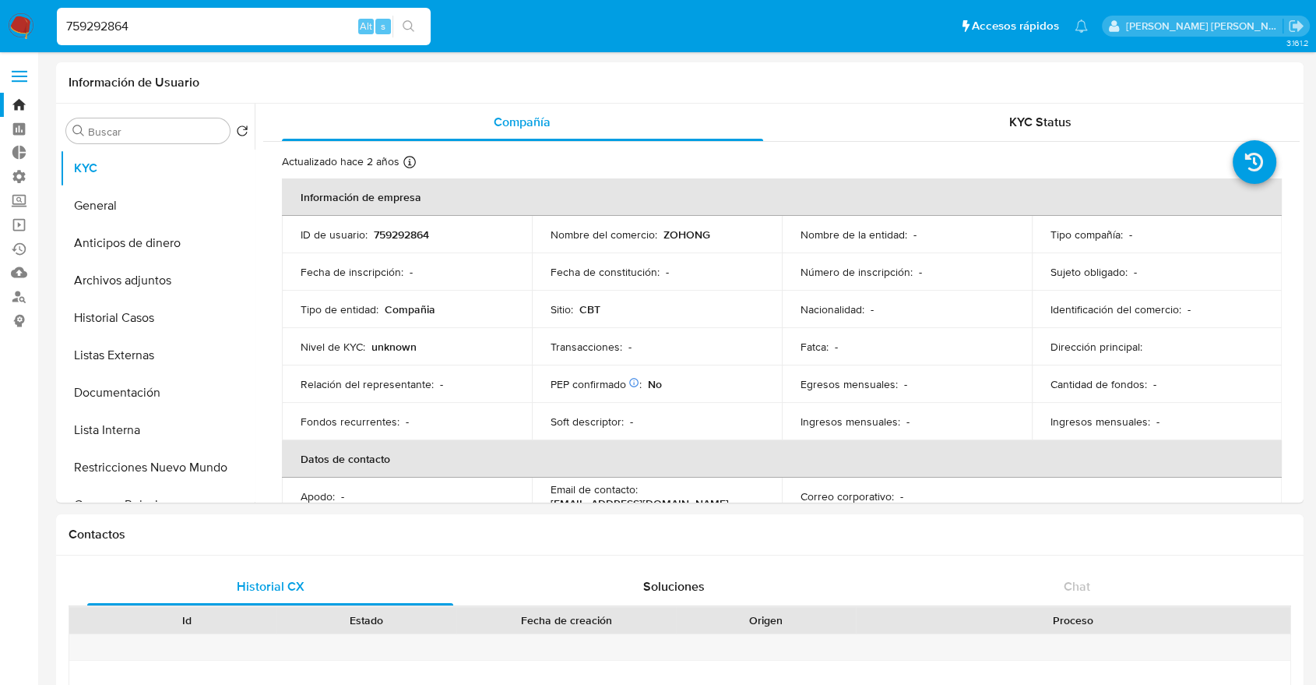
click at [308, 24] on input "759292864" at bounding box center [244, 26] width 374 height 20
paste input "698758190"
type input "698758190"
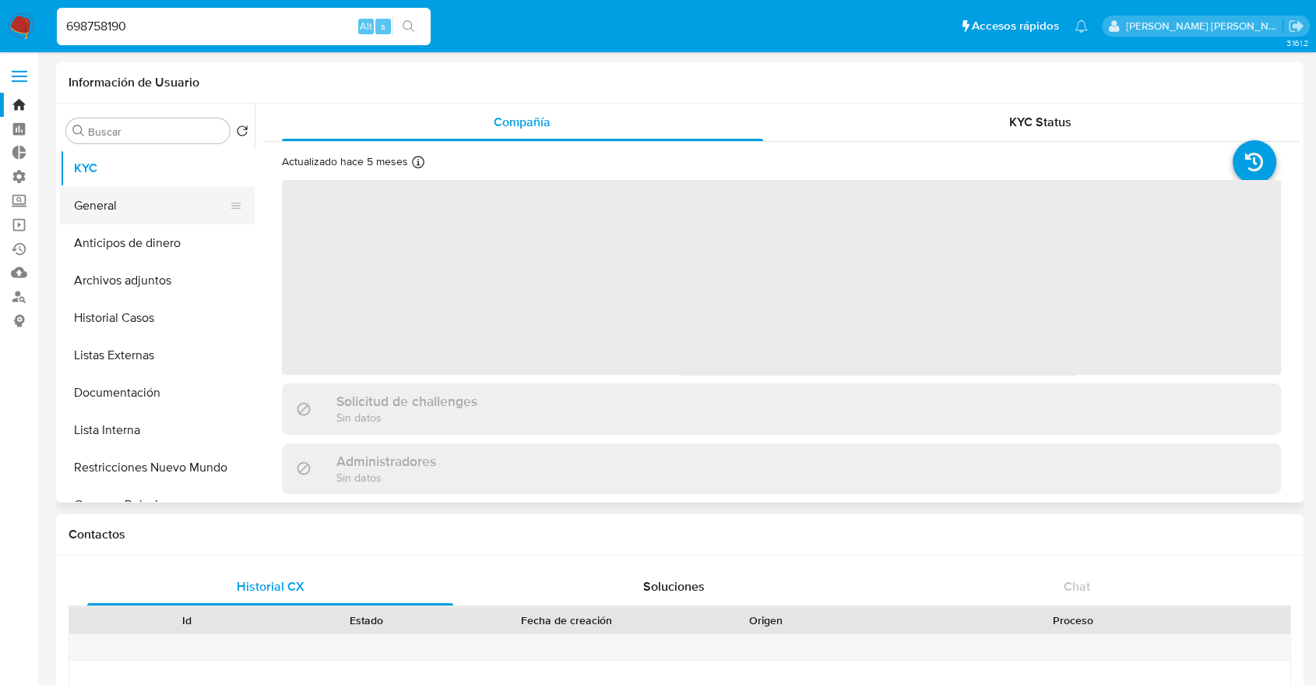
select select "10"
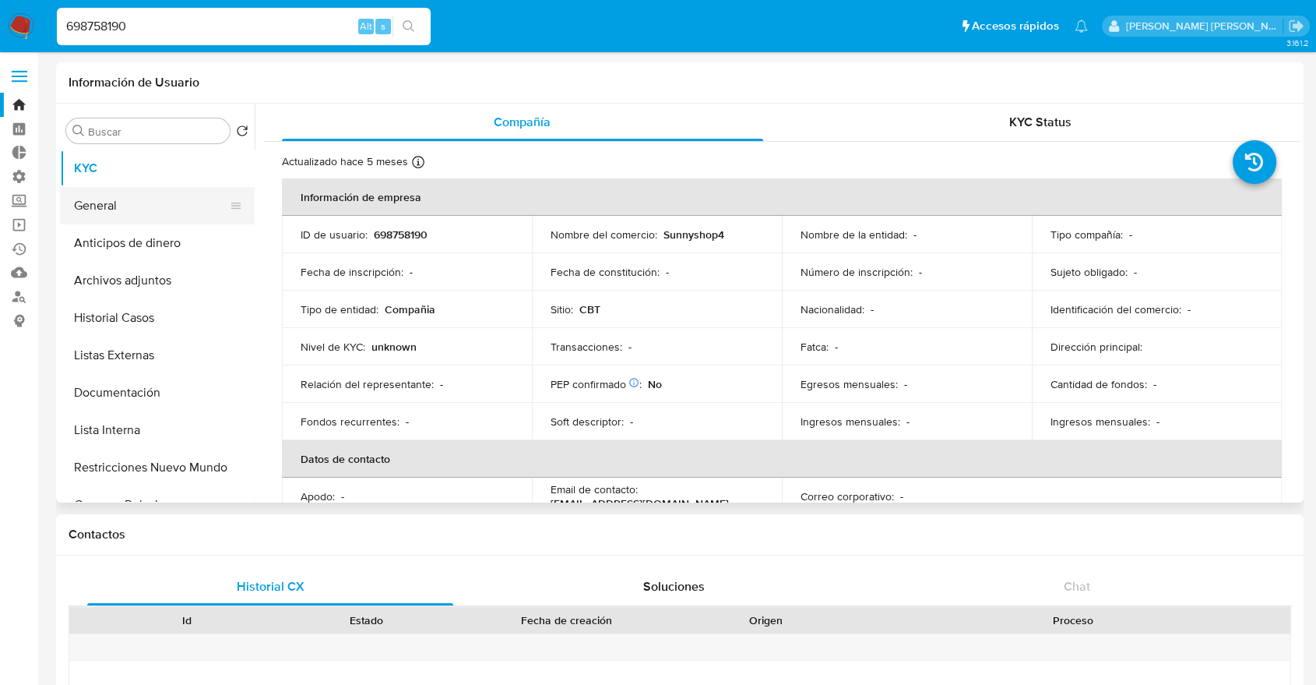
click at [156, 206] on button "General" at bounding box center [151, 205] width 182 height 37
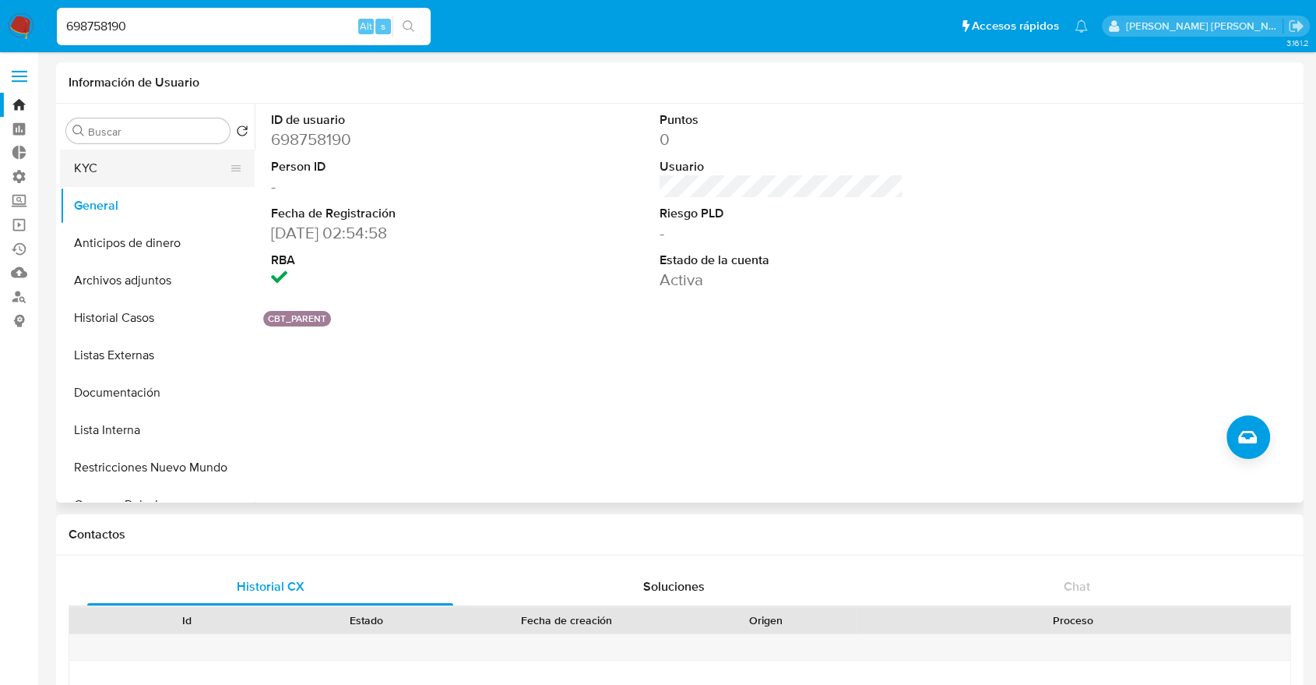
click at [150, 178] on button "KYC" at bounding box center [151, 168] width 182 height 37
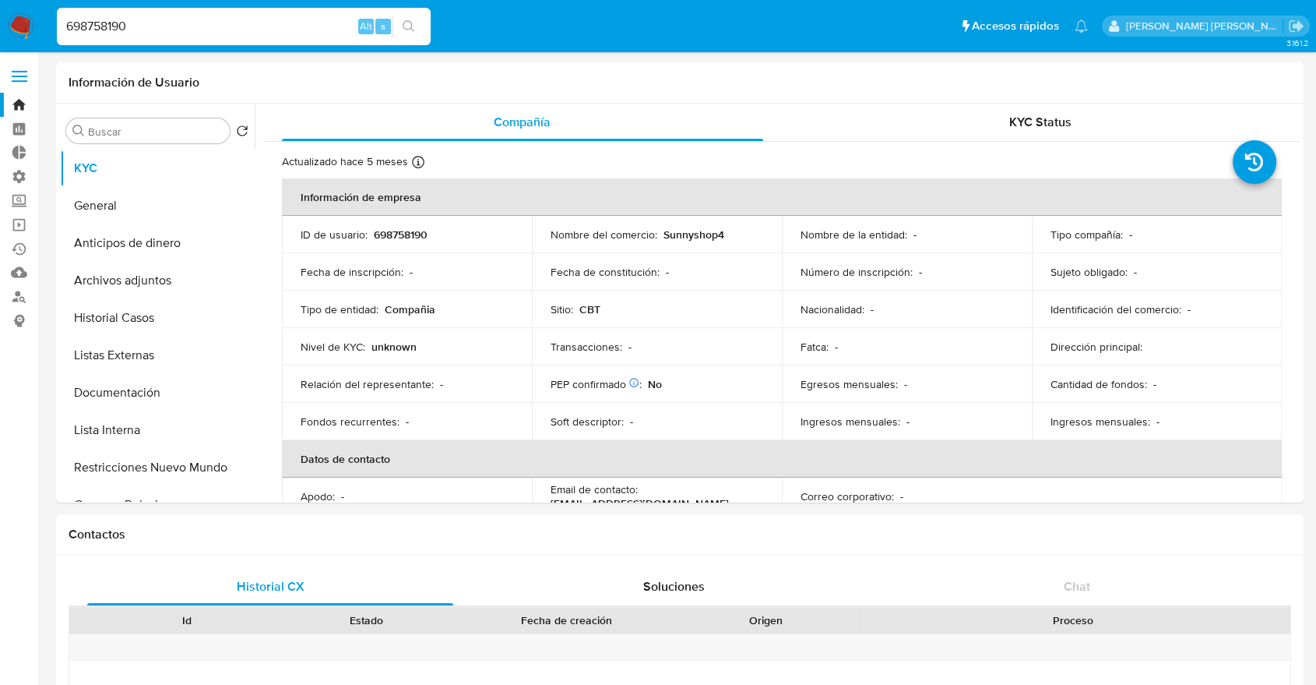
click at [284, 25] on input "698758190" at bounding box center [244, 26] width 374 height 20
paste input "701945496"
type input "701945496"
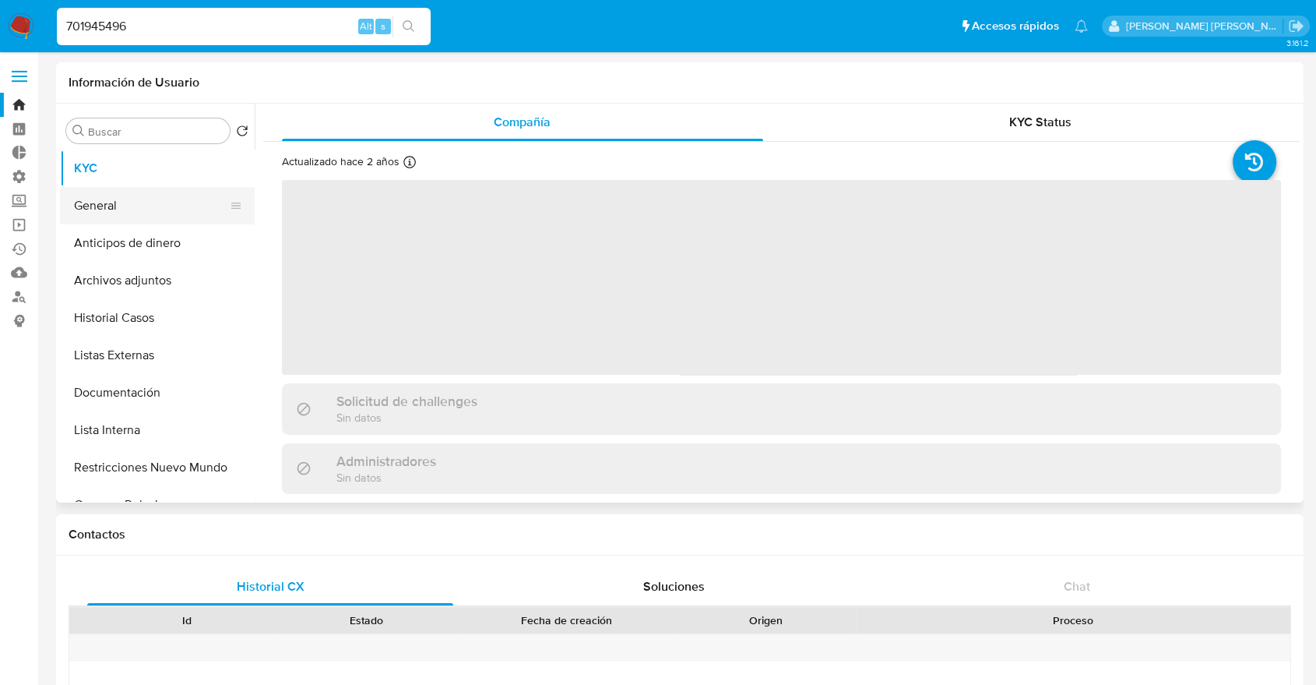
click at [161, 201] on button "General" at bounding box center [151, 205] width 182 height 37
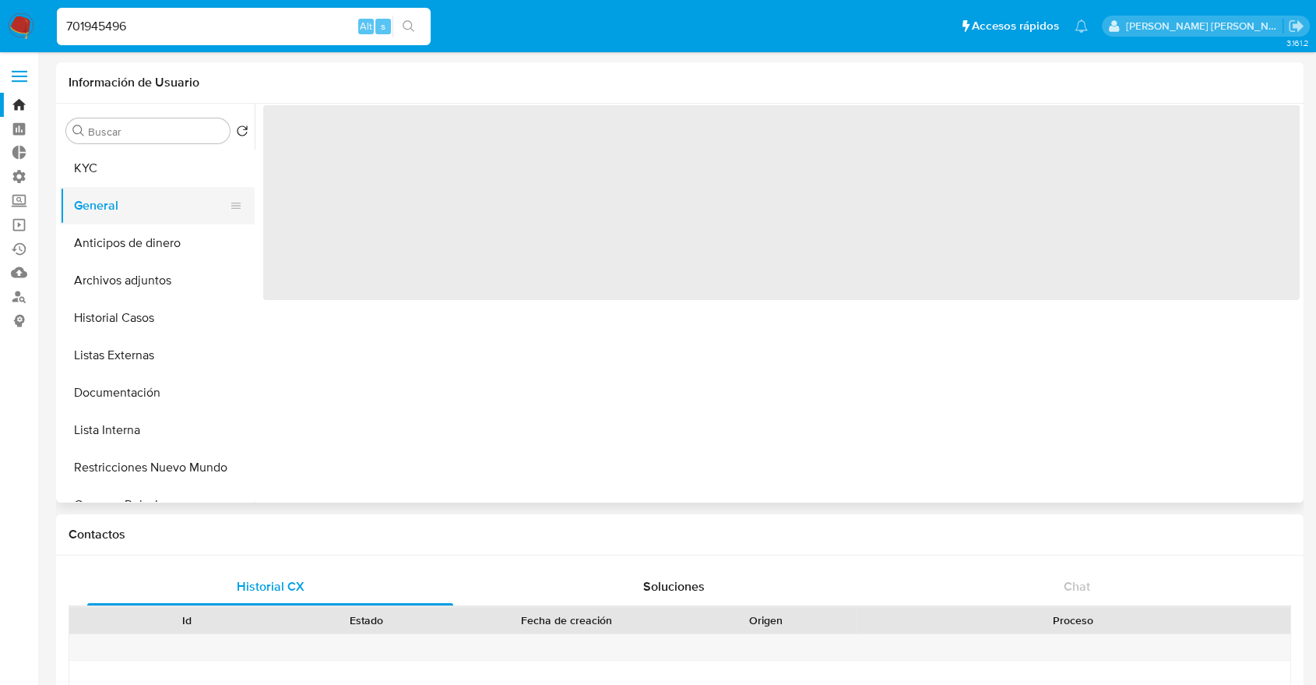
select select "10"
